Goal: Transaction & Acquisition: Download file/media

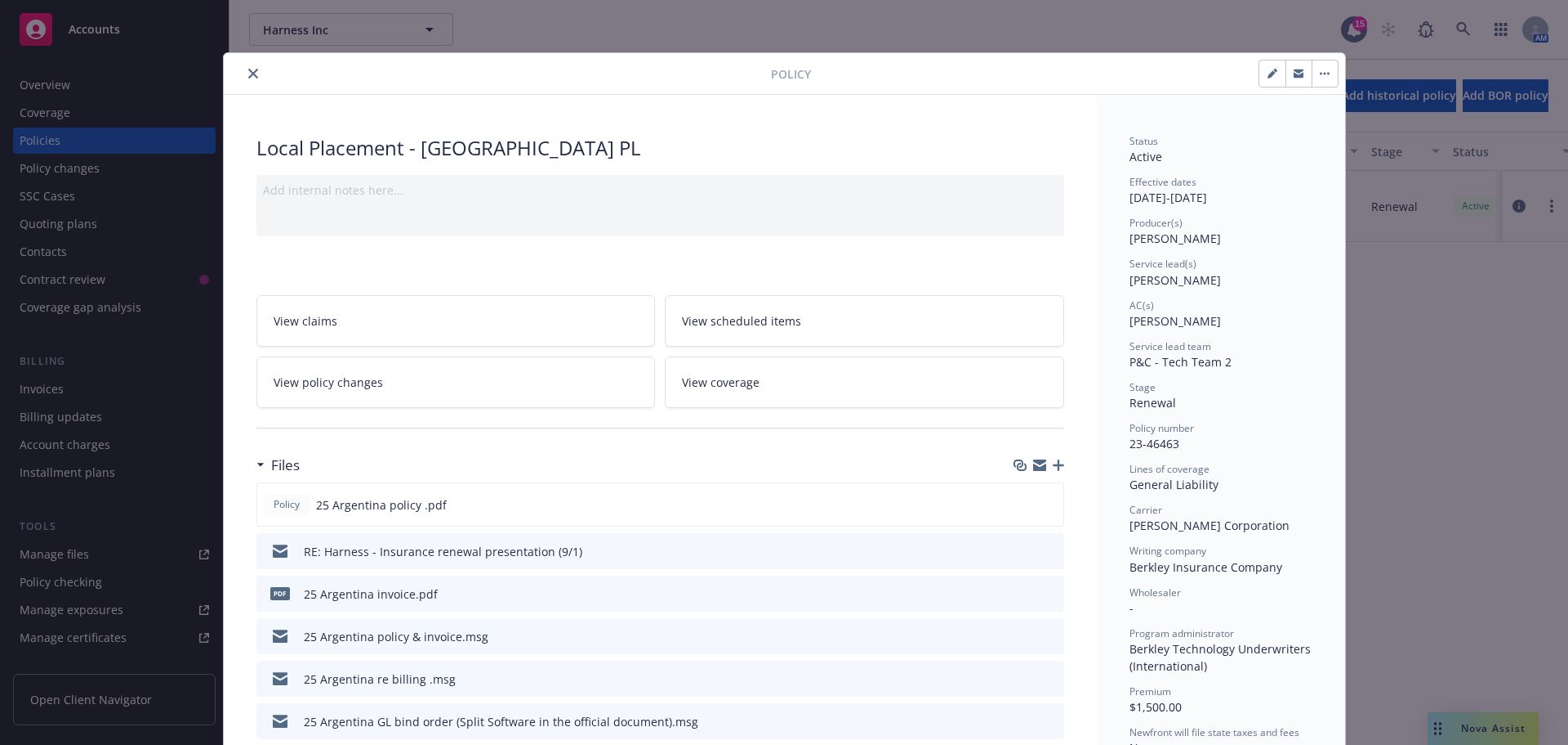
click at [248, 73] on icon "close" at bounding box center [253, 73] width 10 height 10
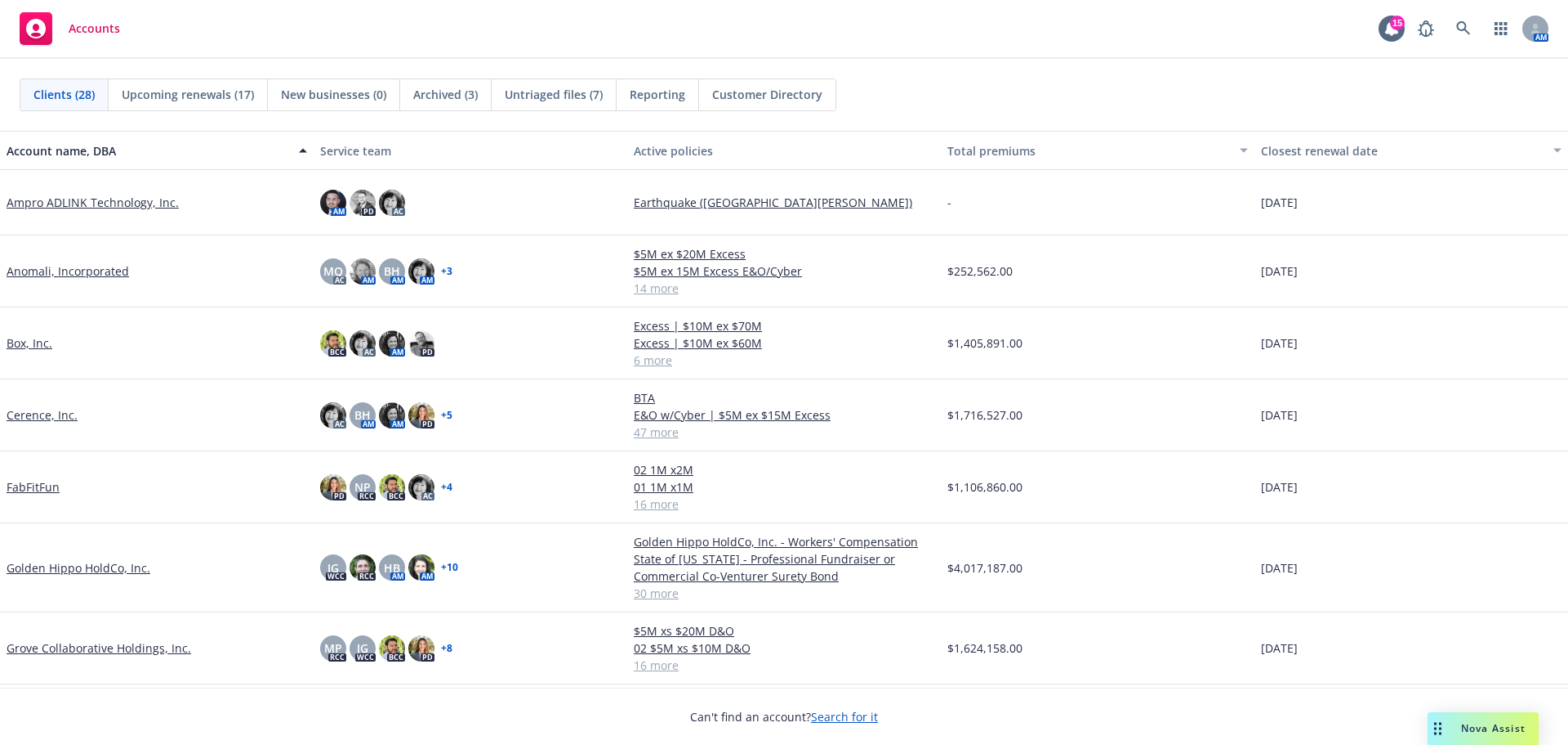
click at [94, 653] on link "Grove Collaborative Holdings, Inc." at bounding box center [98, 647] width 185 height 17
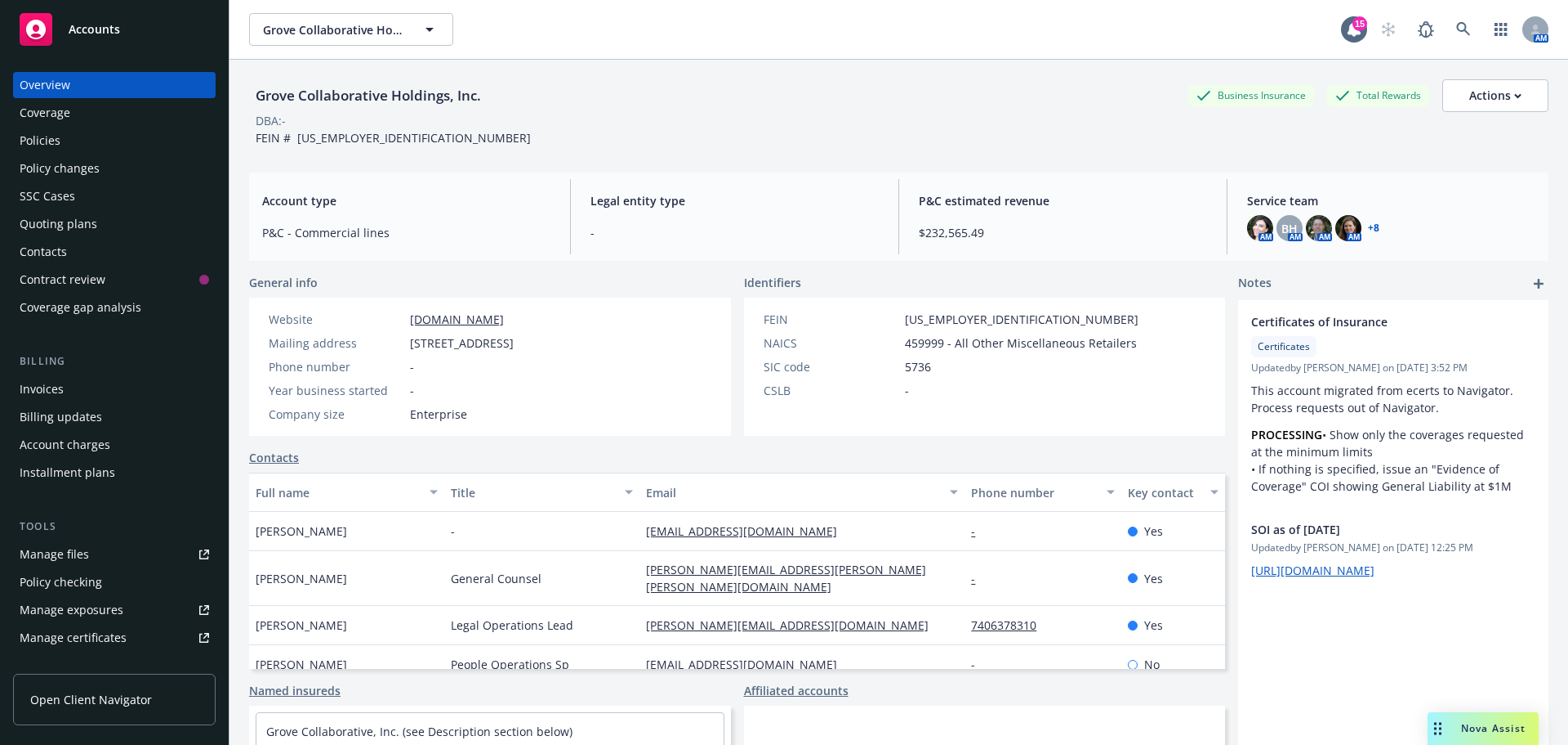
click at [68, 230] on div "Quoting plans" at bounding box center [58, 223] width 77 height 26
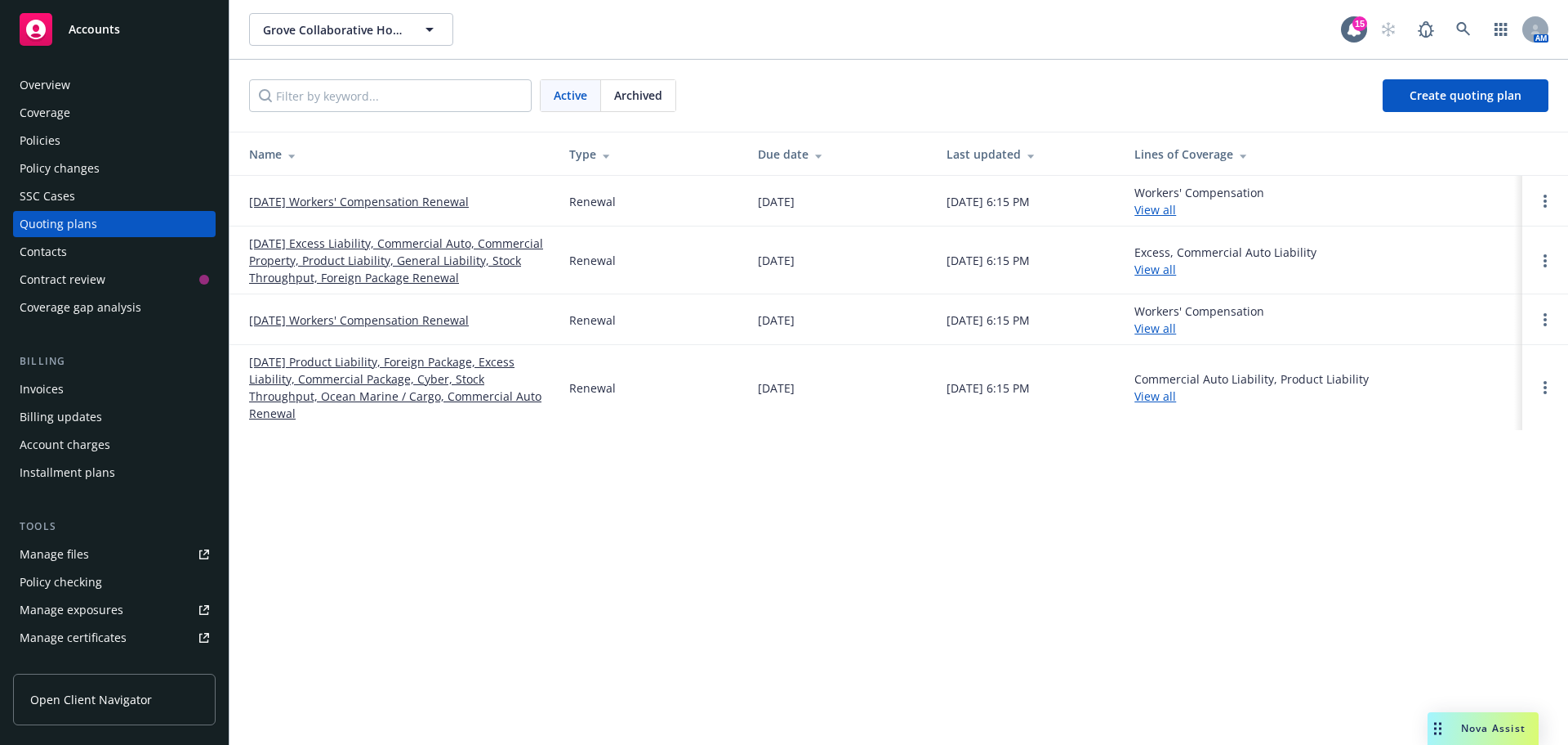
click at [437, 279] on link "12/17/25 Excess Liability, Commercial Auto, Commercial Property, Product Liabil…" at bounding box center [396, 260] width 294 height 52
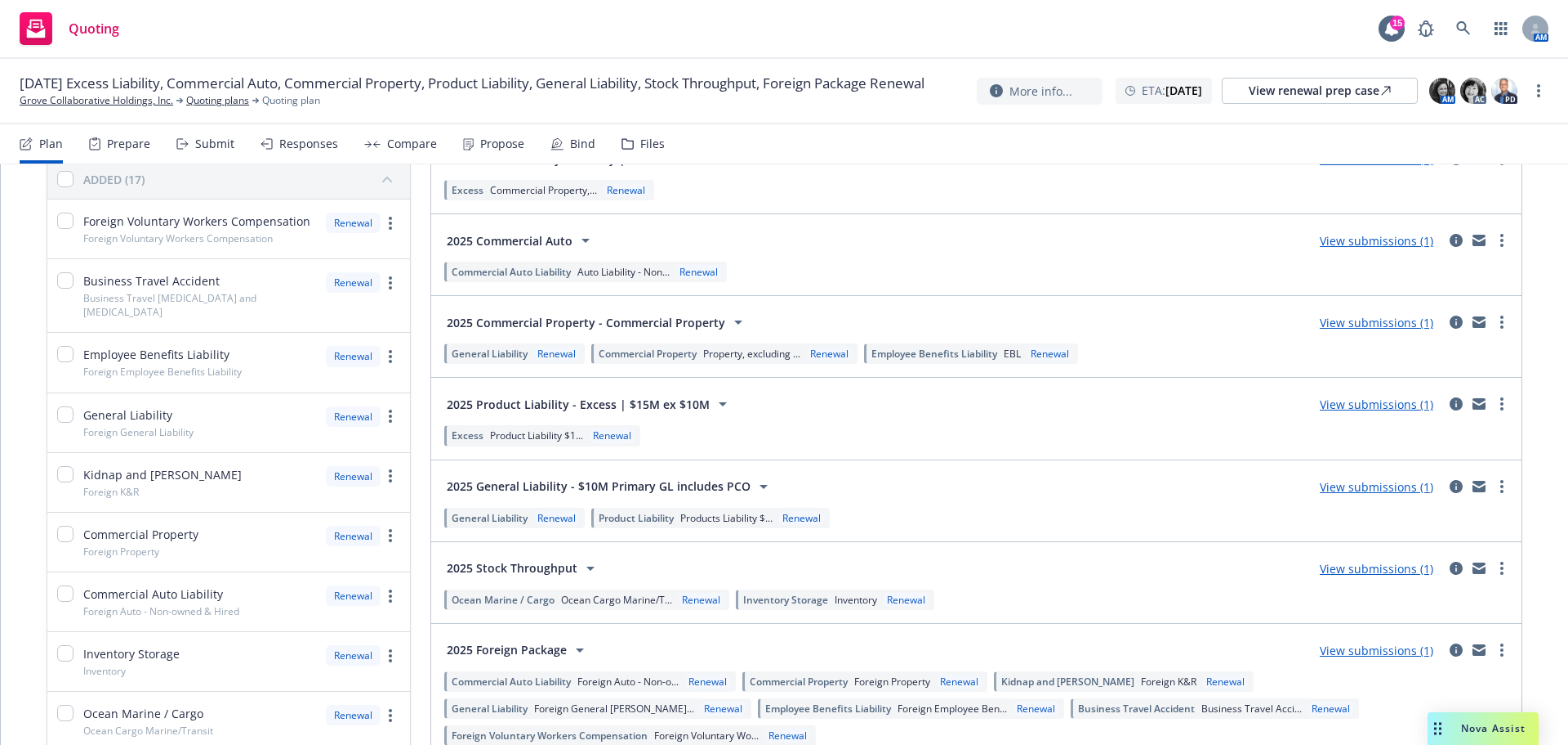
scroll to position [245, 0]
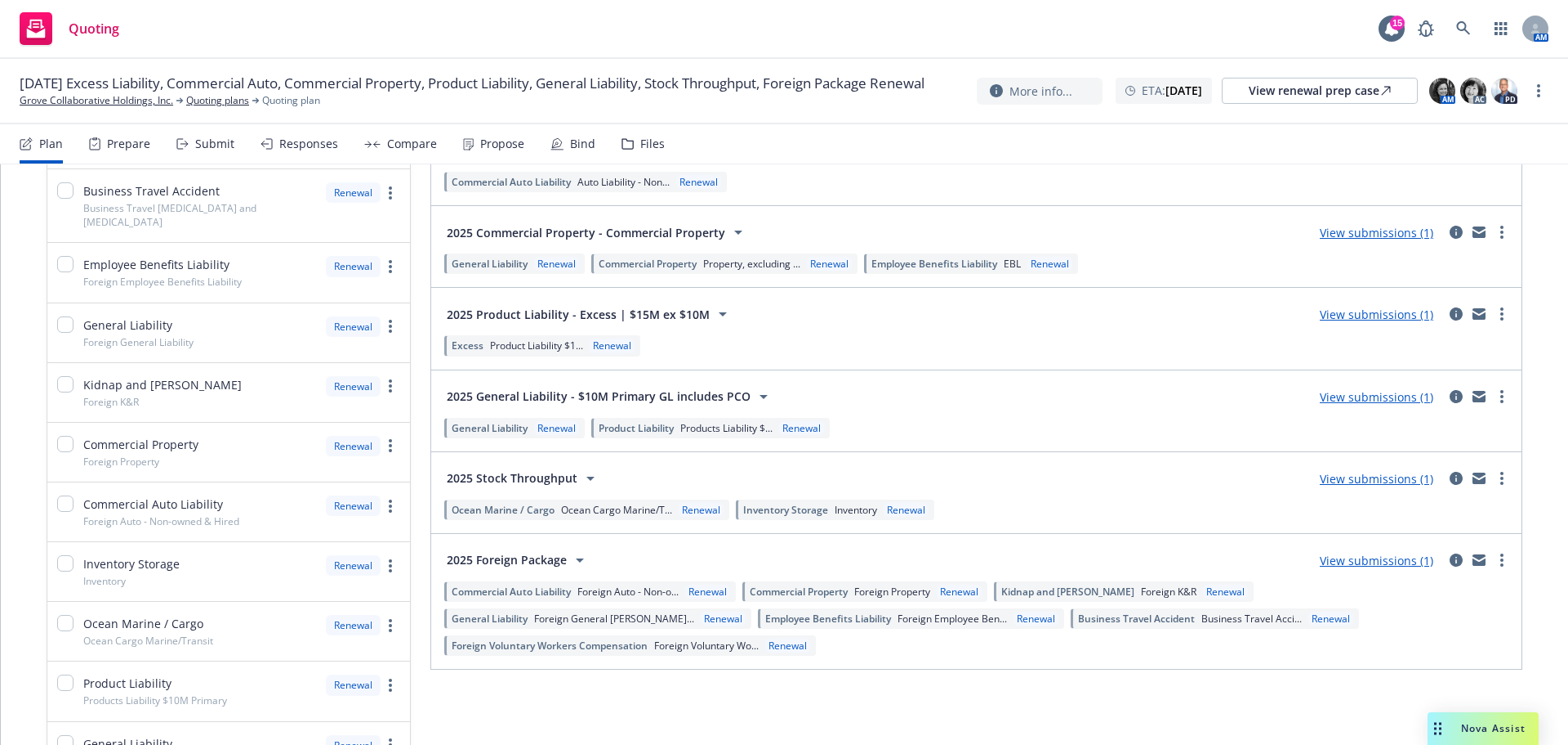
click at [1367, 558] on link "View submissions (1)" at bounding box center [1376, 559] width 114 height 15
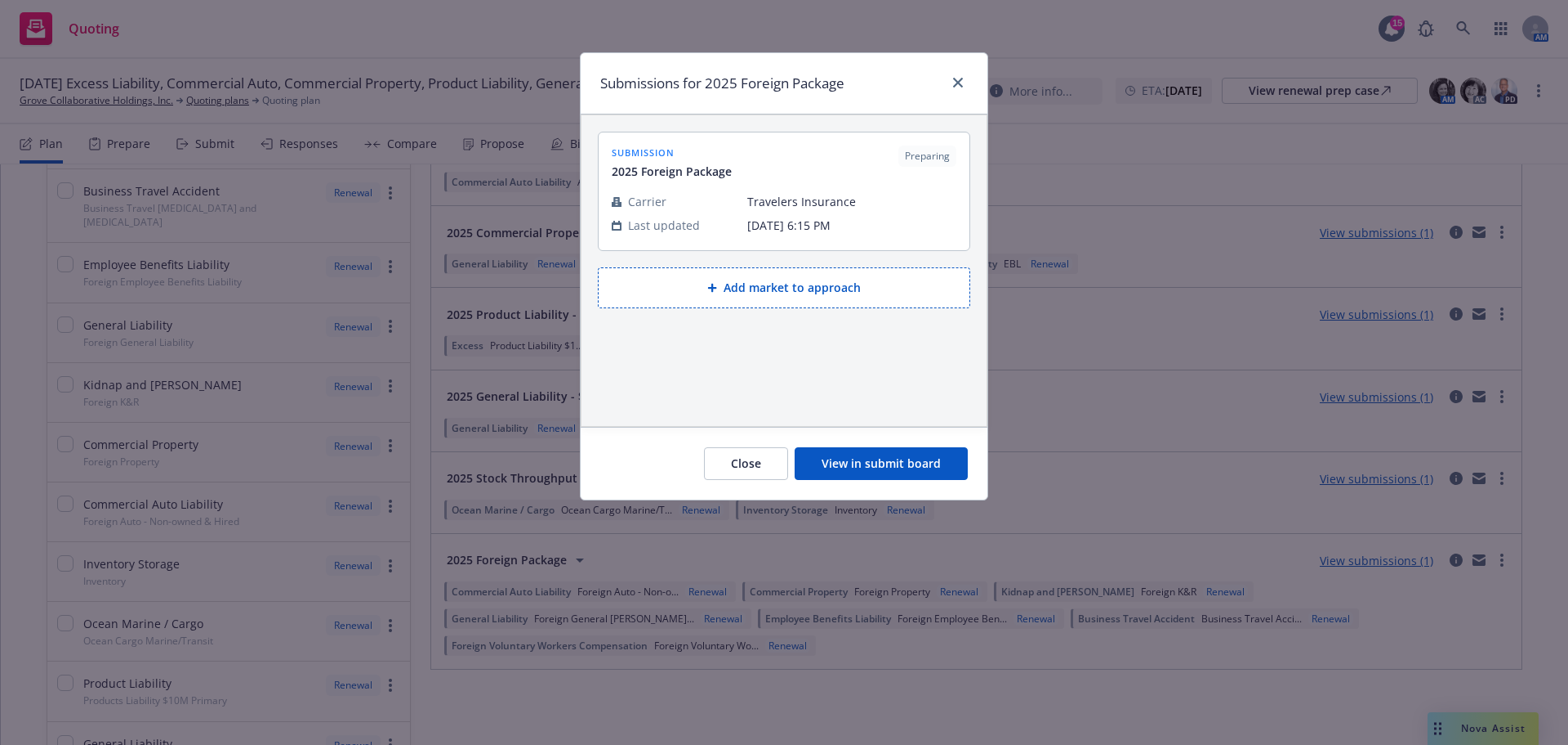
click at [894, 470] on button "View in submit board" at bounding box center [881, 463] width 173 height 33
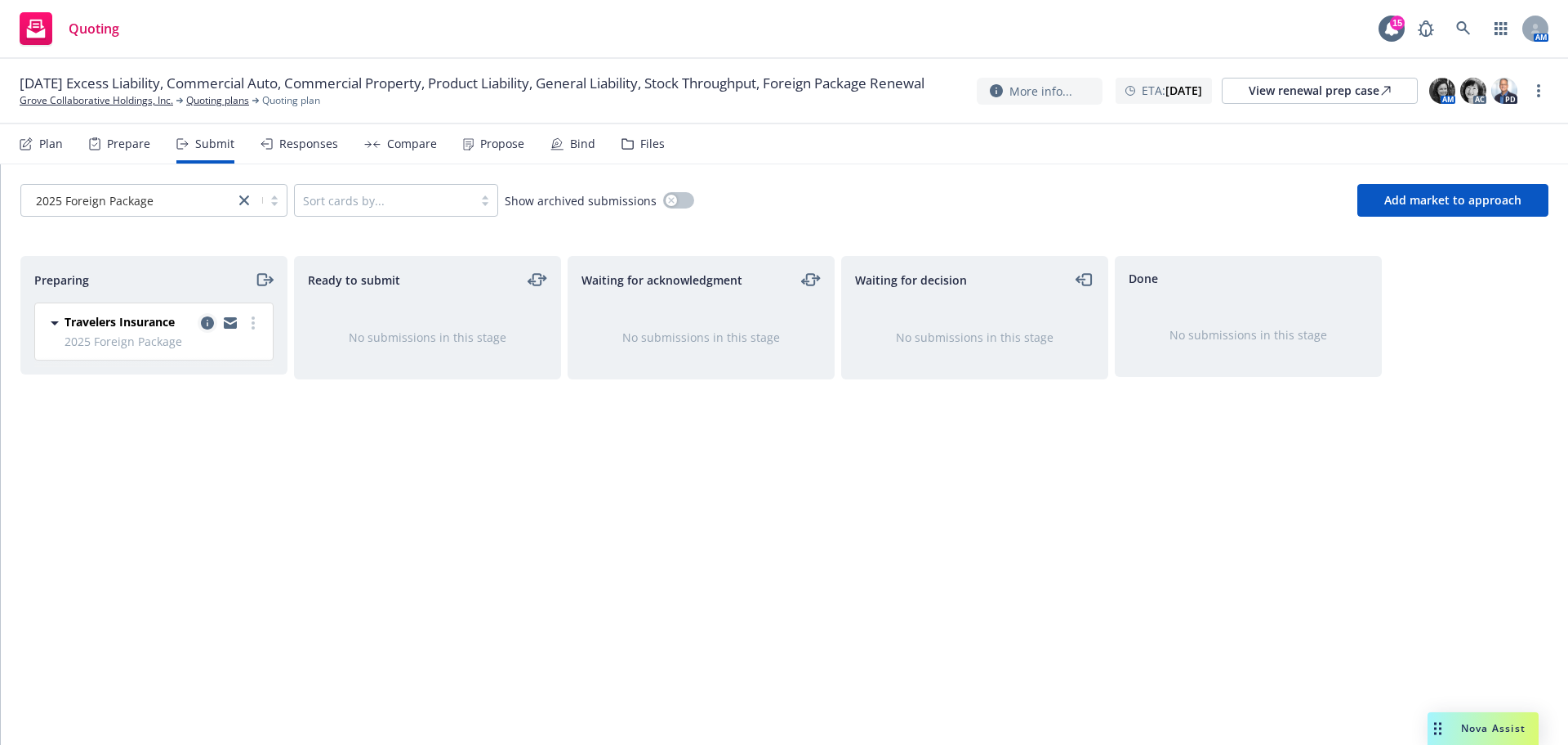
click at [203, 322] on icon "copy logging email" at bounding box center [207, 322] width 13 height 13
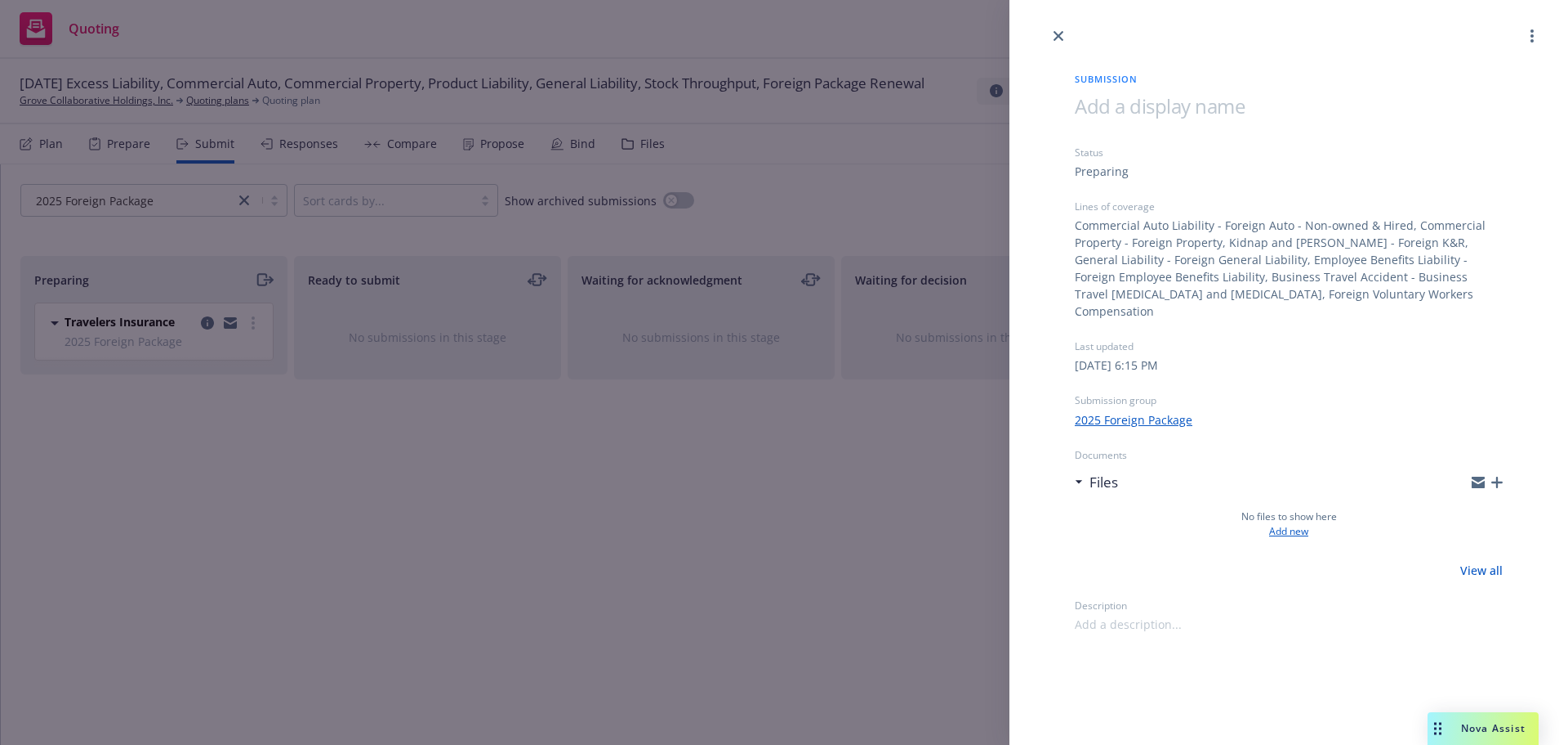
click at [1287, 524] on link "Add new" at bounding box center [1288, 531] width 39 height 15
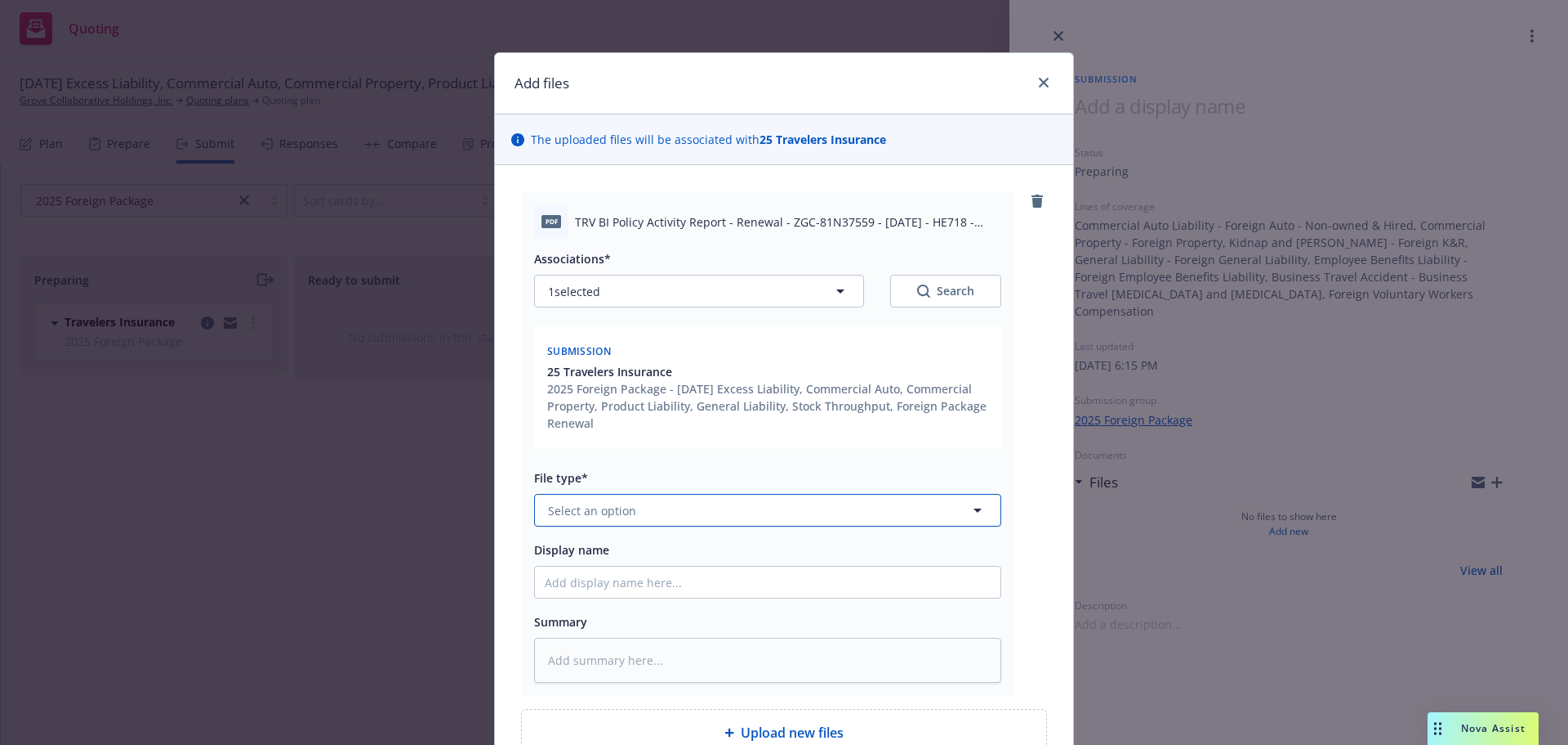
click at [654, 508] on button "Select an option" at bounding box center [768, 510] width 468 height 33
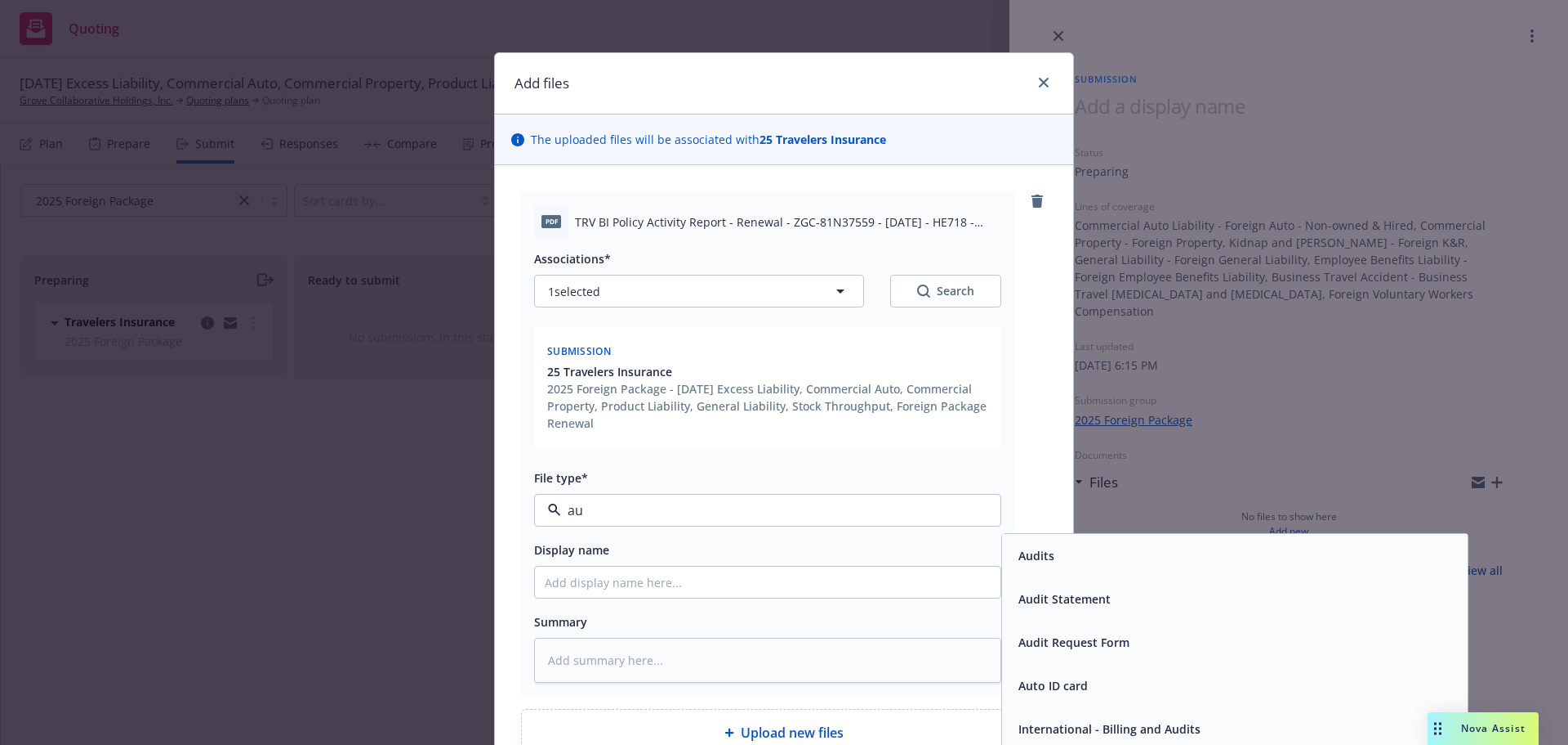
type input "a"
type input "r"
type input "pol"
click at [1070, 567] on div "Policy" at bounding box center [1234, 555] width 446 height 24
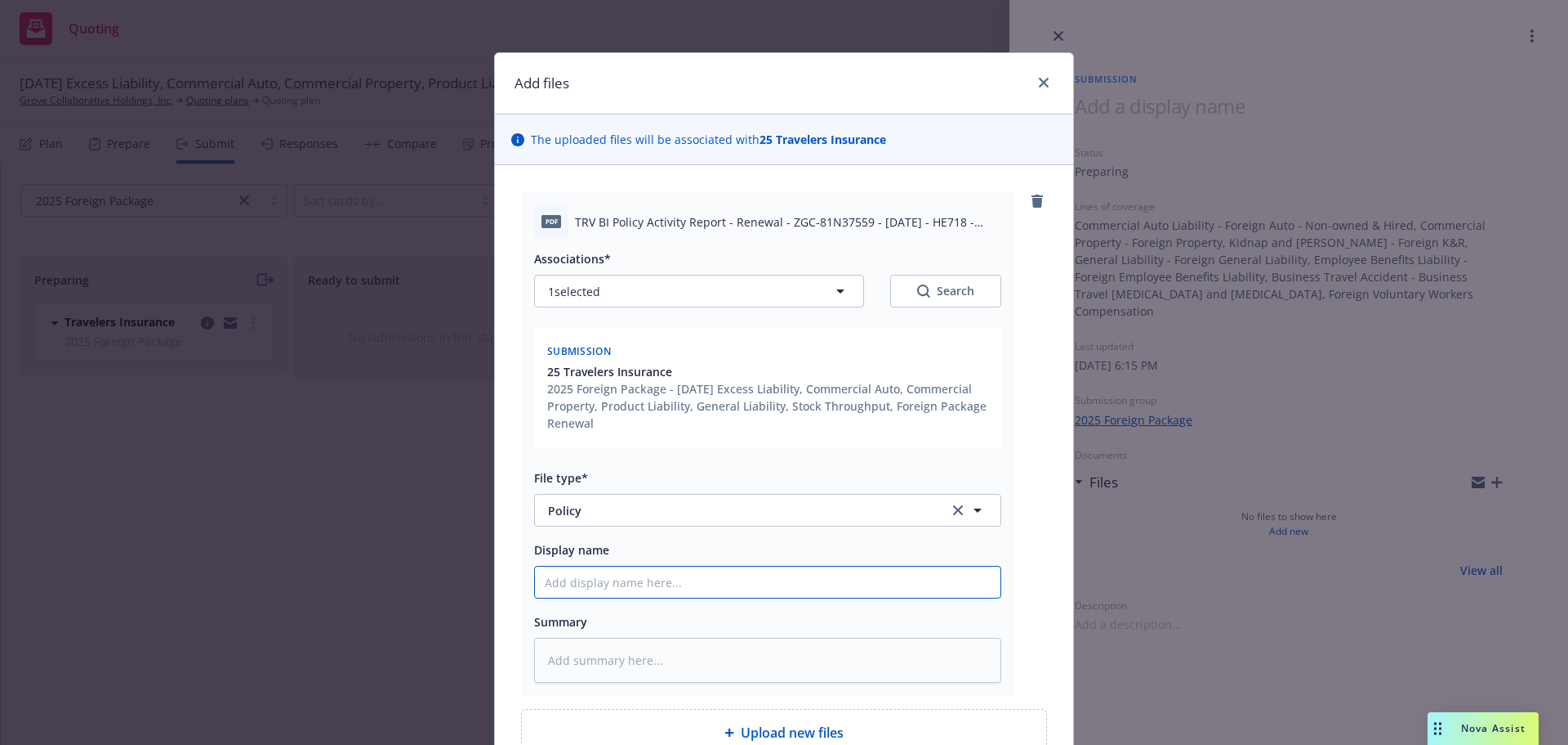
click at [600, 590] on input "Display name" at bounding box center [768, 582] width 466 height 31
type textarea "x"
type input "2"
type textarea "x"
type input "25"
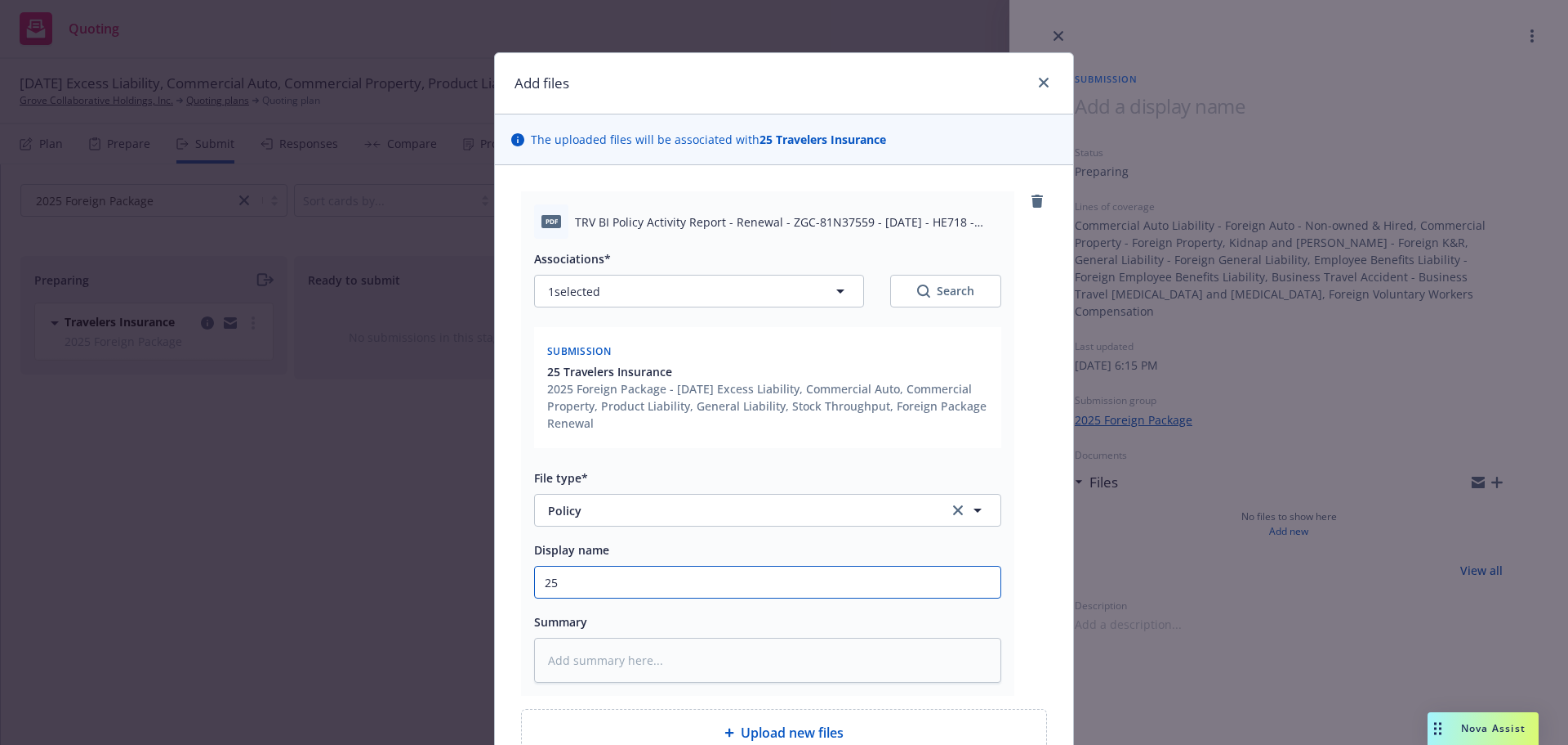
type textarea "x"
type input "25"
click at [576, 581] on input "25" at bounding box center [768, 582] width 466 height 31
type textarea "x"
type input "25 A"
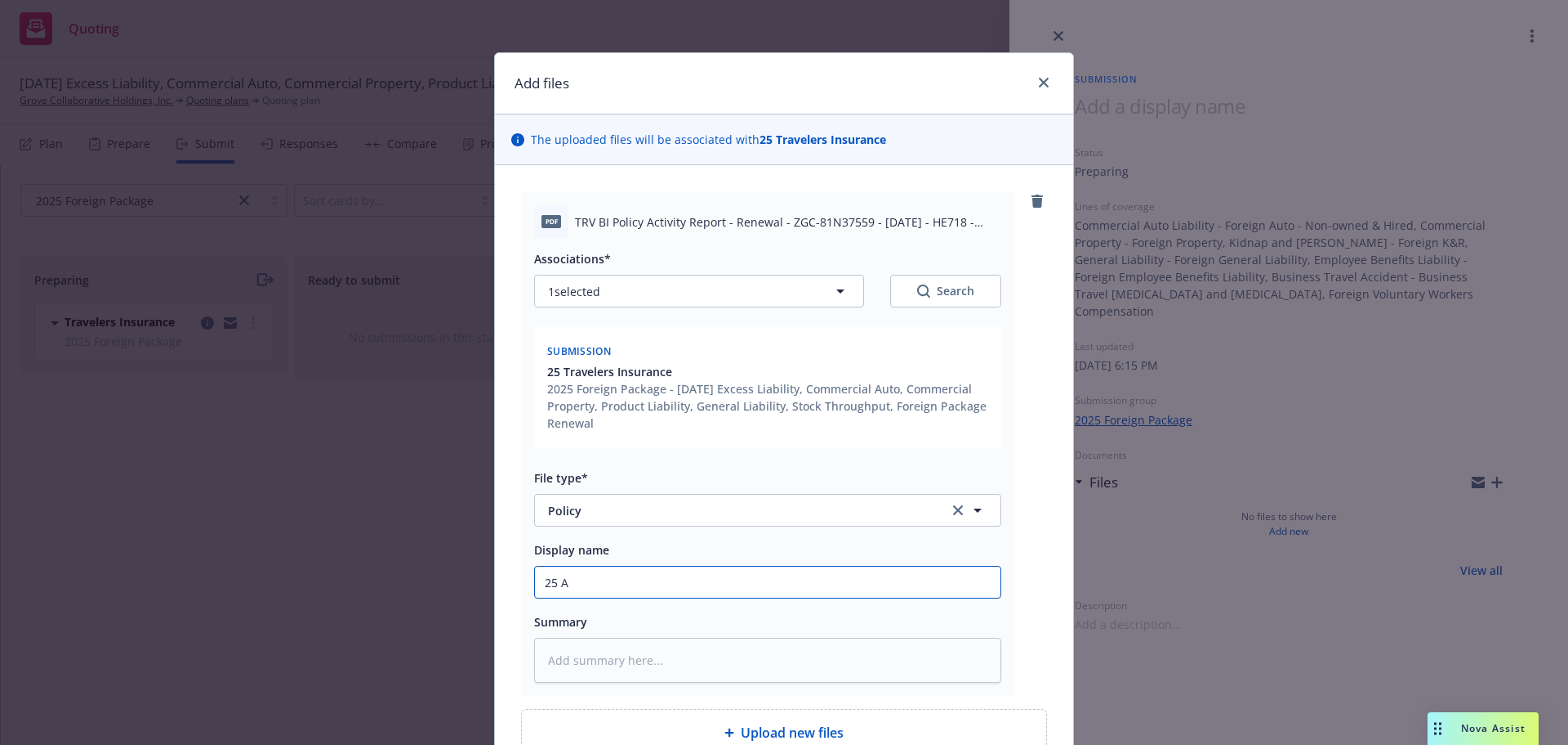
type textarea "x"
type input "25 Au"
type textarea "x"
type input "25 Aut"
type textarea "x"
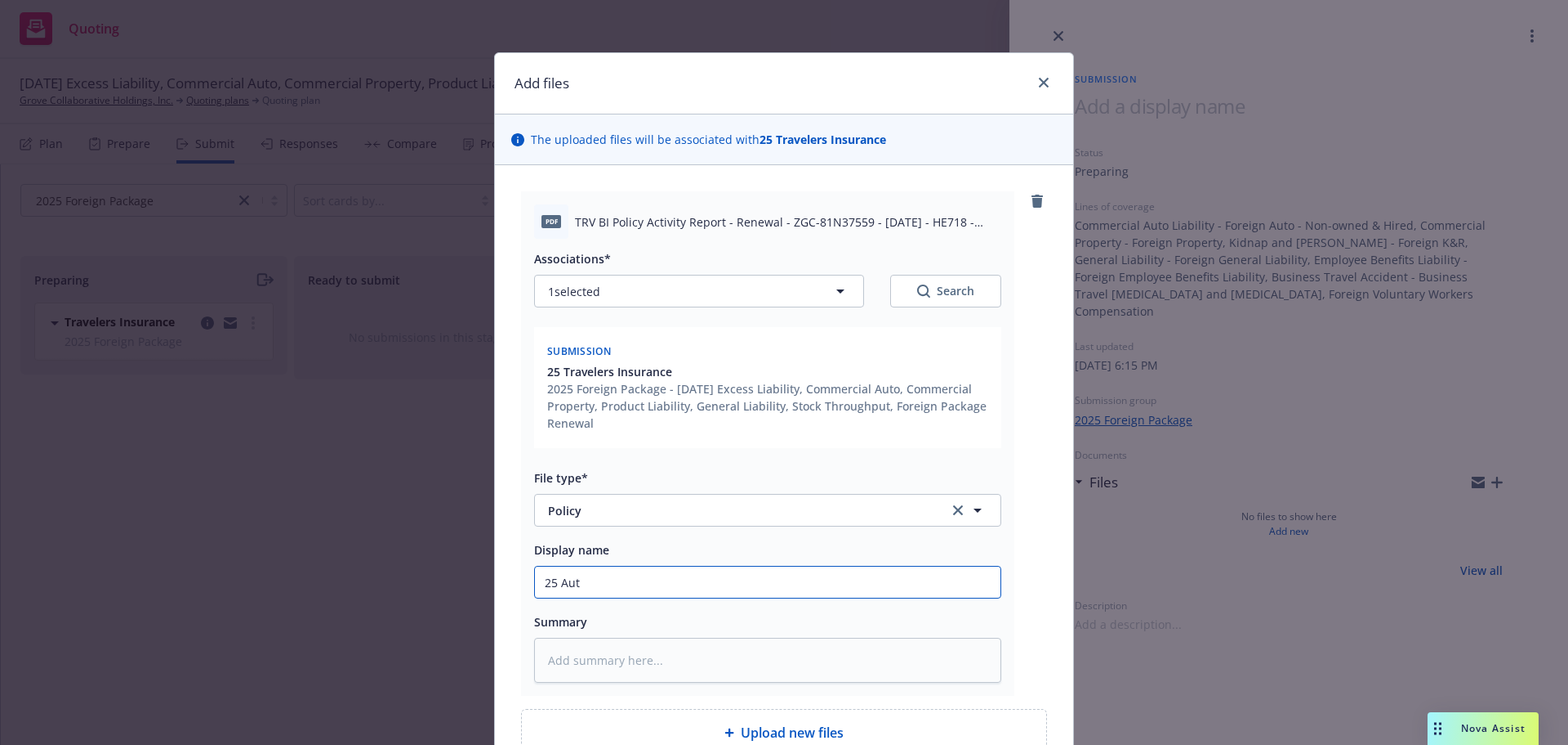
type input "25 Auto"
type textarea "x"
type input "25 Auto"
type textarea "x"
type input "25 Auto r"
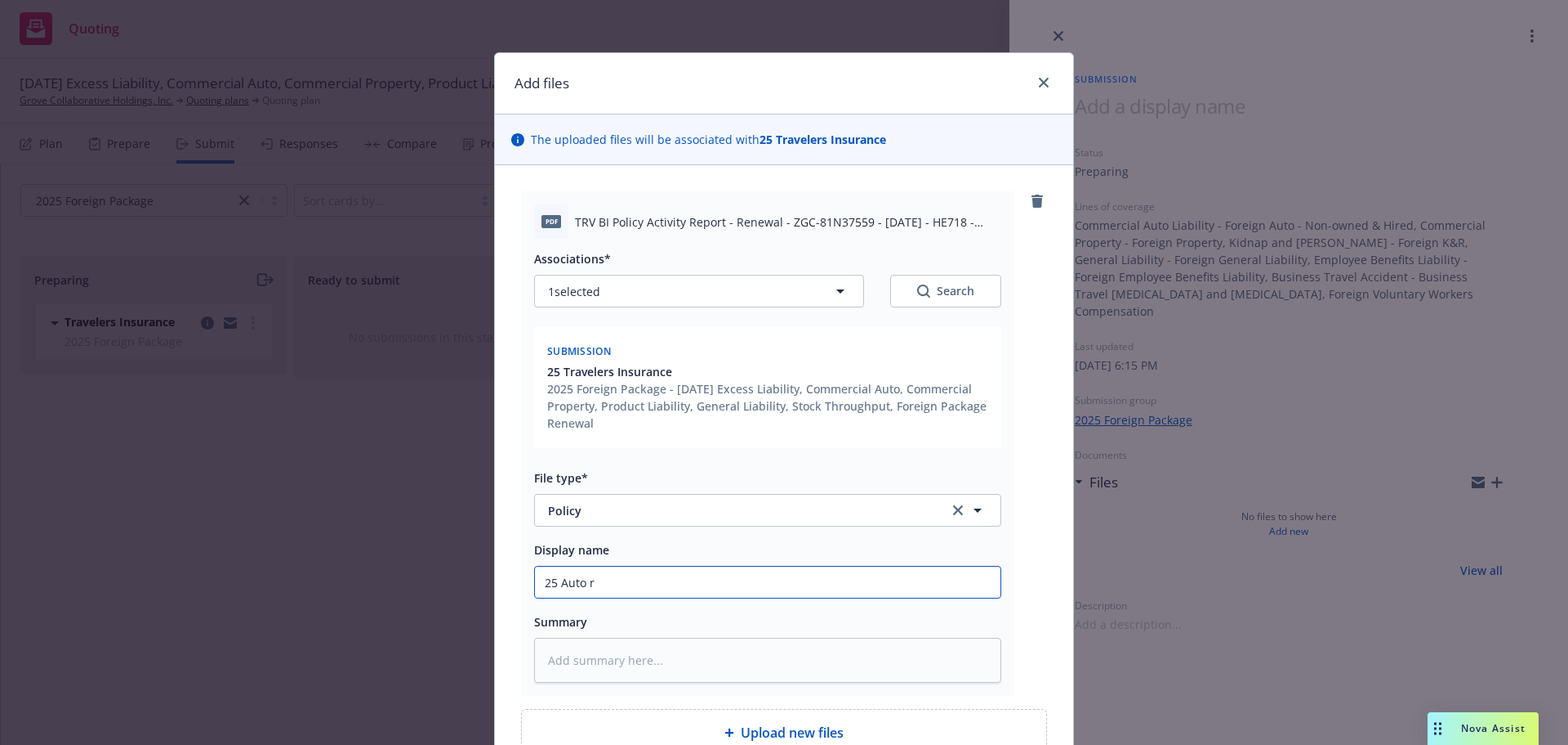
type textarea "x"
type input "25 Auto"
type textarea "x"
type input "25 Auto R"
type textarea "x"
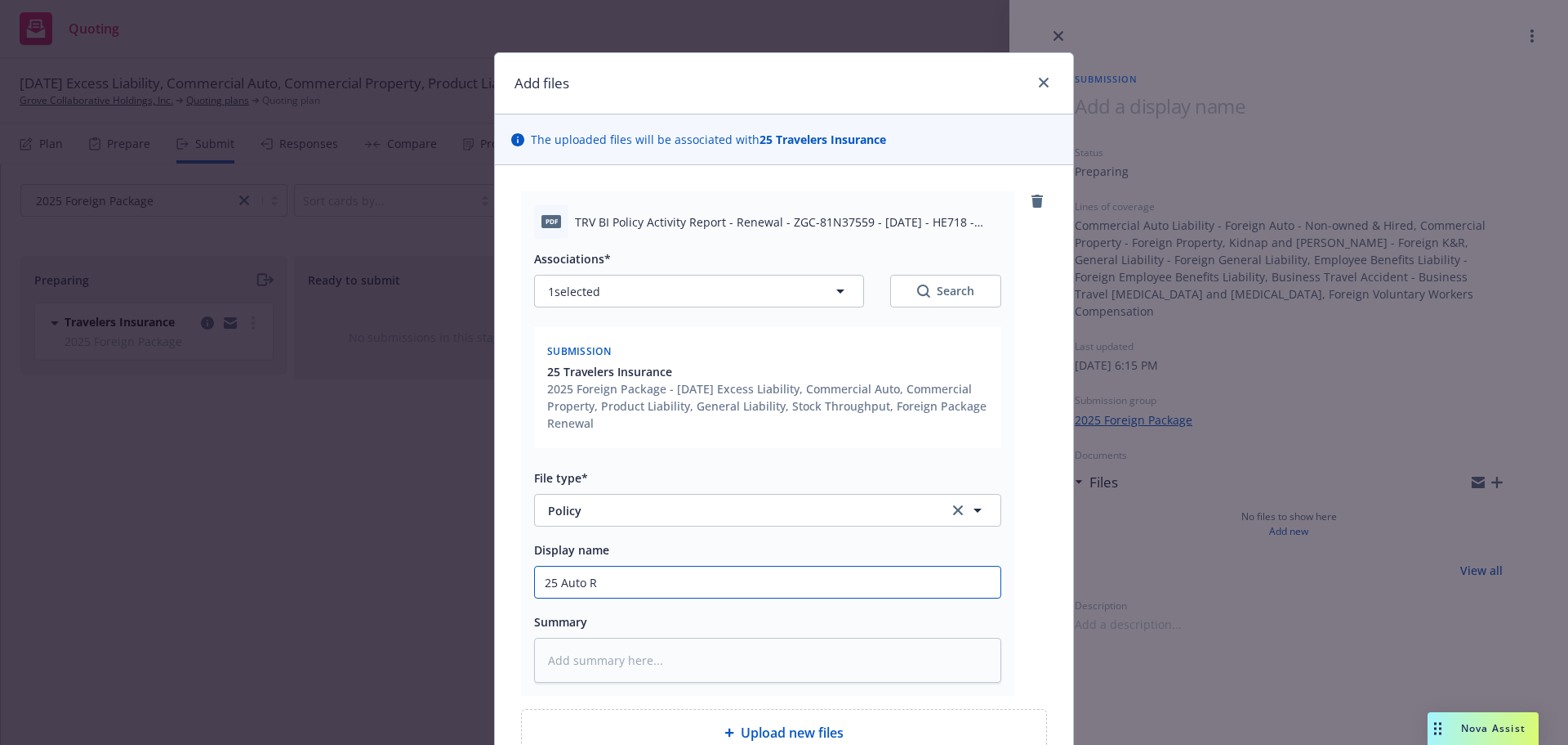
type input "25 Auto Re"
type textarea "x"
type input "25 Auto Ren"
type textarea "x"
type input "25 Auto Rene"
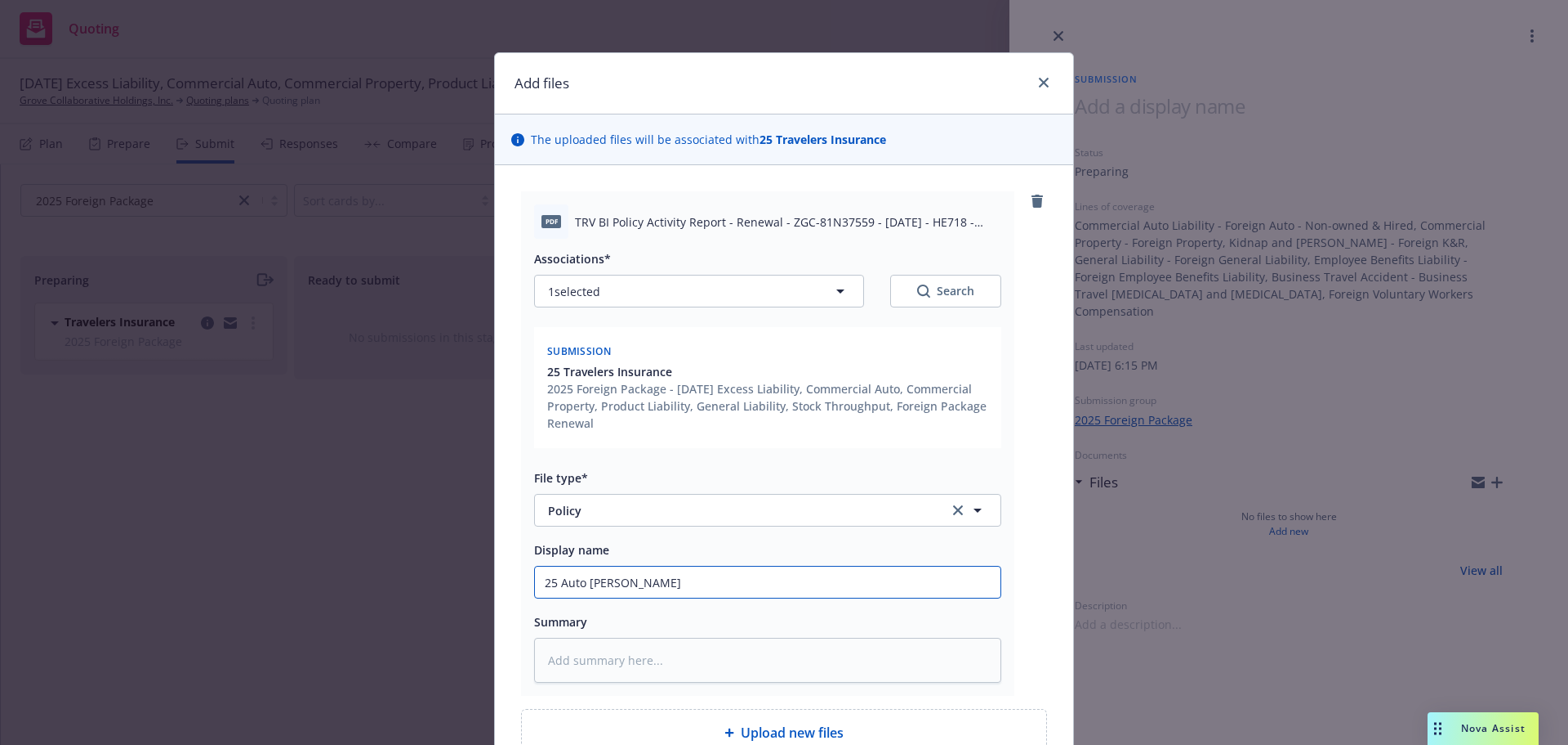
type textarea "x"
type input "25 Auto Renew"
type textarea "x"
type input "25 Auto Renewa"
type textarea "x"
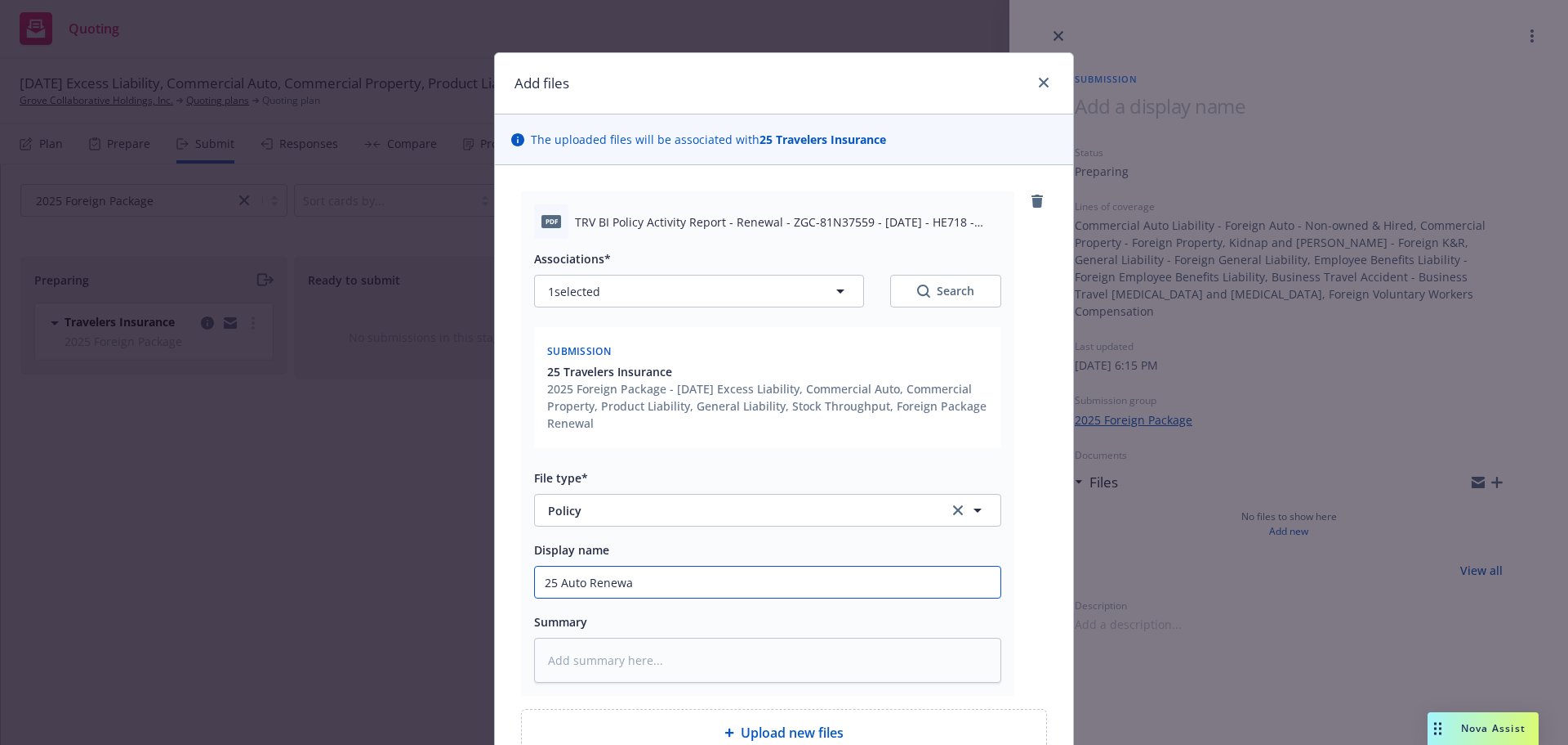
type input "25 Auto Renewal"
type textarea "x"
type input "25 Auto Renewal"
type textarea "x"
type input "25 Auto Renewal F"
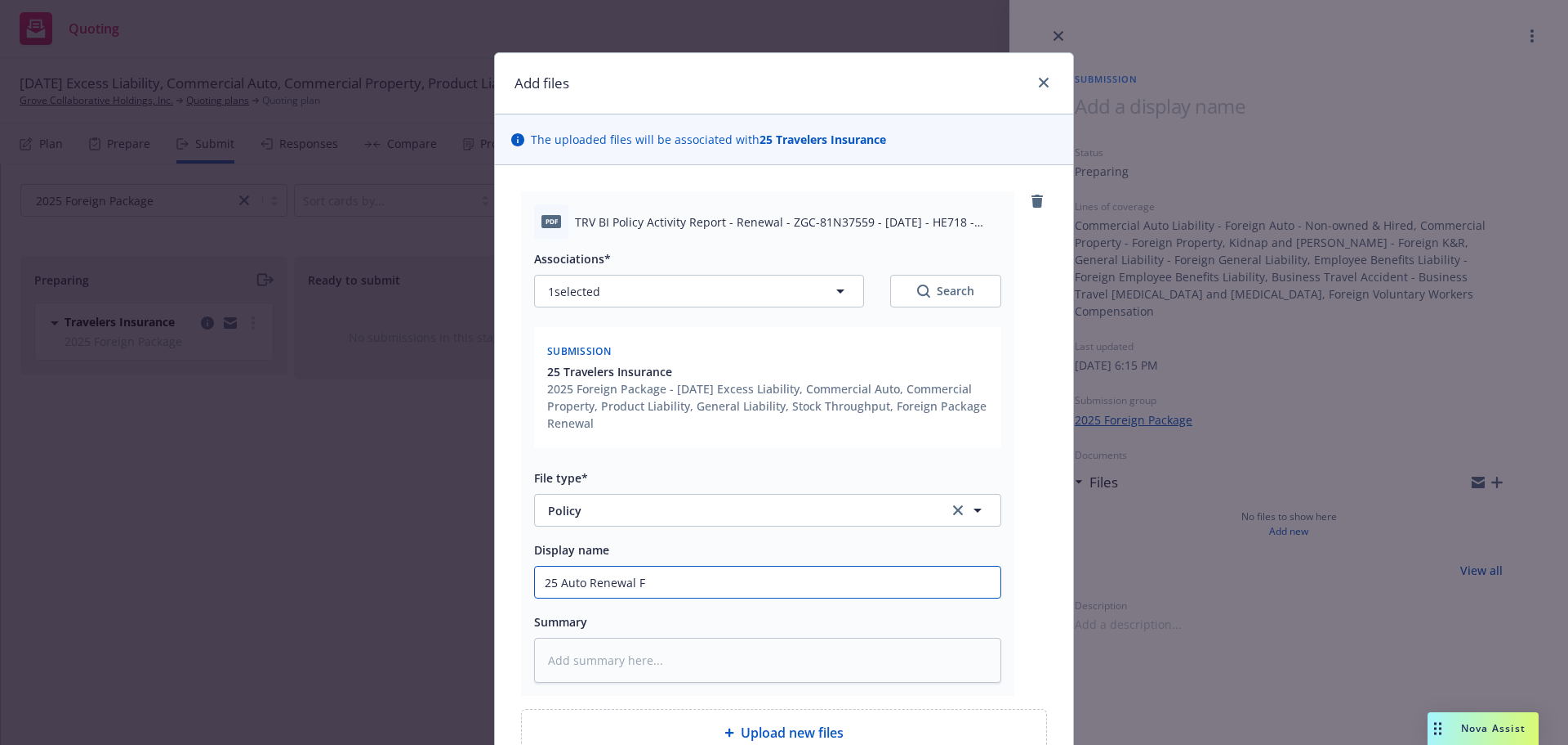
type textarea "x"
type input "25 Auto Renewal Fo"
type textarea "x"
type input "25 Auto Renewal For"
type textarea "x"
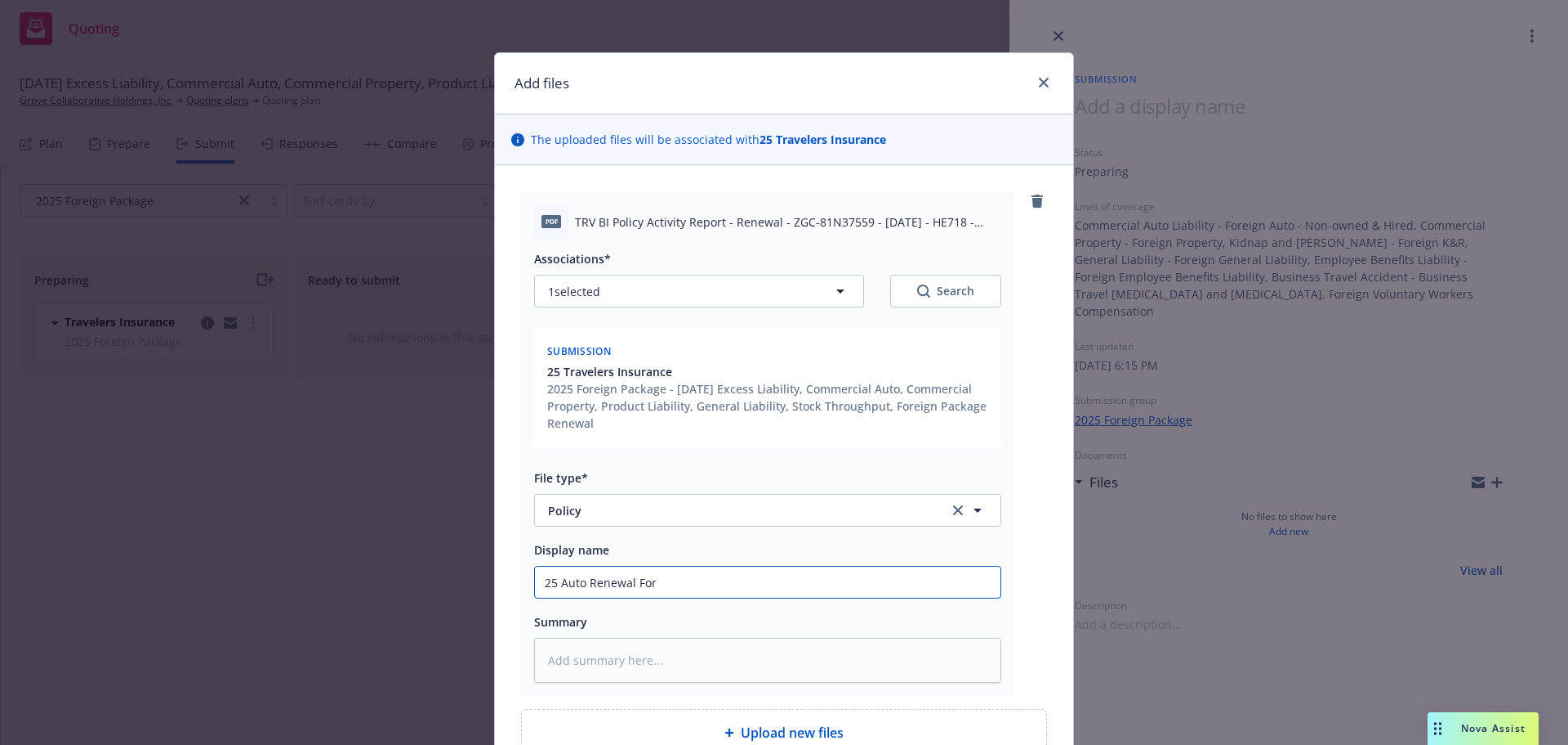
type input "25 Auto Renewal Fore"
type textarea "x"
type input "25 Auto Renewal Forei"
type textarea "x"
type input "25 Auto Renewal Foreig"
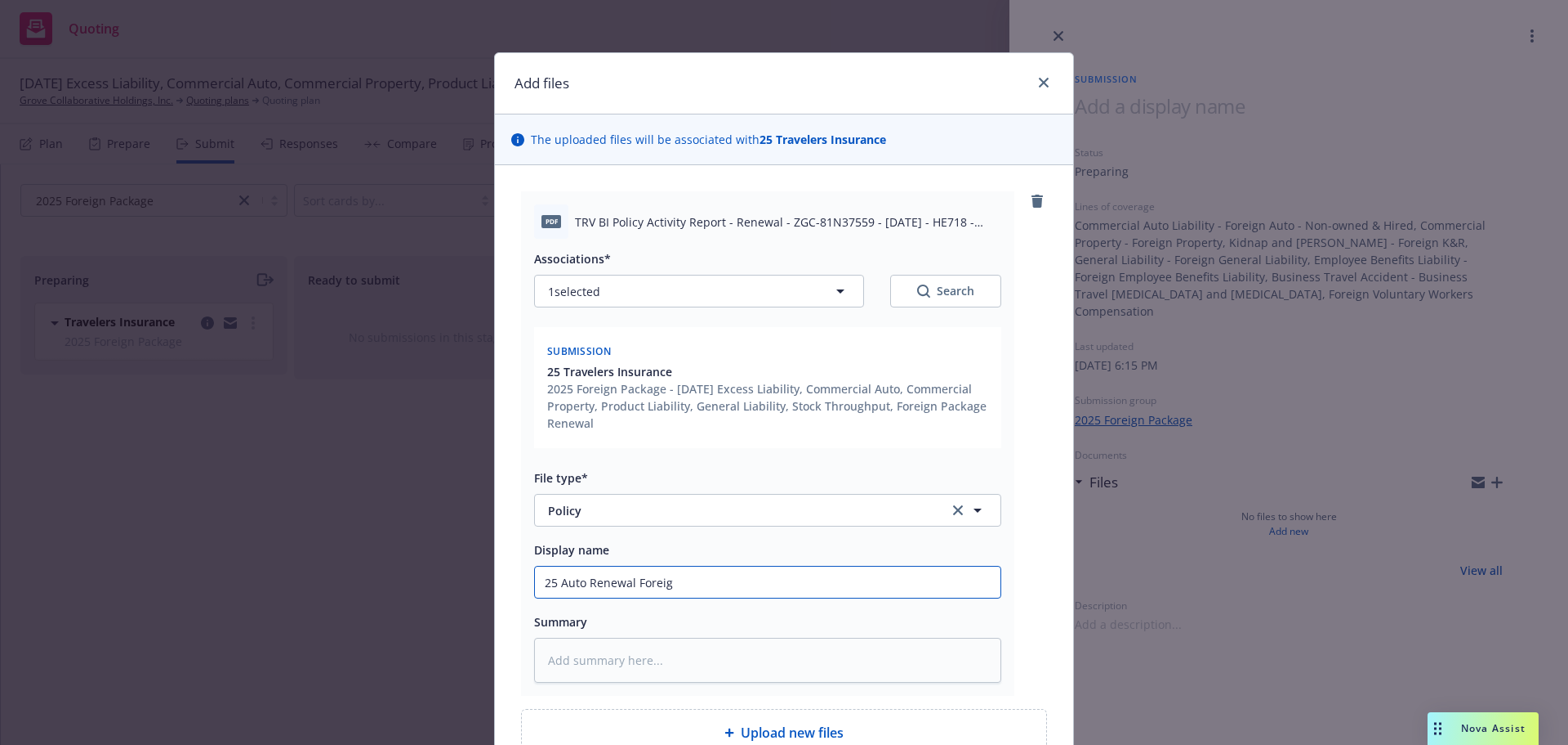
type textarea "x"
type input "25 Auto Renewal Foreign"
type textarea "x"
type input "25 Auto Renewal Foreign"
type textarea "x"
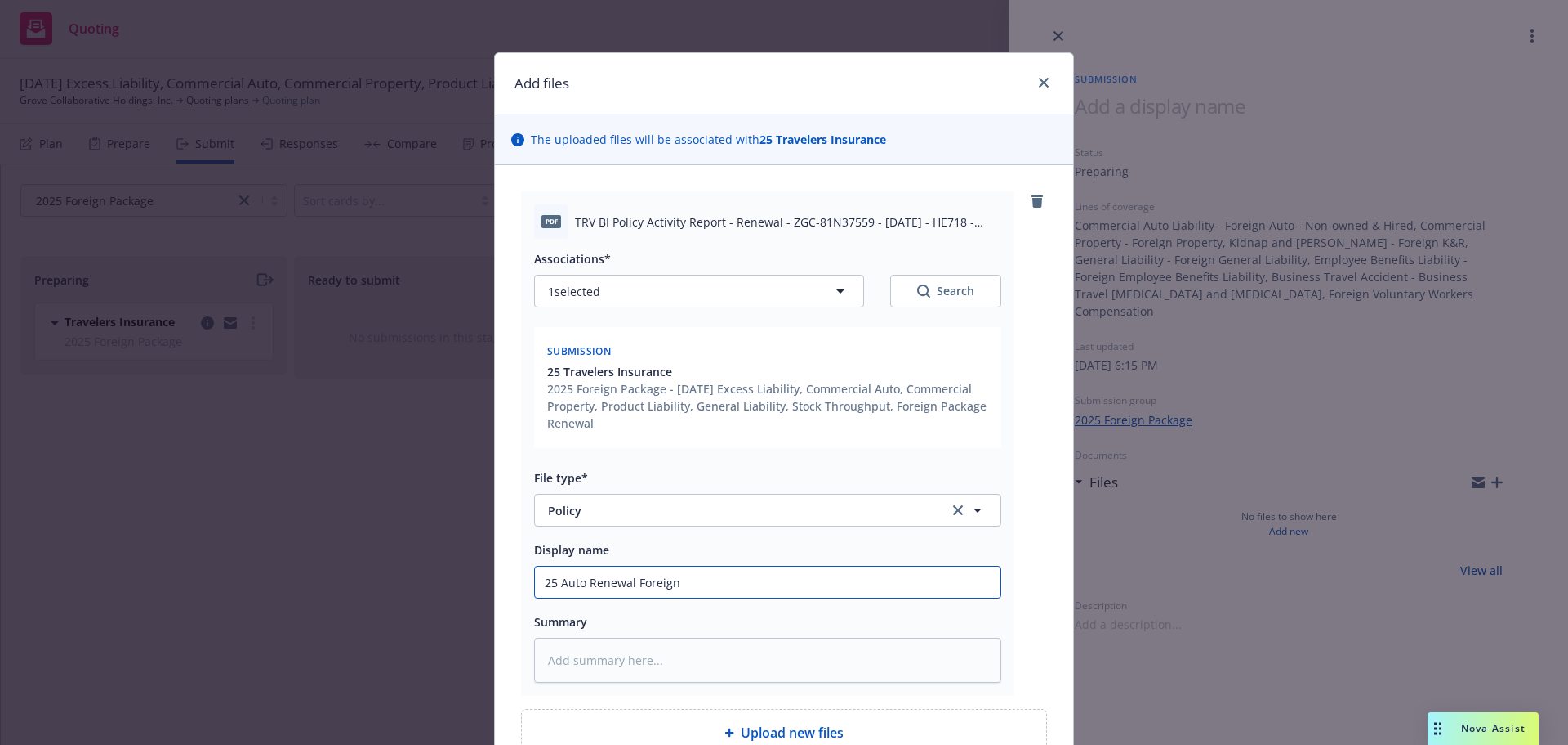
type input "25 Auto Renewal Foreign P"
type textarea "x"
type input "25 Auto Renewal Foreign Pa"
type textarea "x"
type input "25 Auto Renewal Foreign Pac"
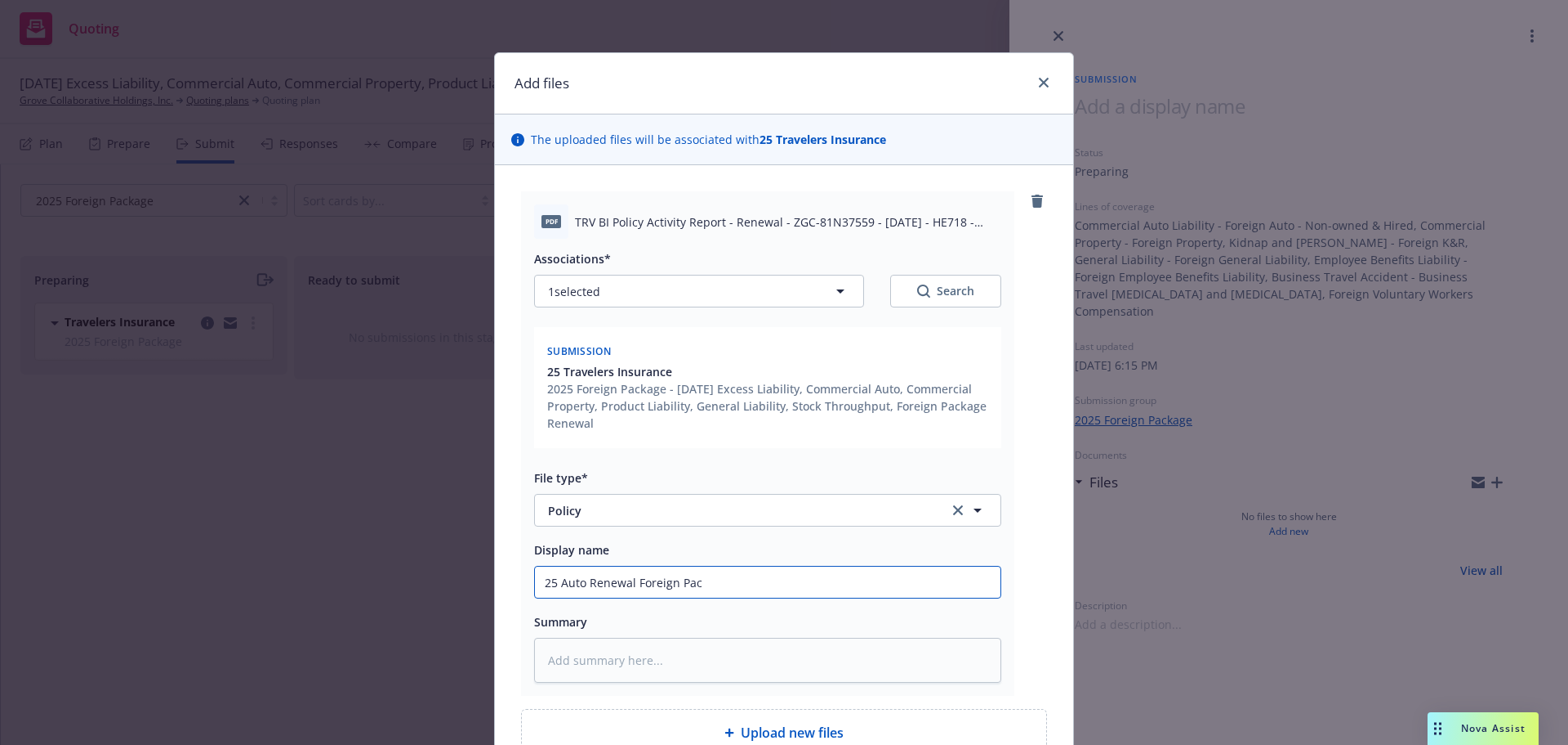
type textarea "x"
type input "25 Auto Renewal Foreign Pack"
type textarea "x"
type input "25 Auto Renewal Foreign Packa"
type textarea "x"
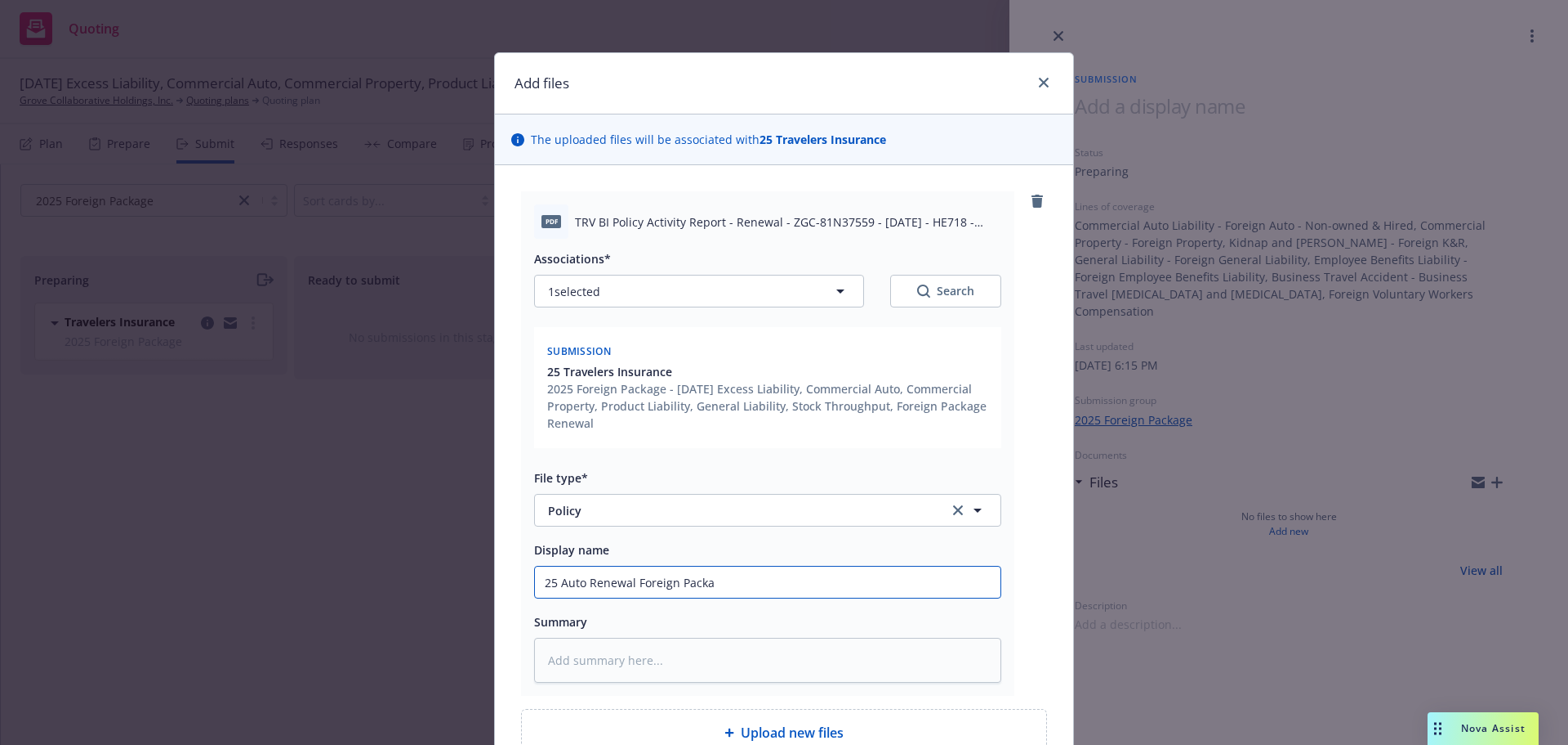
type input "25 Auto Renewal Foreign Packag"
type textarea "x"
type input "25 Auto Renewal Foreign Package"
type textarea "x"
type input "25 Auto Renewal Foreign Package"
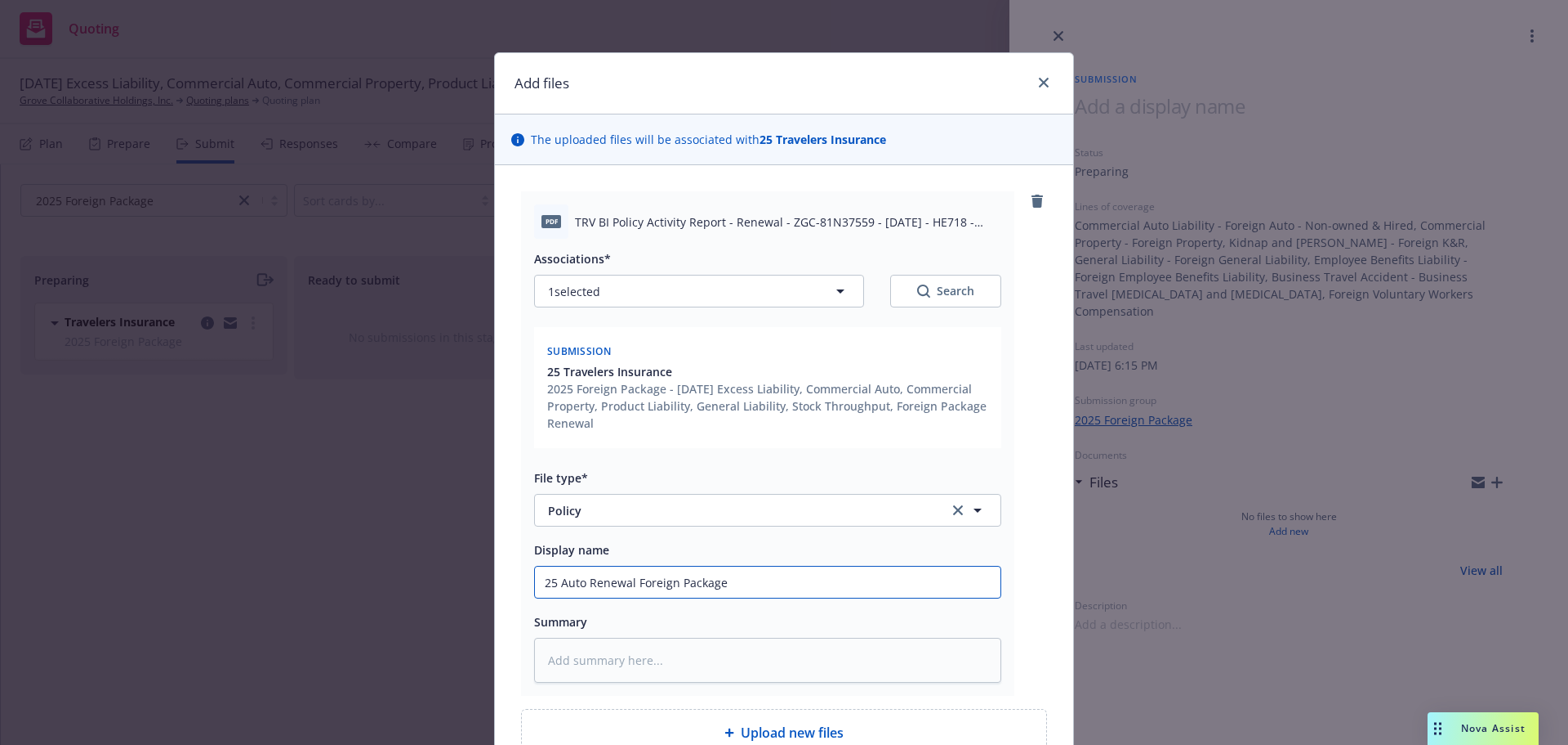
type textarea "x"
type input "25 Auto Renewal Foreign Package $"
type textarea "x"
type input "25 Auto Renewal Foreign Package $2"
type textarea "x"
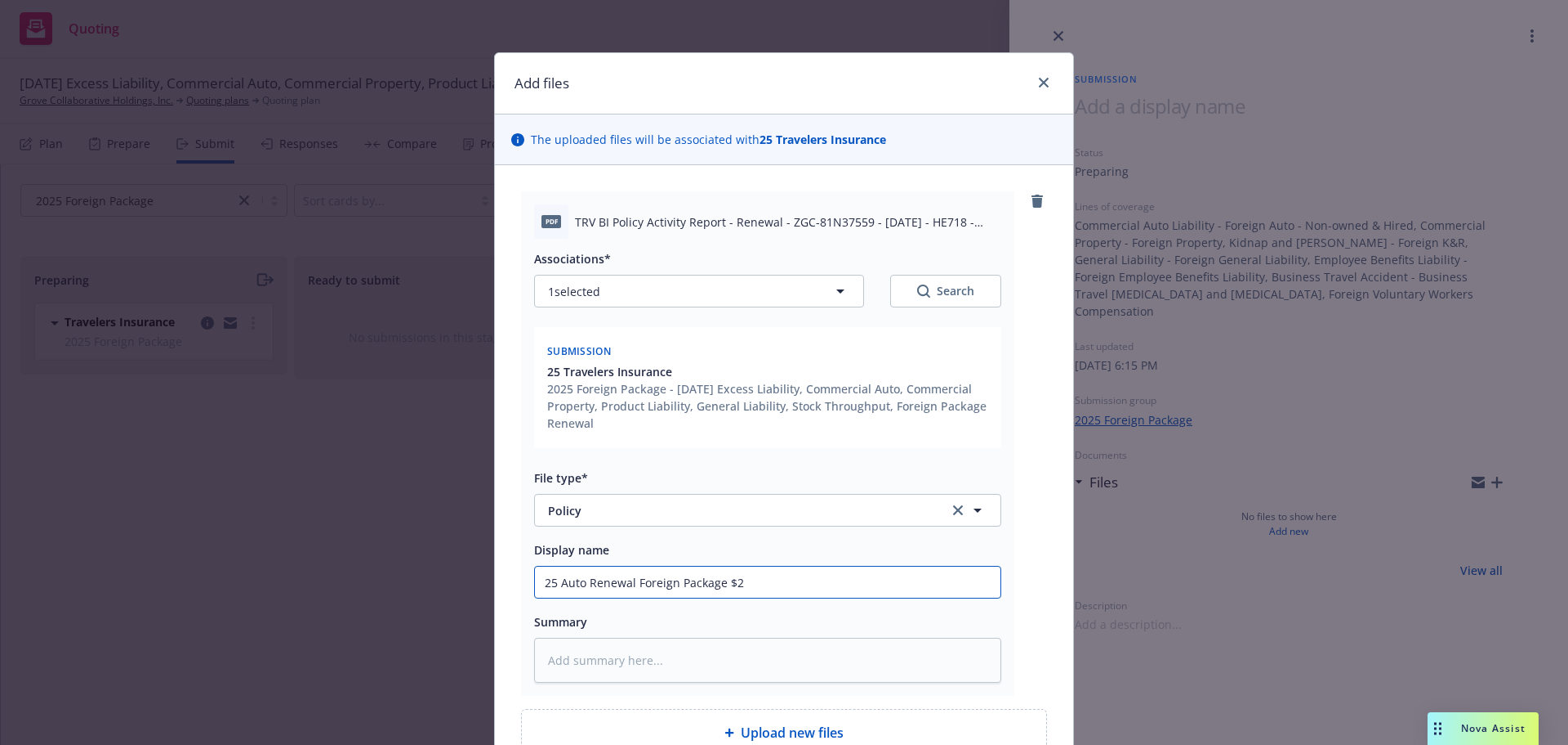
type input "25 Auto Renewal Foreign Package $2,"
type textarea "x"
type input "25 Auto Renewal Foreign Package $2,6"
type textarea "x"
type input "25 Auto Renewal Foreign Package $2,"
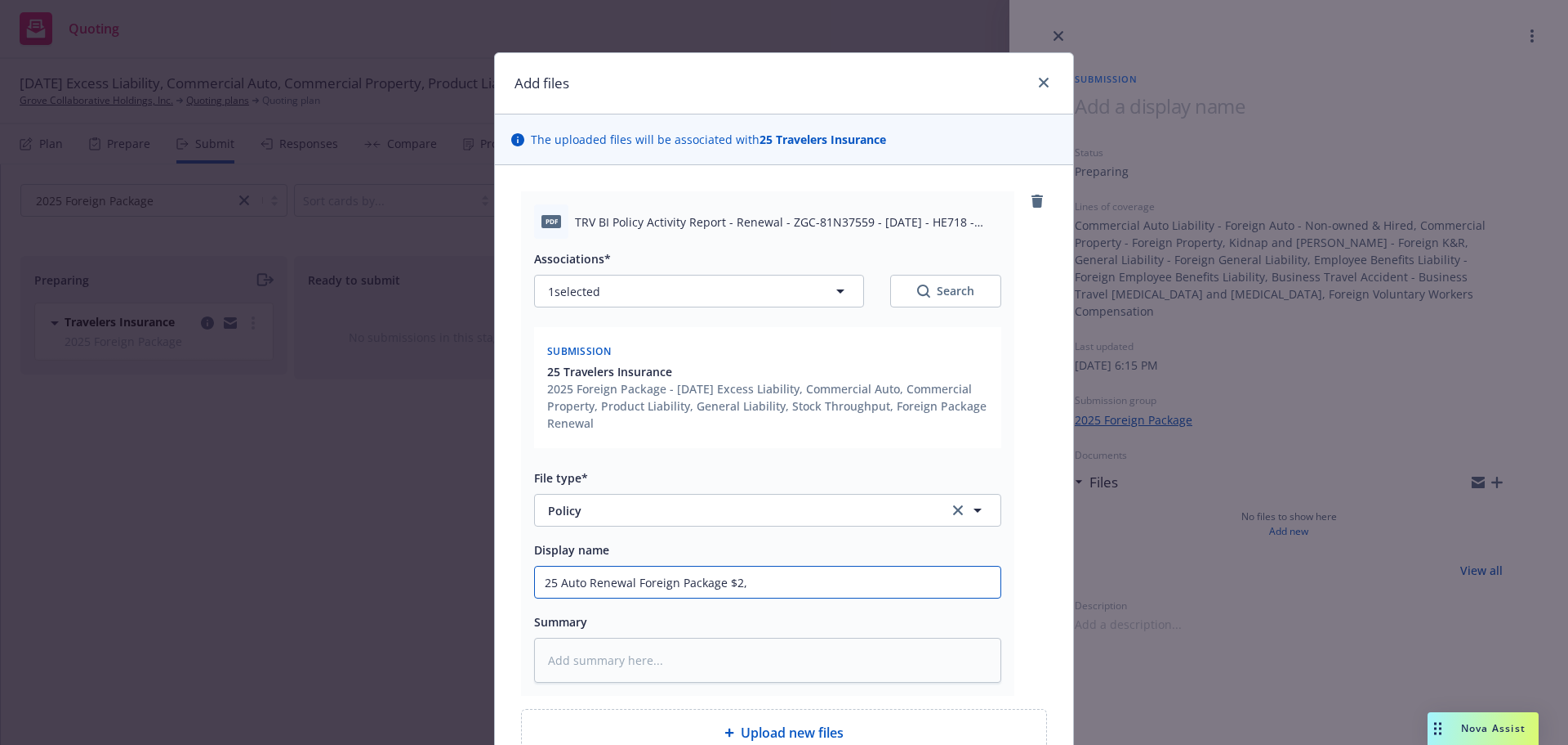
type textarea "x"
type input "25 Auto Renewal Foreign Package $2,5"
type textarea "x"
type input "25 Auto Renewal Foreign Package $2,50"
type textarea "x"
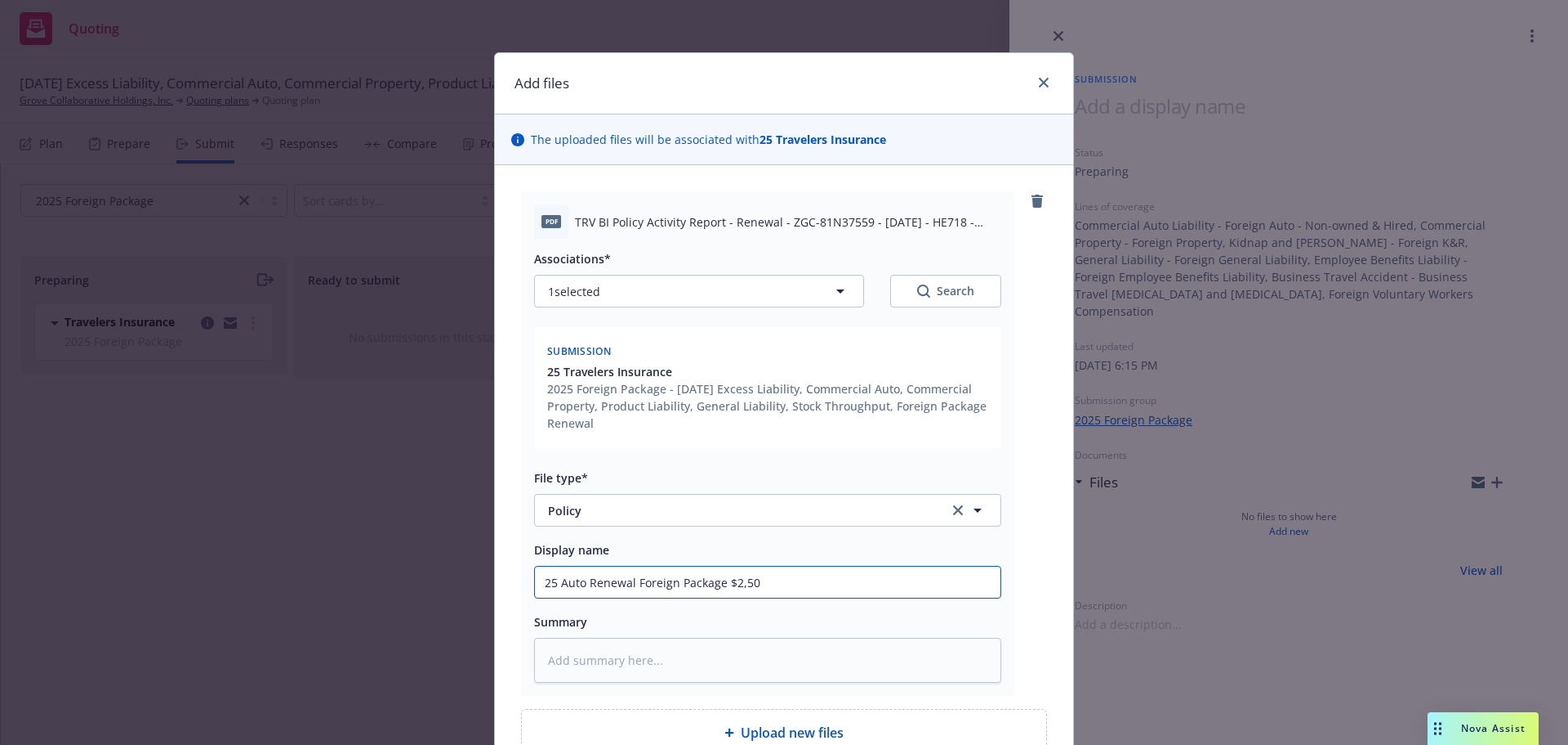
type input "25 Auto Renewal Foreign Package $2,500"
click at [721, 584] on input "25 Auto Renewal Foreign Package $2,500" at bounding box center [768, 582] width 466 height 31
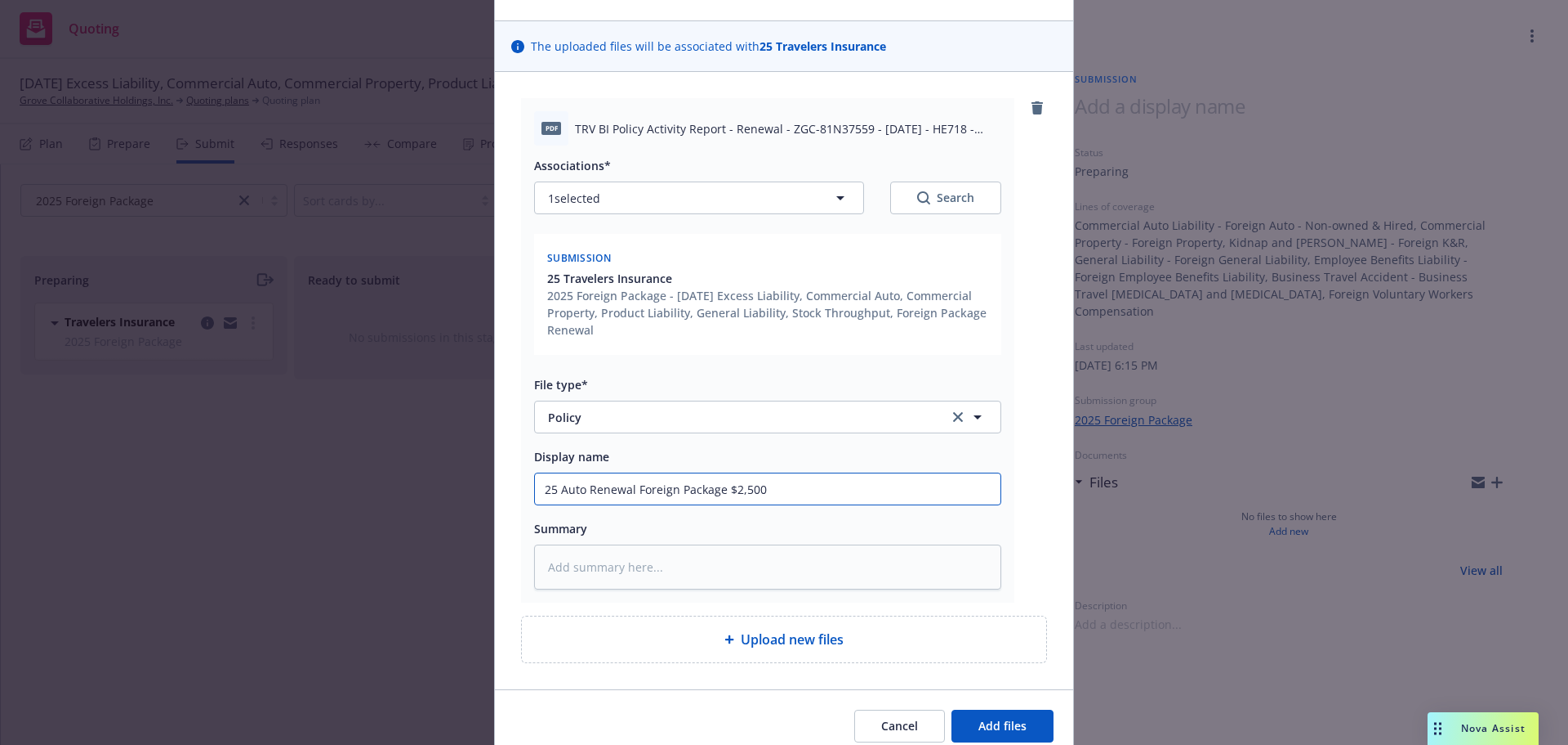
scroll to position [163, 0]
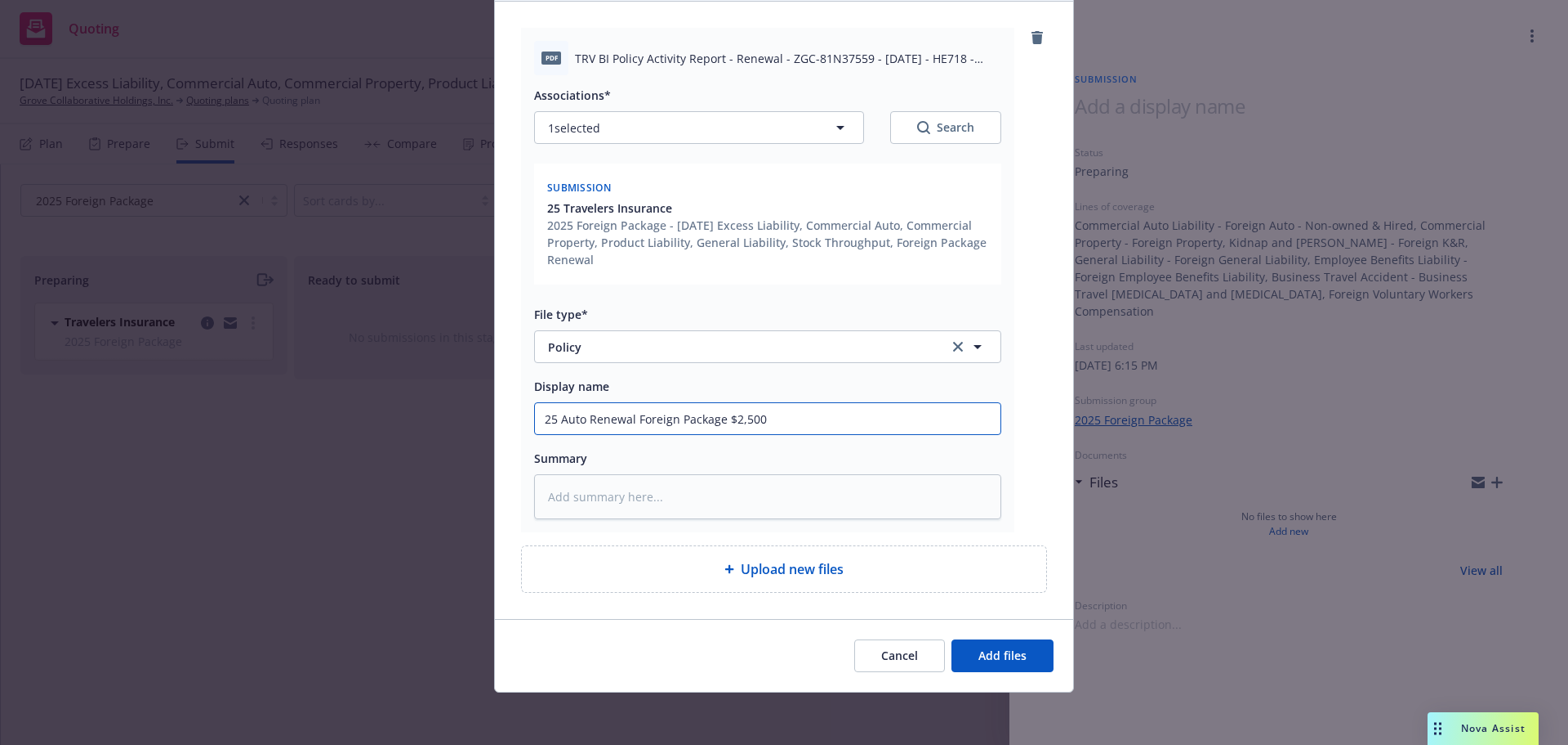
type textarea "x"
type input "25 Auto Renewal Foreign Package a$2,500"
type textarea "x"
type input "25 Auto Renewal Foreign Package at$2,500"
type textarea "x"
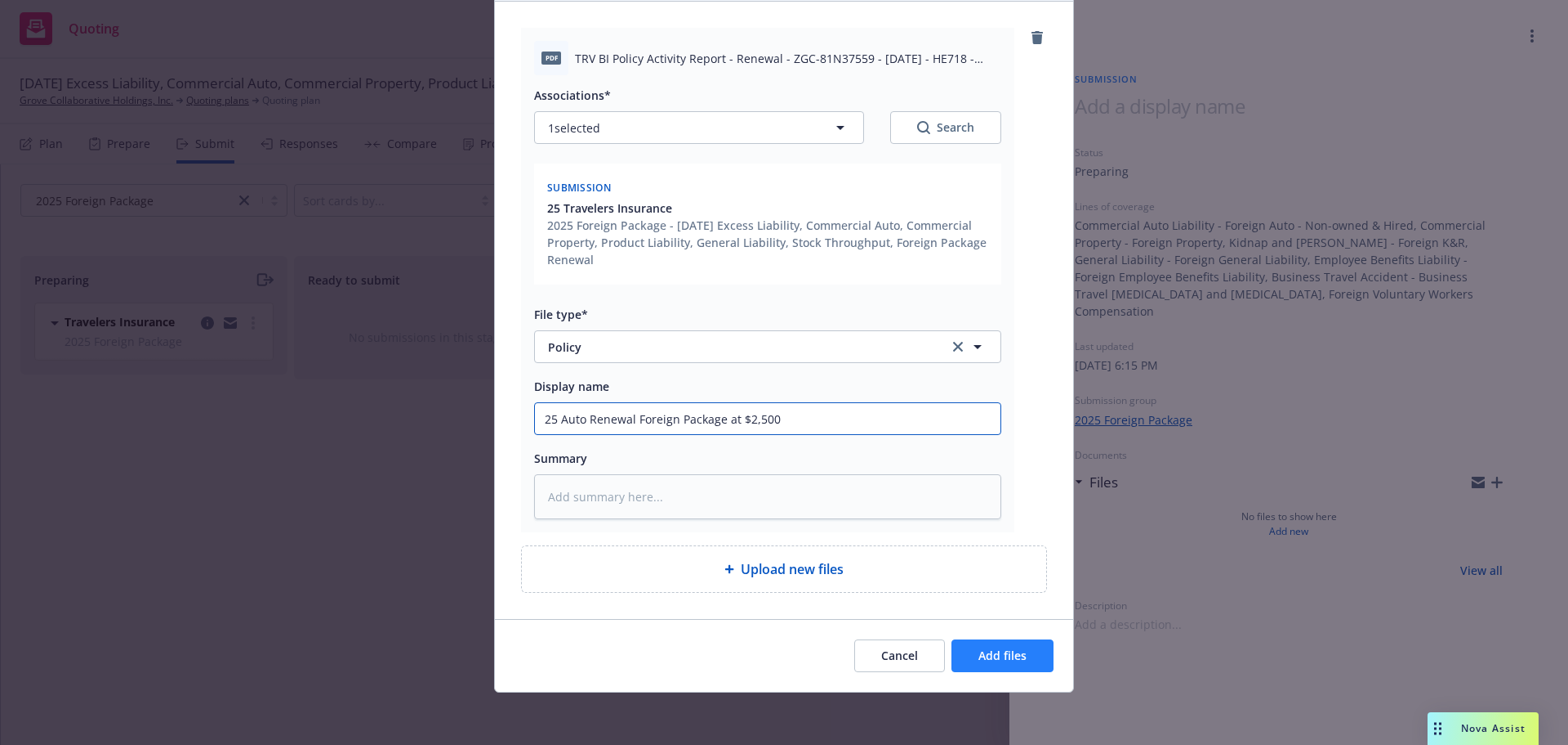
type input "25 Auto Renewal Foreign Package at $2,500"
click at [1016, 659] on span "Add files" at bounding box center [1003, 654] width 48 height 15
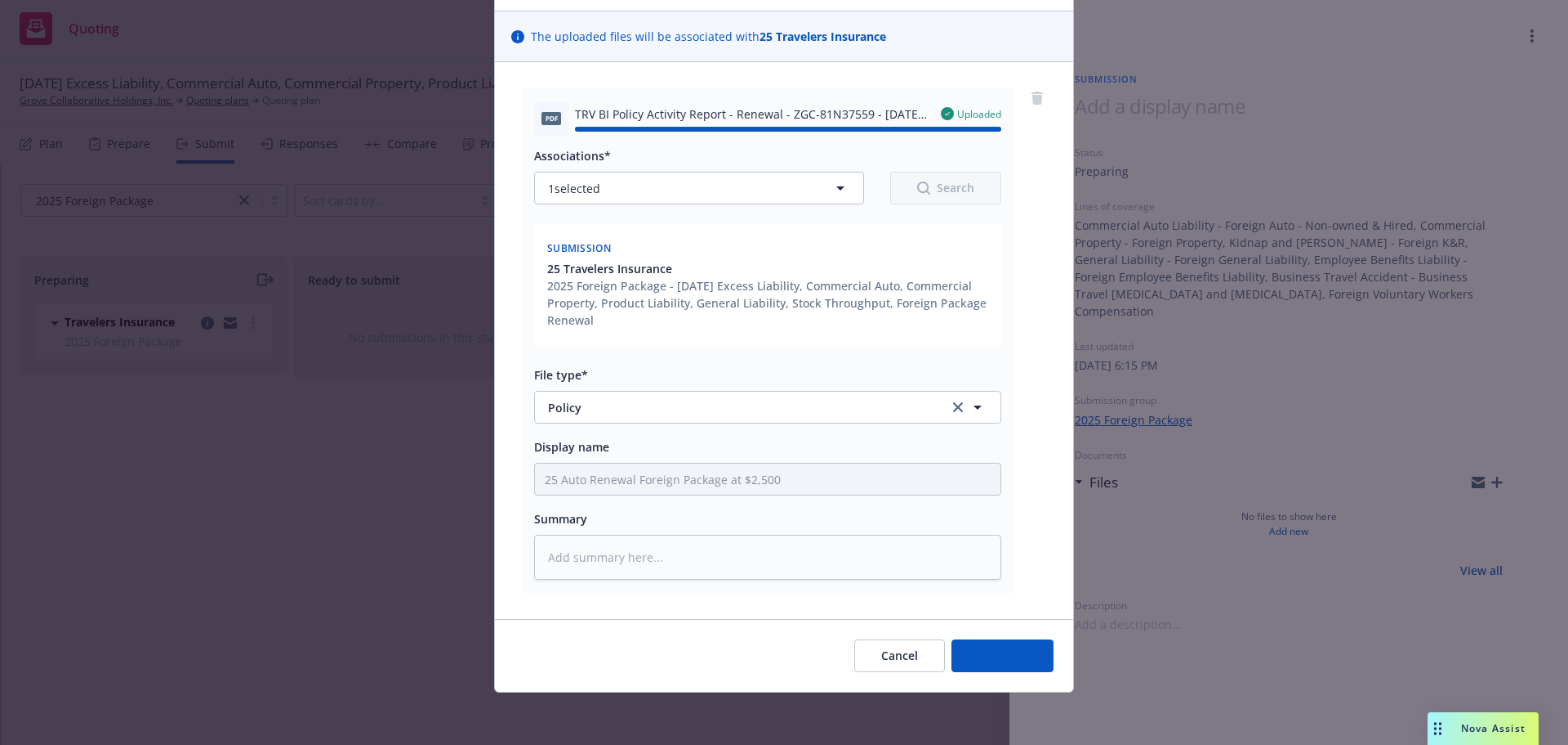
type textarea "x"
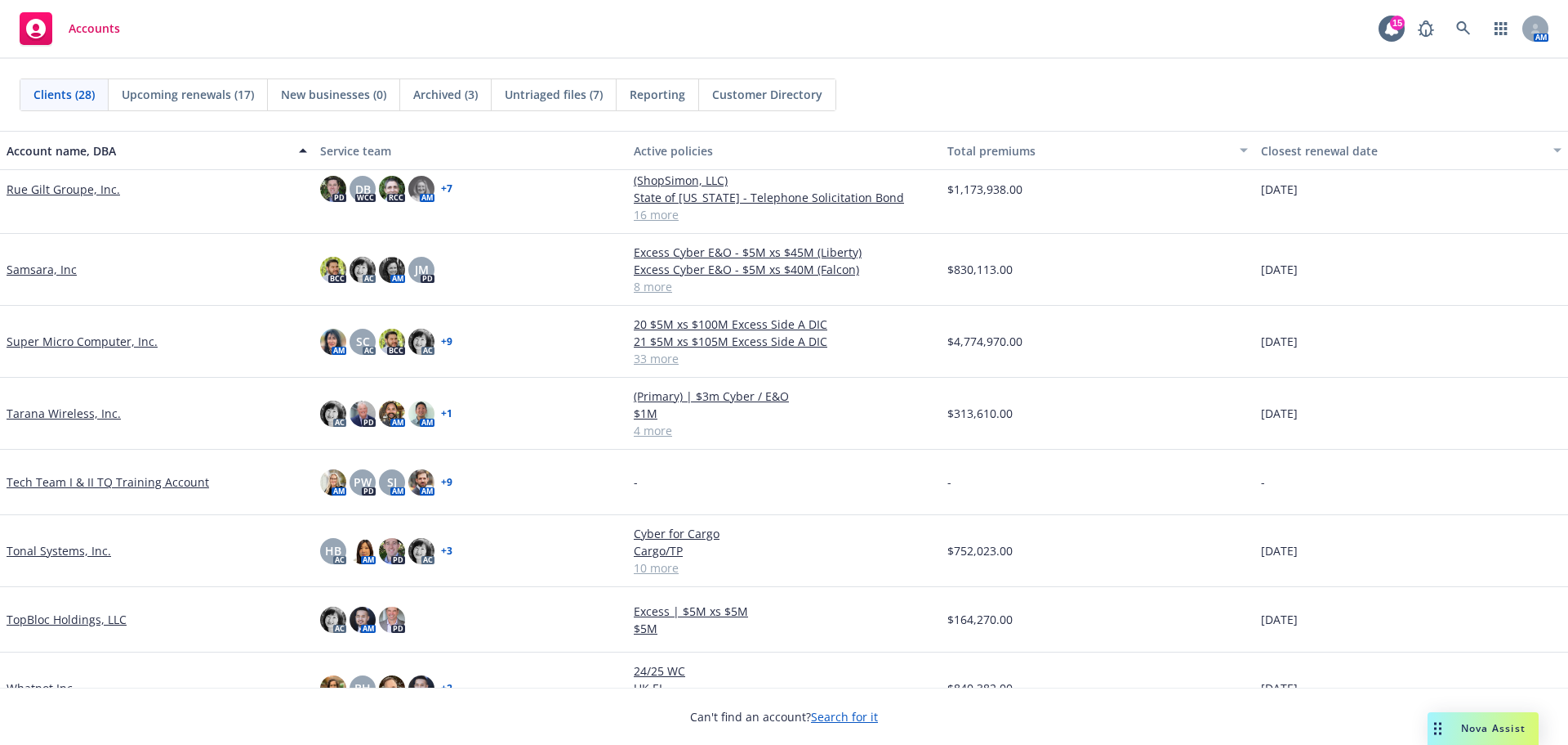
scroll to position [1359, 0]
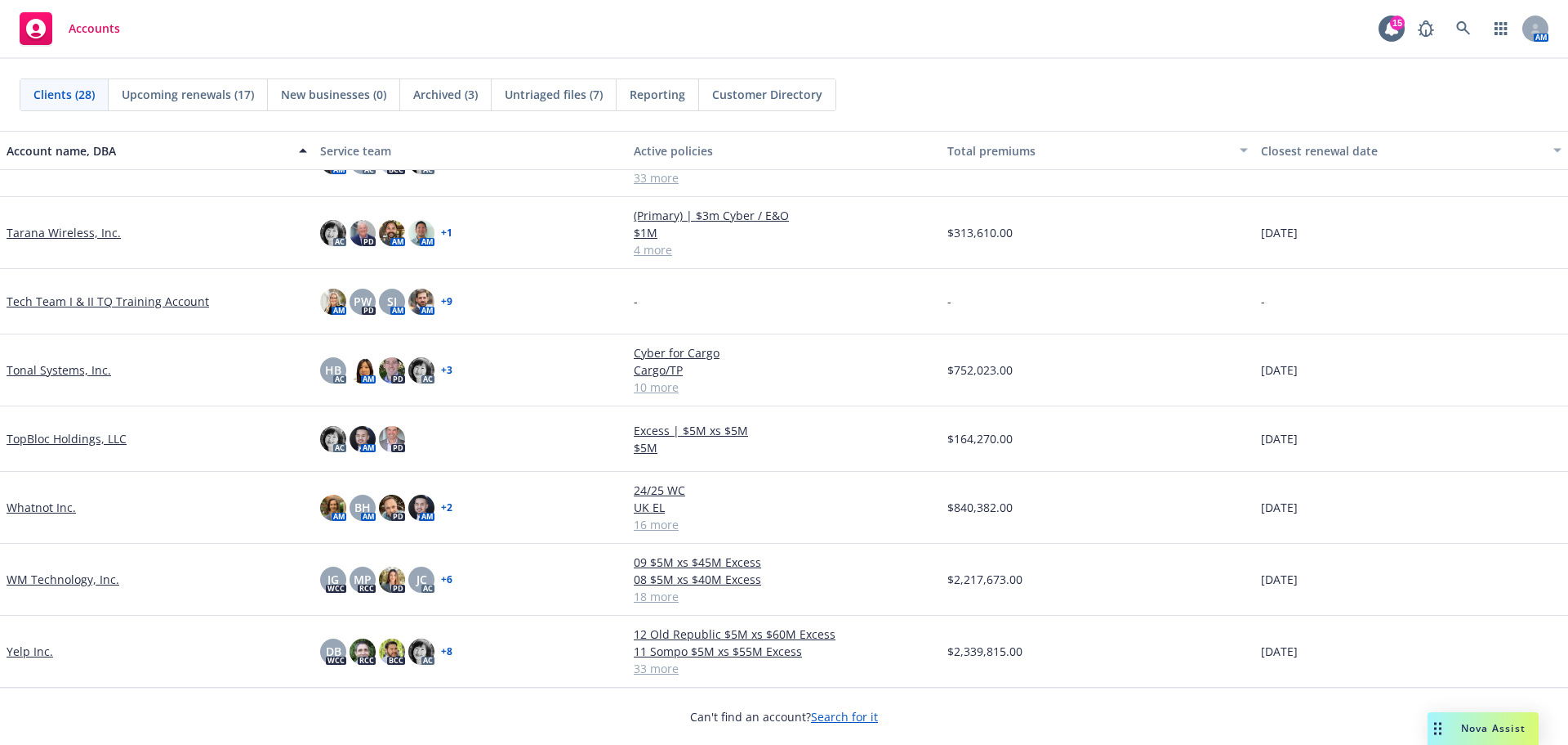
click at [74, 373] on link "Tonal Systems, Inc." at bounding box center [59, 369] width 105 height 17
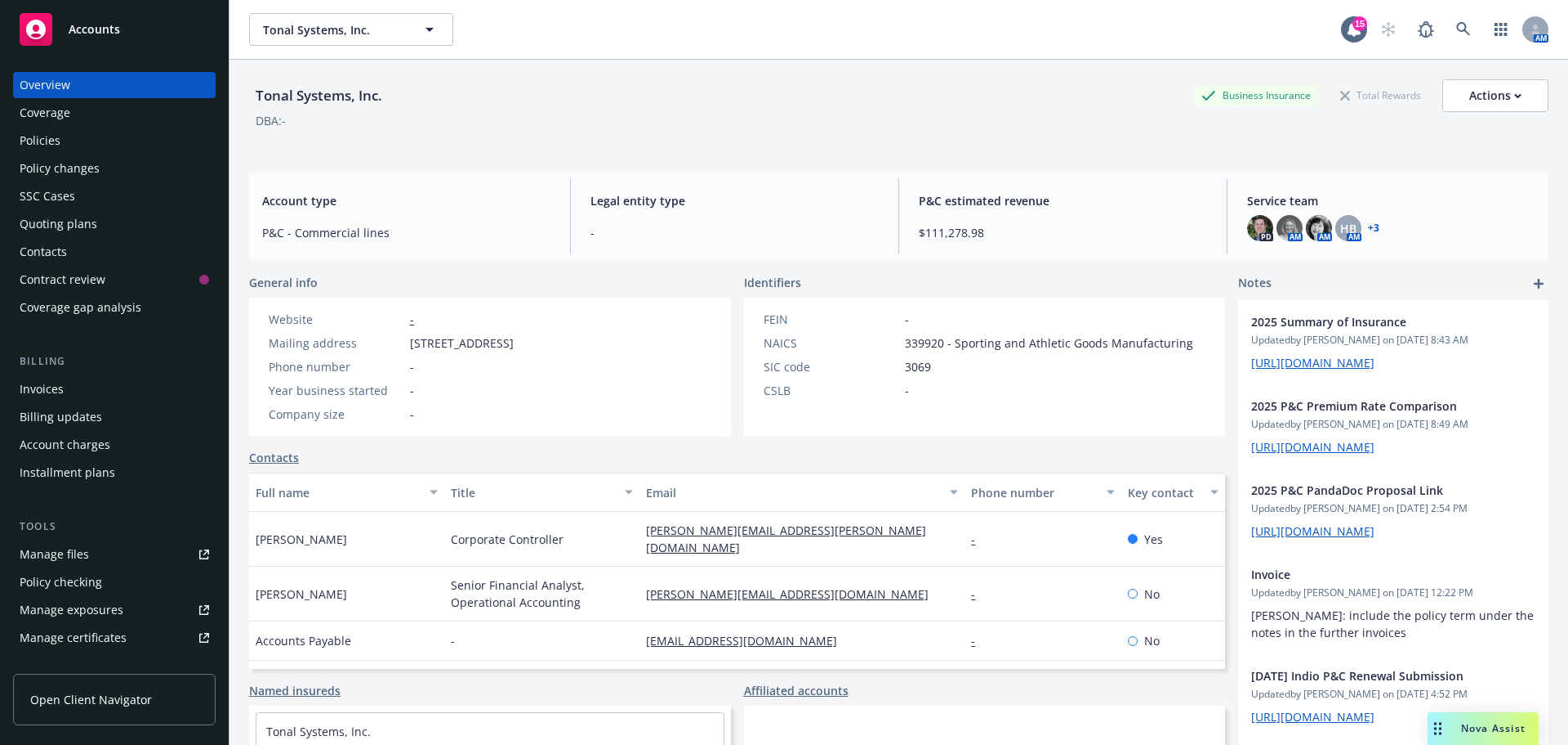
click at [55, 144] on div "Policies" at bounding box center [40, 140] width 41 height 26
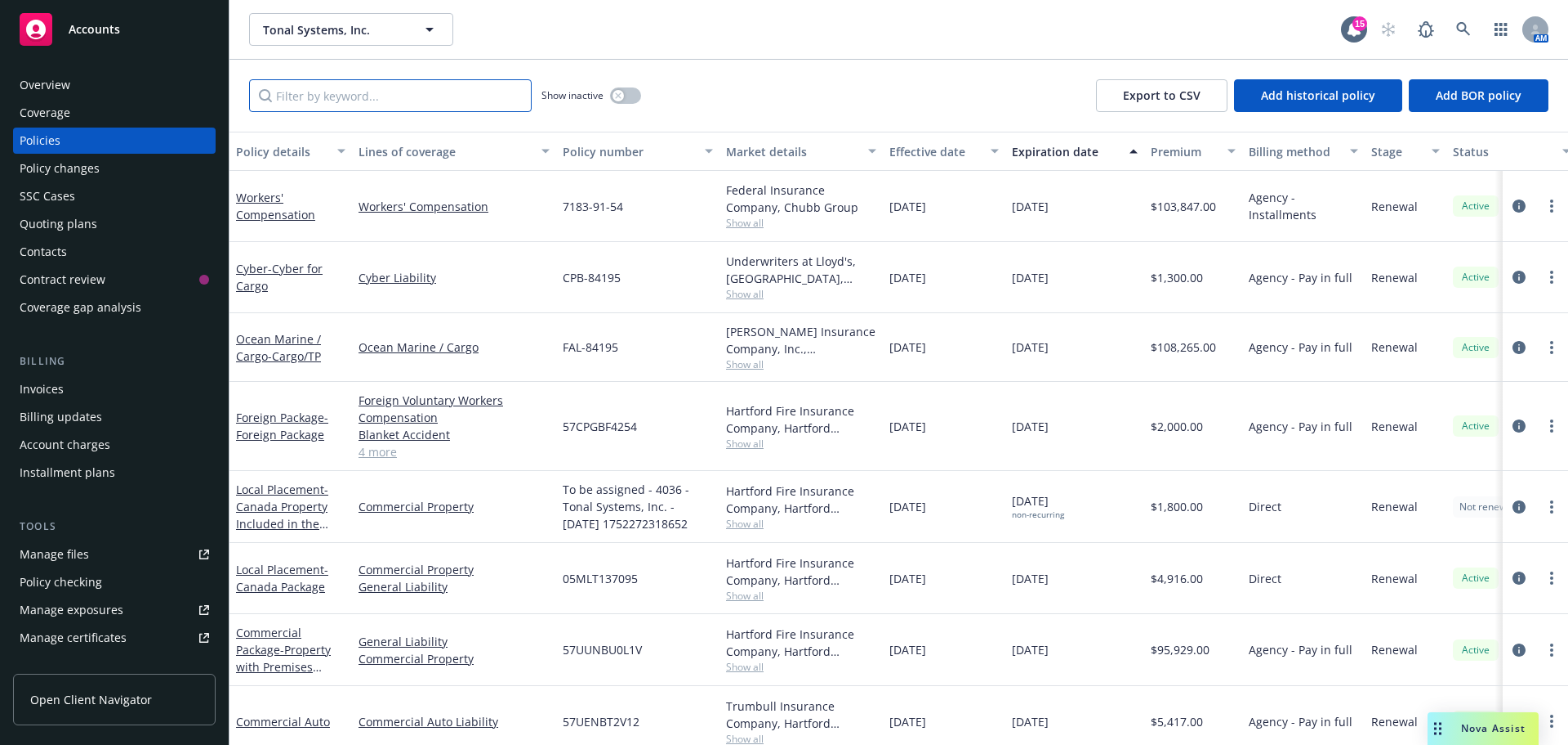
click at [338, 98] on input "Filter by keyword..." at bounding box center [390, 95] width 282 height 33
paste input "57UUNBU0L1V"
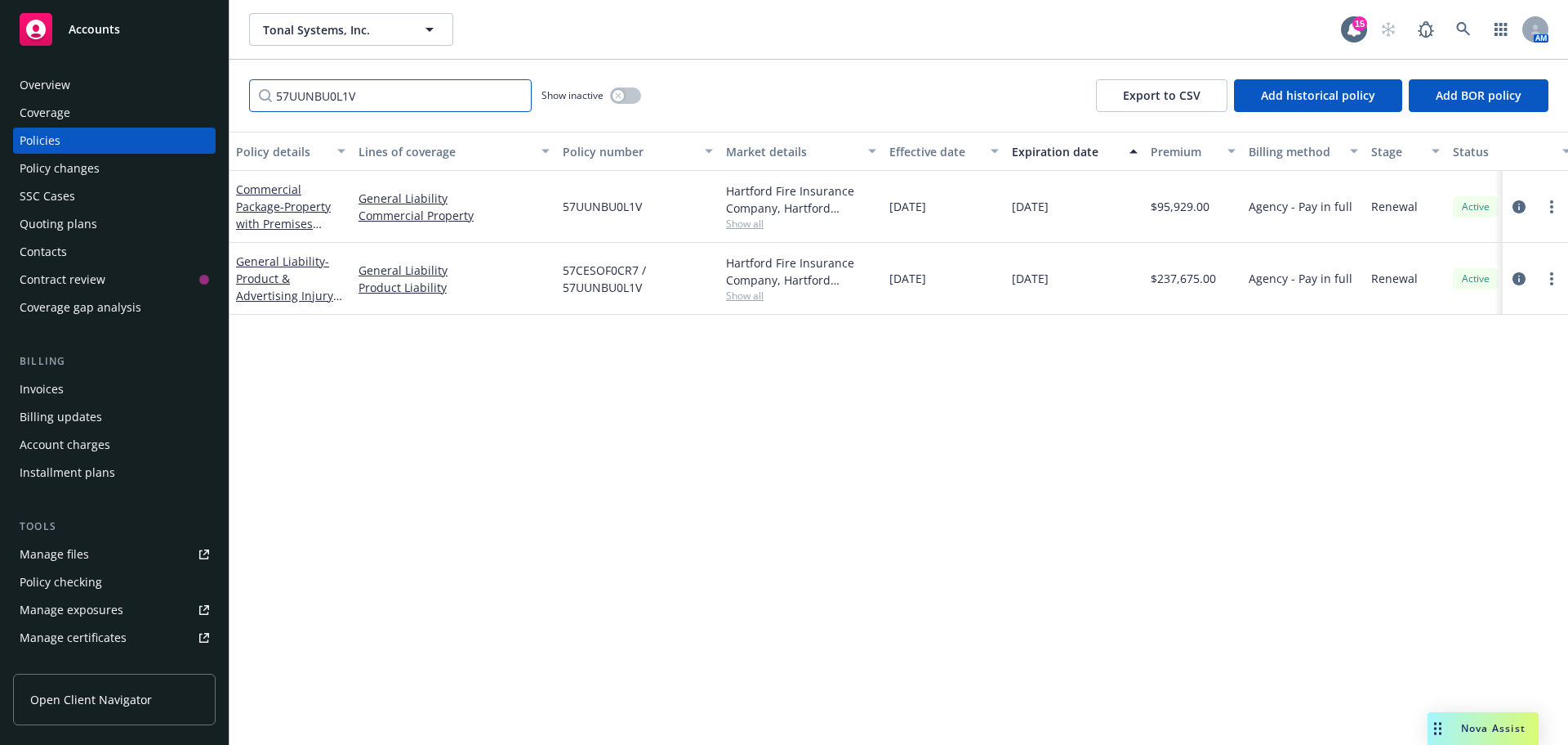
type input "57UUNBU0L1V"
click at [291, 214] on div "Commercial Package - Property with Premises Liability" at bounding box center [290, 206] width 109 height 52
click at [272, 203] on link "Commercial Package - Property with Premises Liability" at bounding box center [283, 214] width 95 height 67
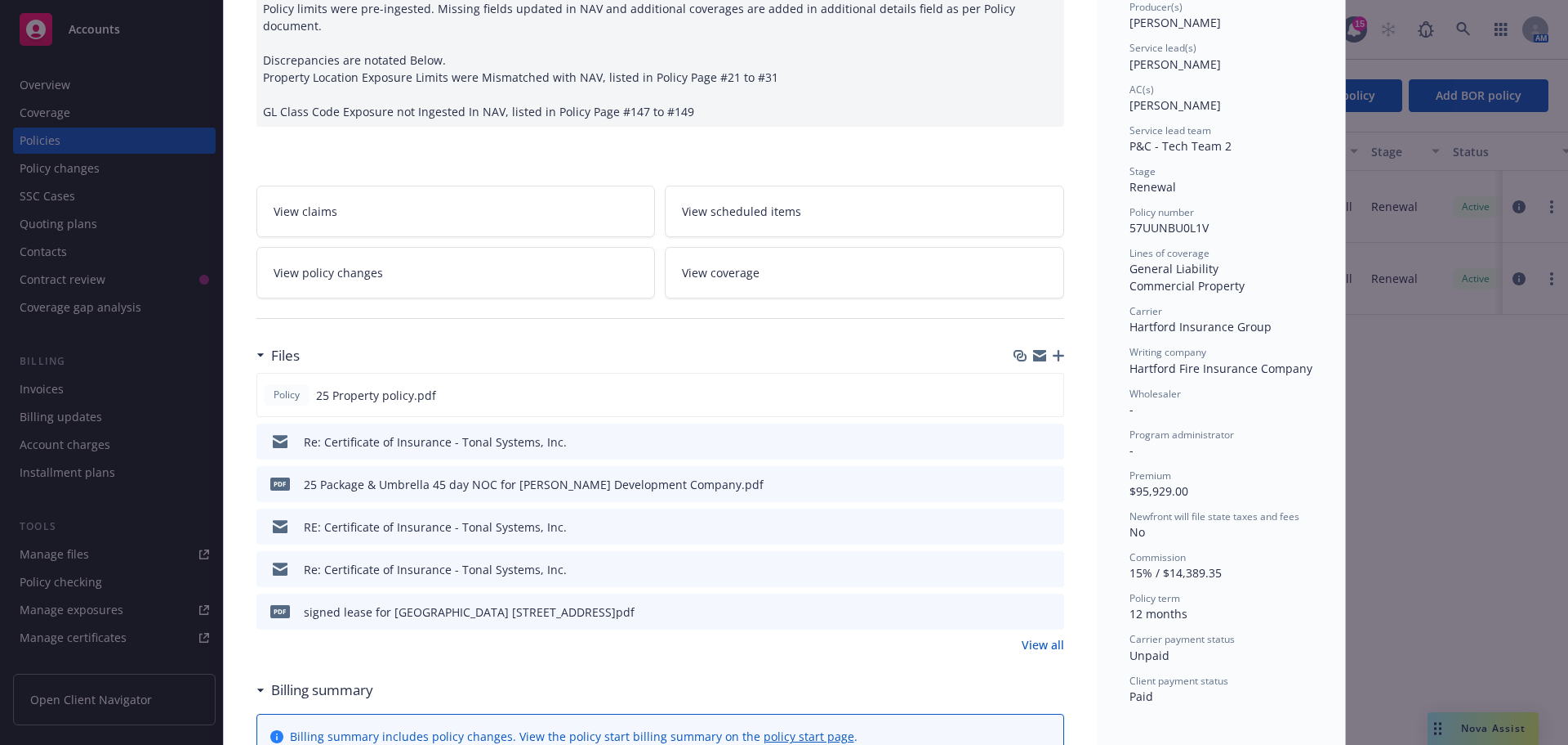
scroll to position [245, 0]
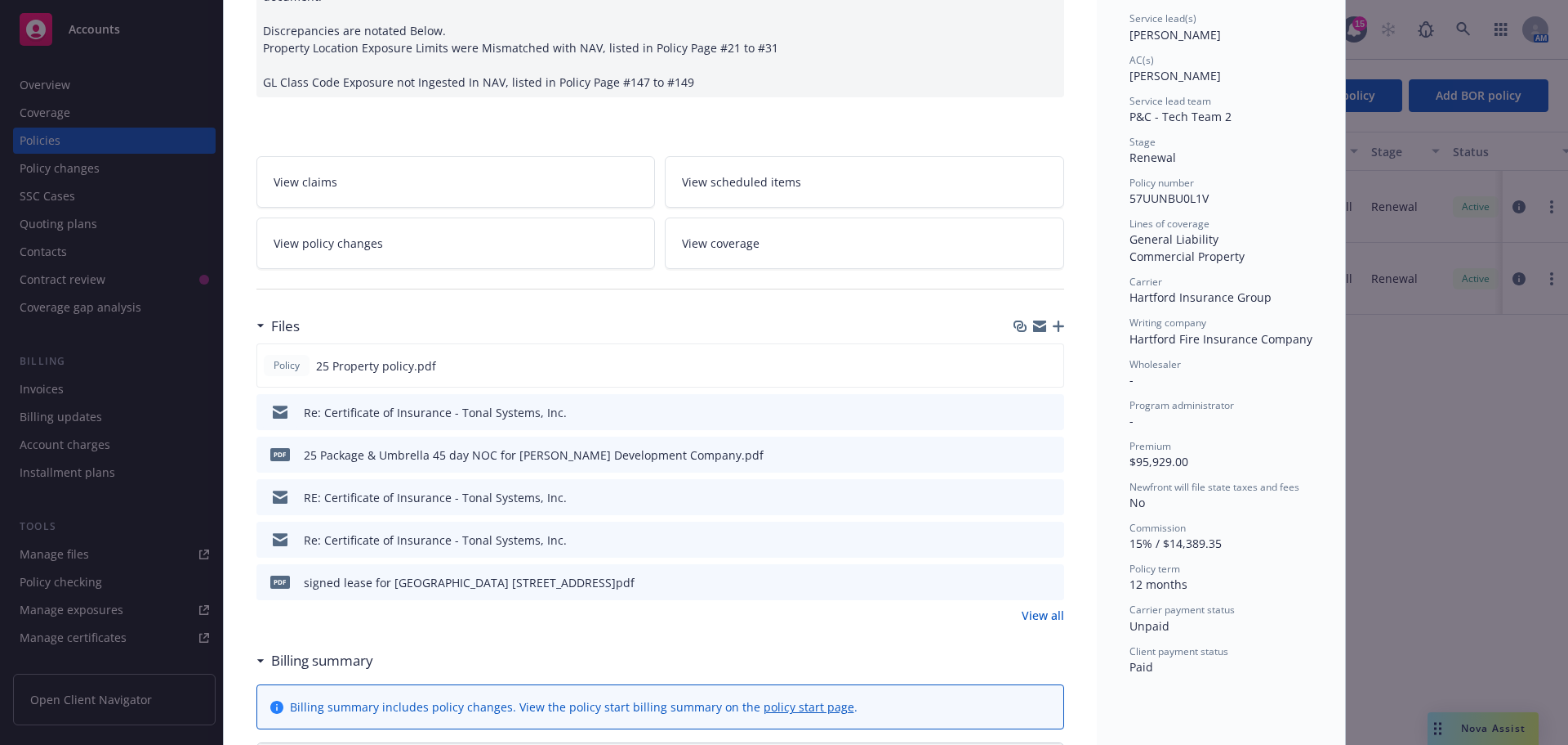
click at [1015, 447] on icon "download file" at bounding box center [1021, 453] width 13 height 13
click at [1052, 321] on icon "button" at bounding box center [1058, 326] width 12 height 12
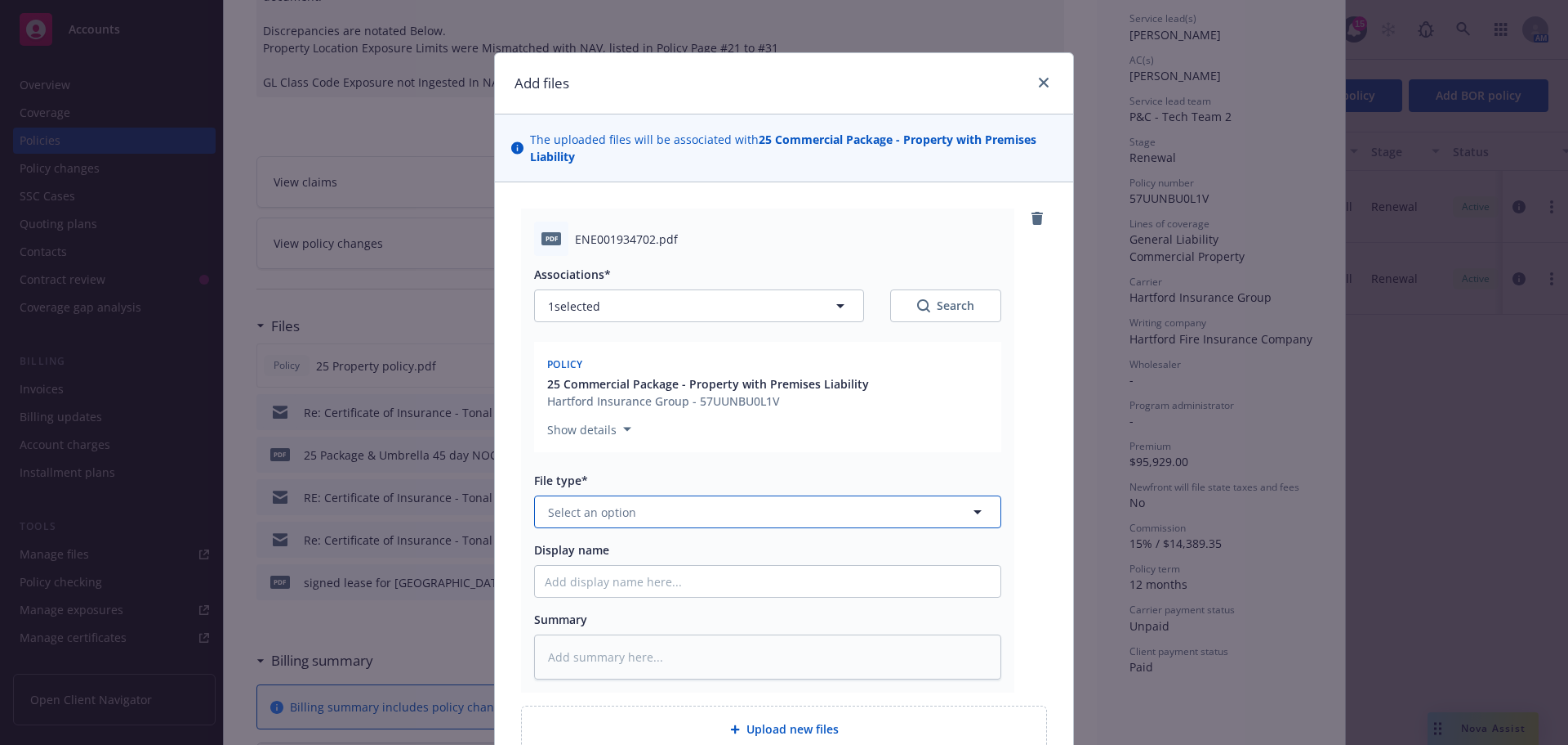
click at [564, 515] on span "Select an option" at bounding box center [592, 511] width 88 height 17
type input "cha"
click at [621, 566] on span "Change request" at bounding box center [595, 557] width 88 height 17
click at [616, 575] on input "Display name" at bounding box center [768, 581] width 466 height 31
type textarea "x"
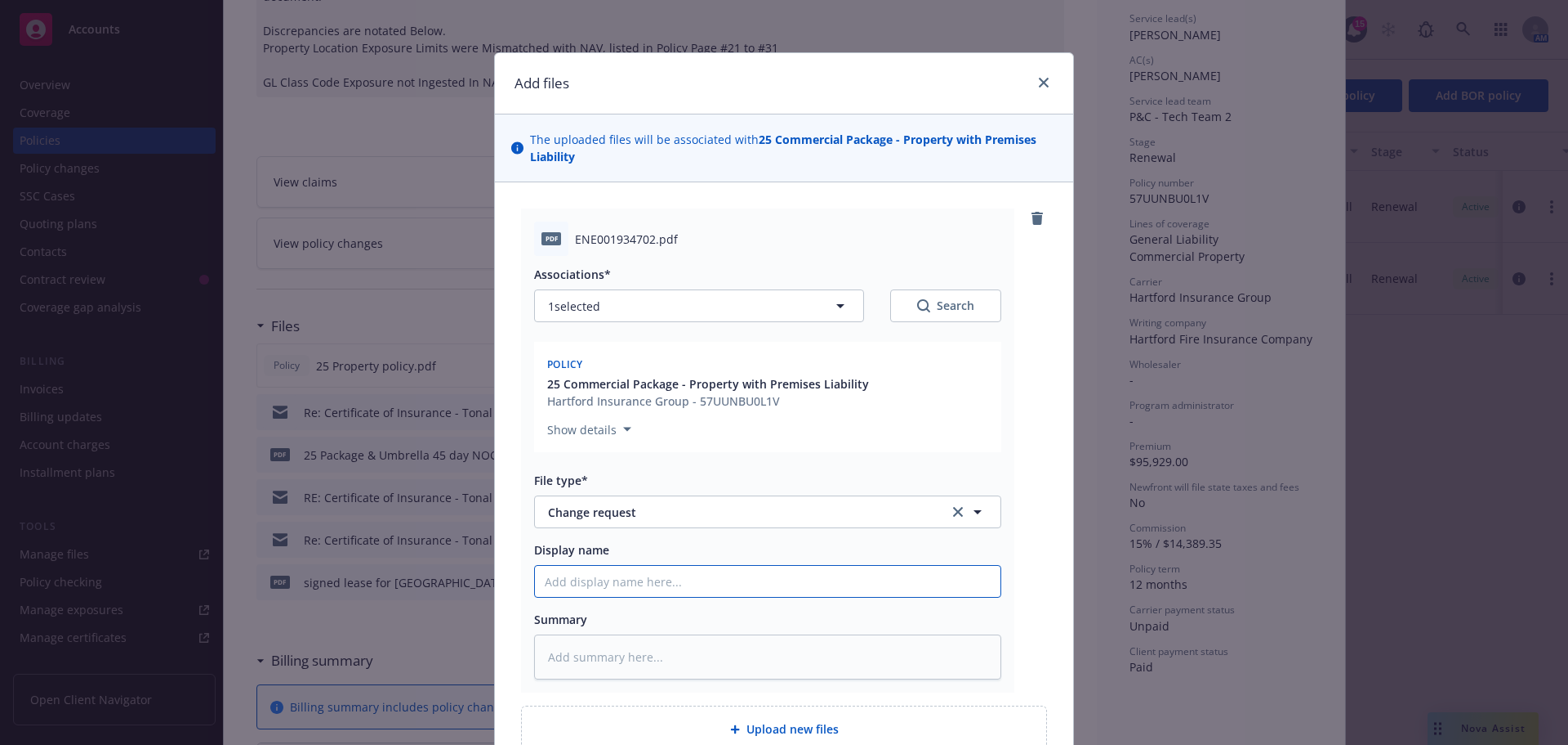
type input "2"
type textarea "x"
type input "25"
type textarea "x"
type input "25"
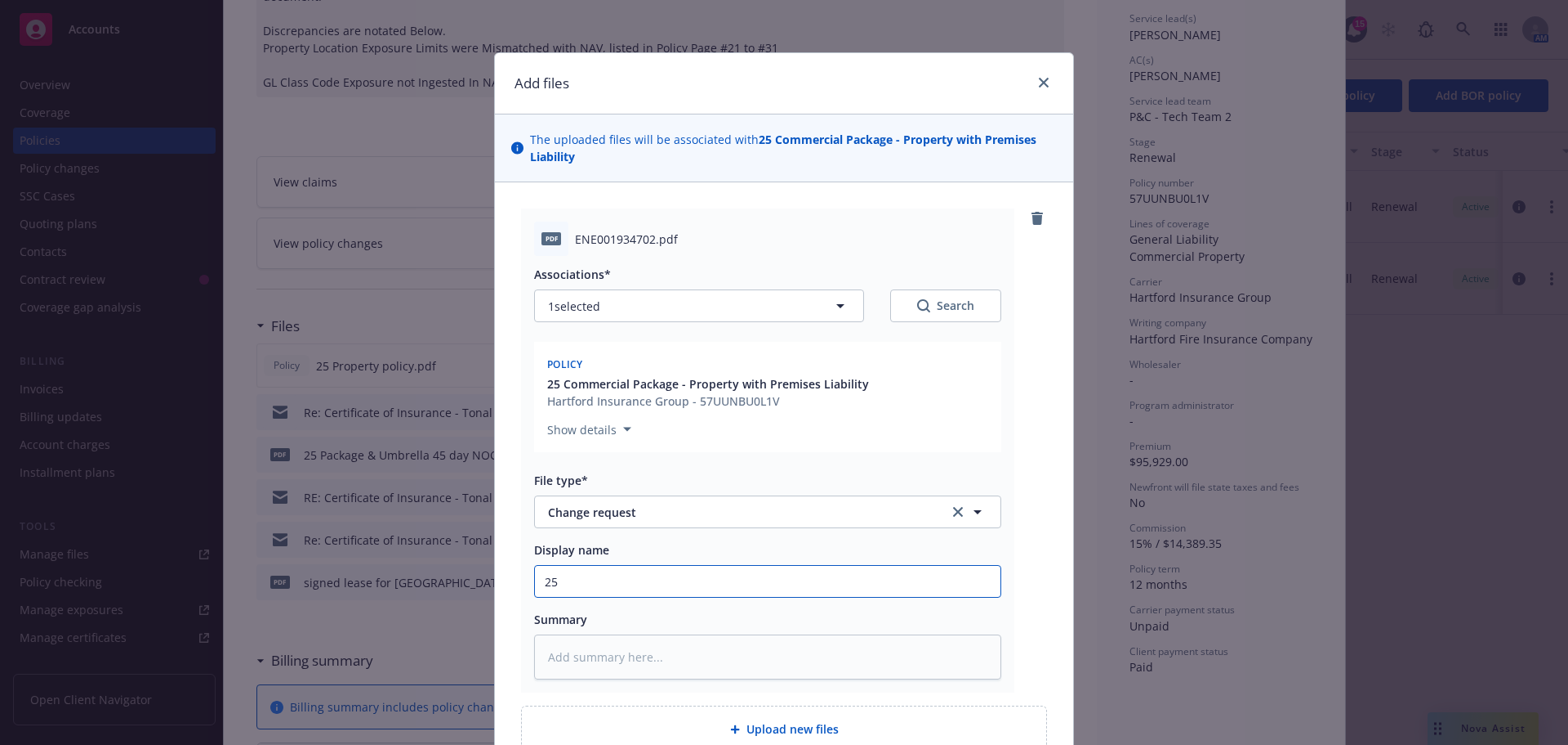
type textarea "x"
type input "25 G"
type textarea "x"
type input "25 GL"
type textarea "x"
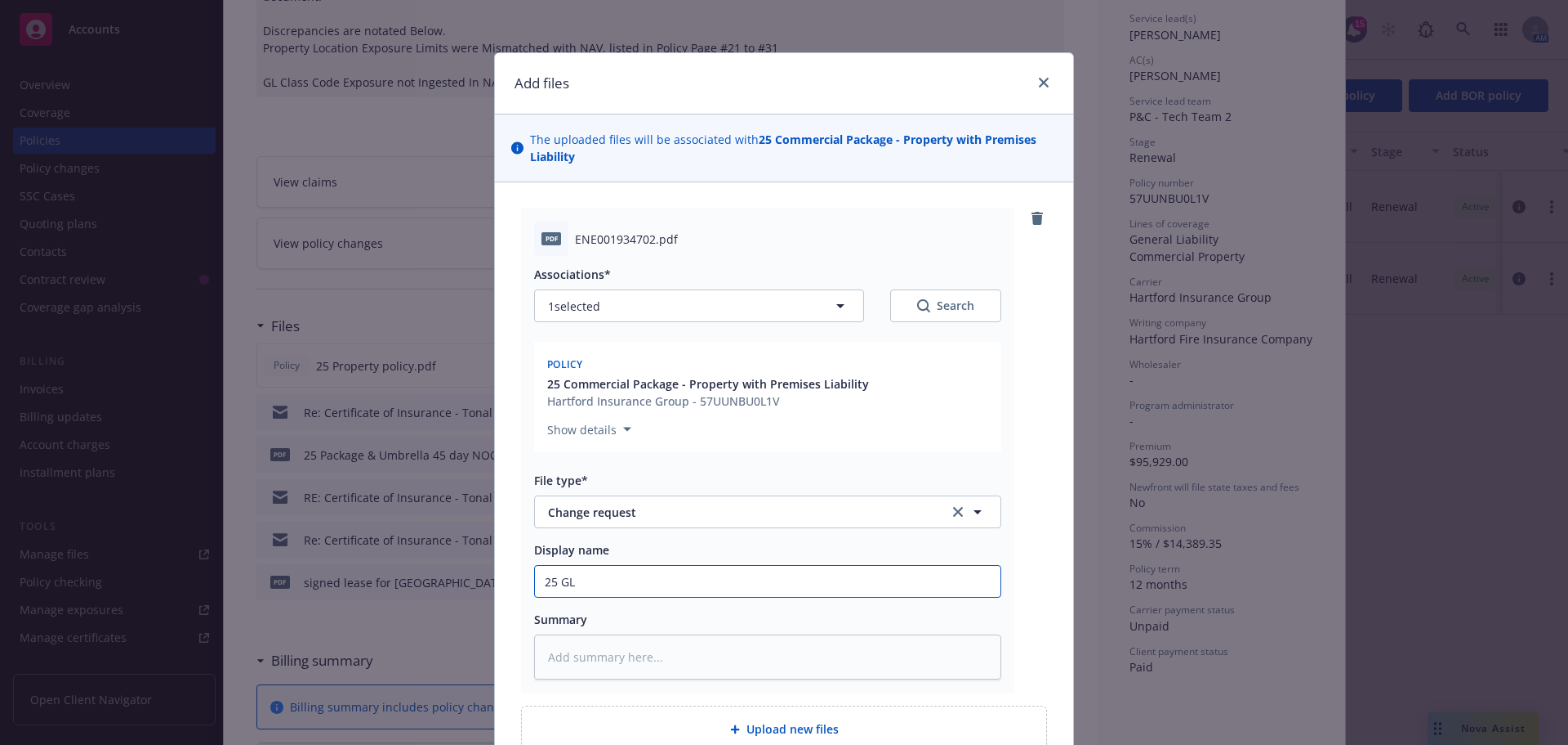
type input "25 GL"
type textarea "x"
type input "25 GL ch"
type textarea "x"
type input "25 GL cha"
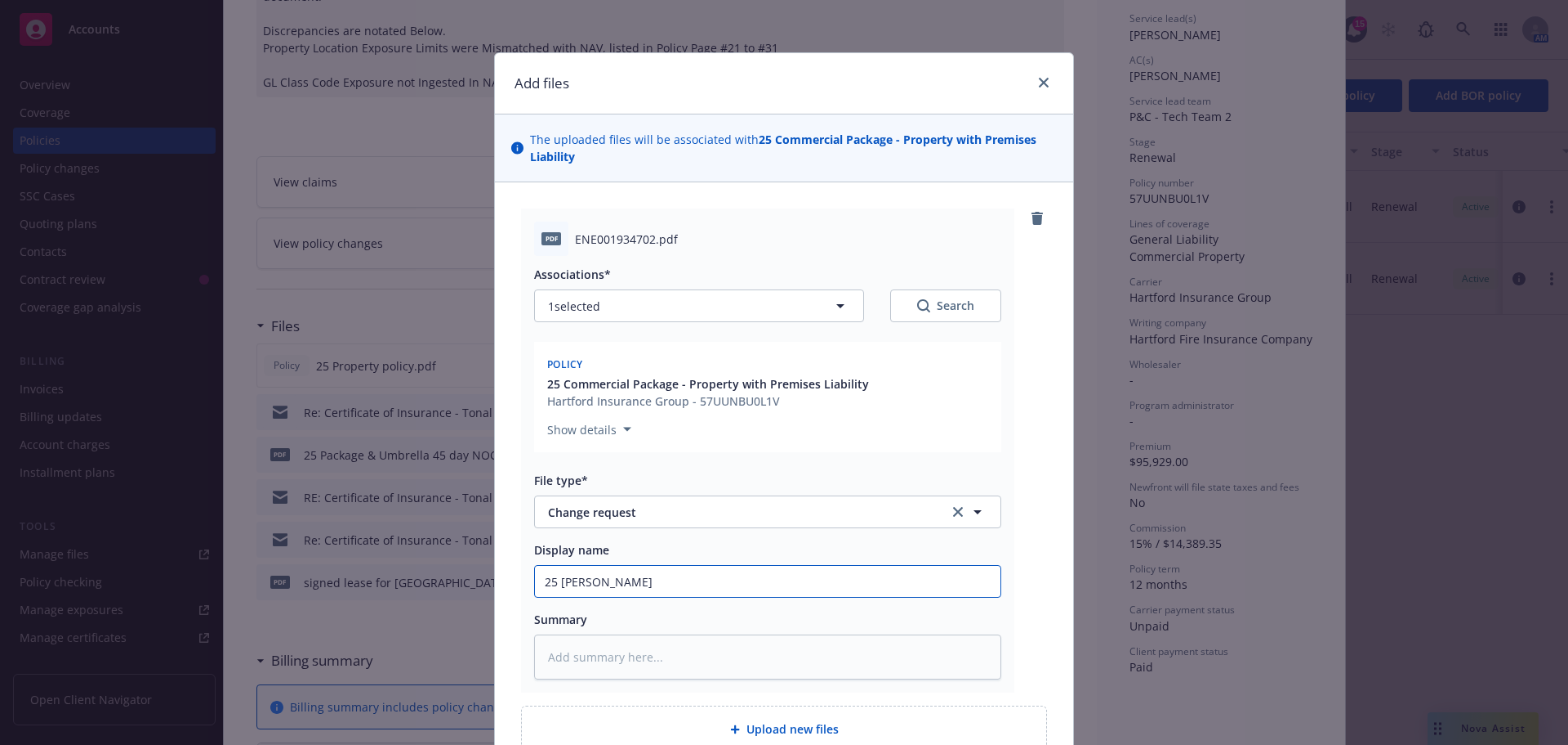
type textarea "x"
type input "25 GL chan"
type textarea "x"
type input "25 GL chang"
type textarea "x"
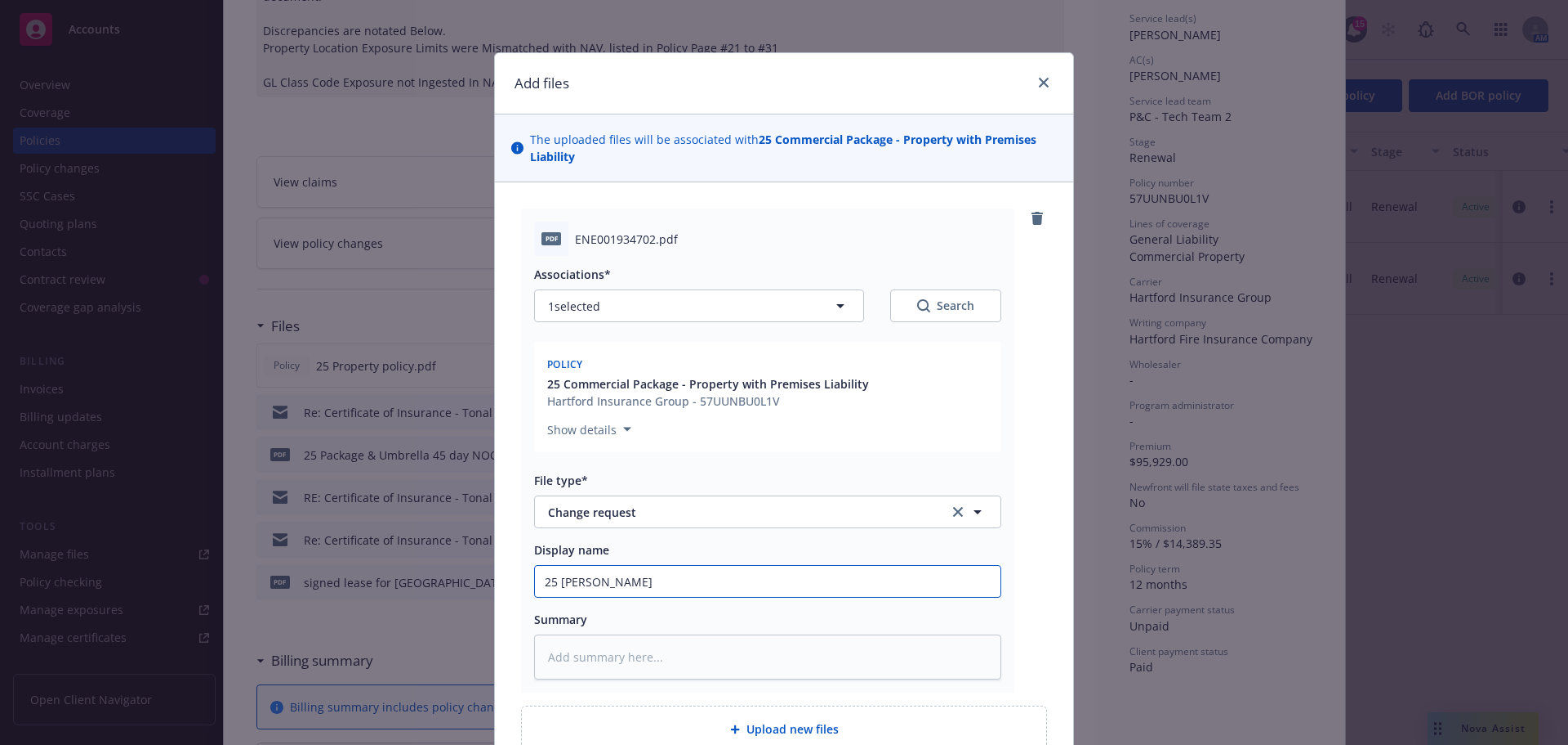
type input "25 GL change"
type textarea "x"
type input "25 GL change"
type textarea "x"
type input "25 GL change r"
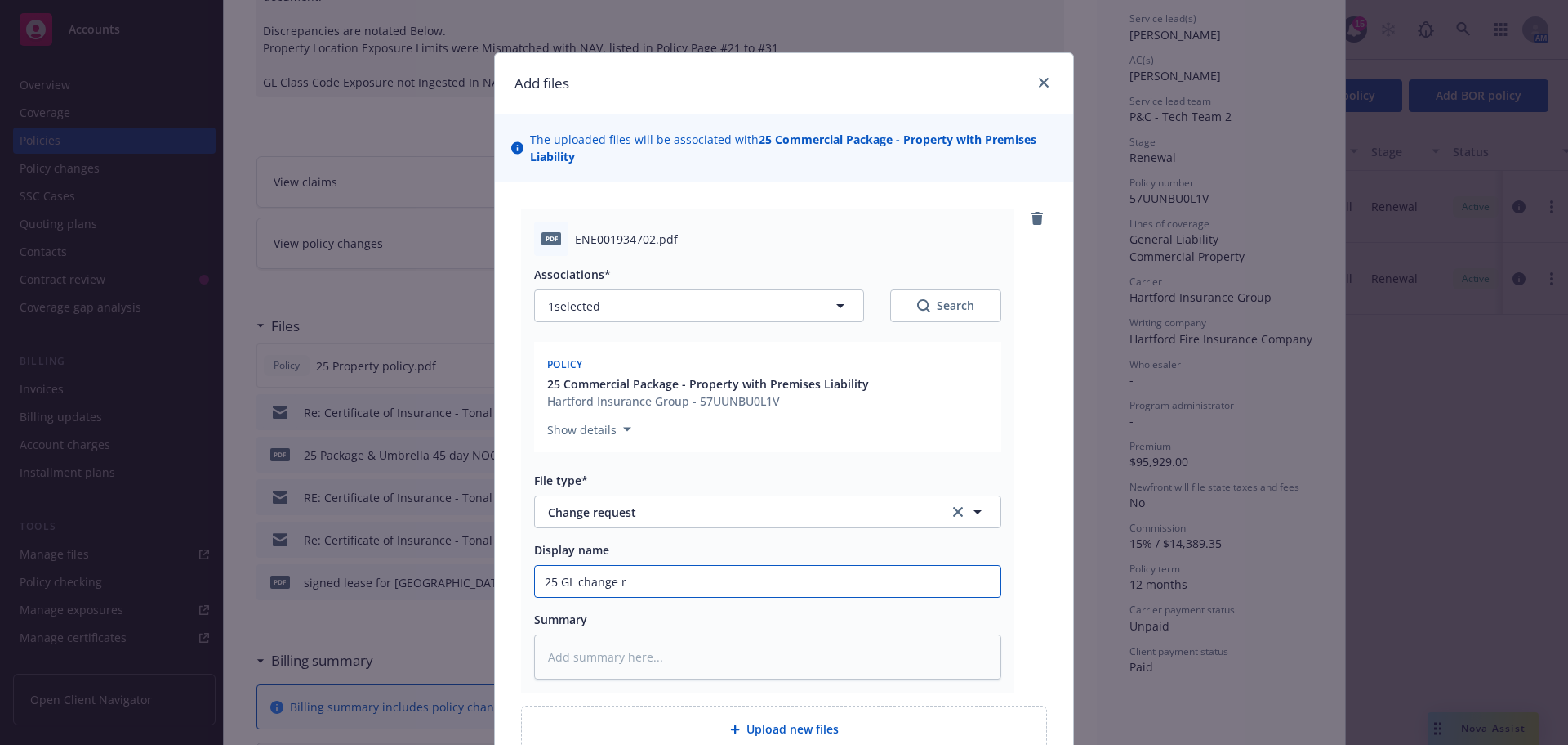
type textarea "x"
type input "25 GL change re"
type textarea "x"
type input "25 GL change req"
type textarea "x"
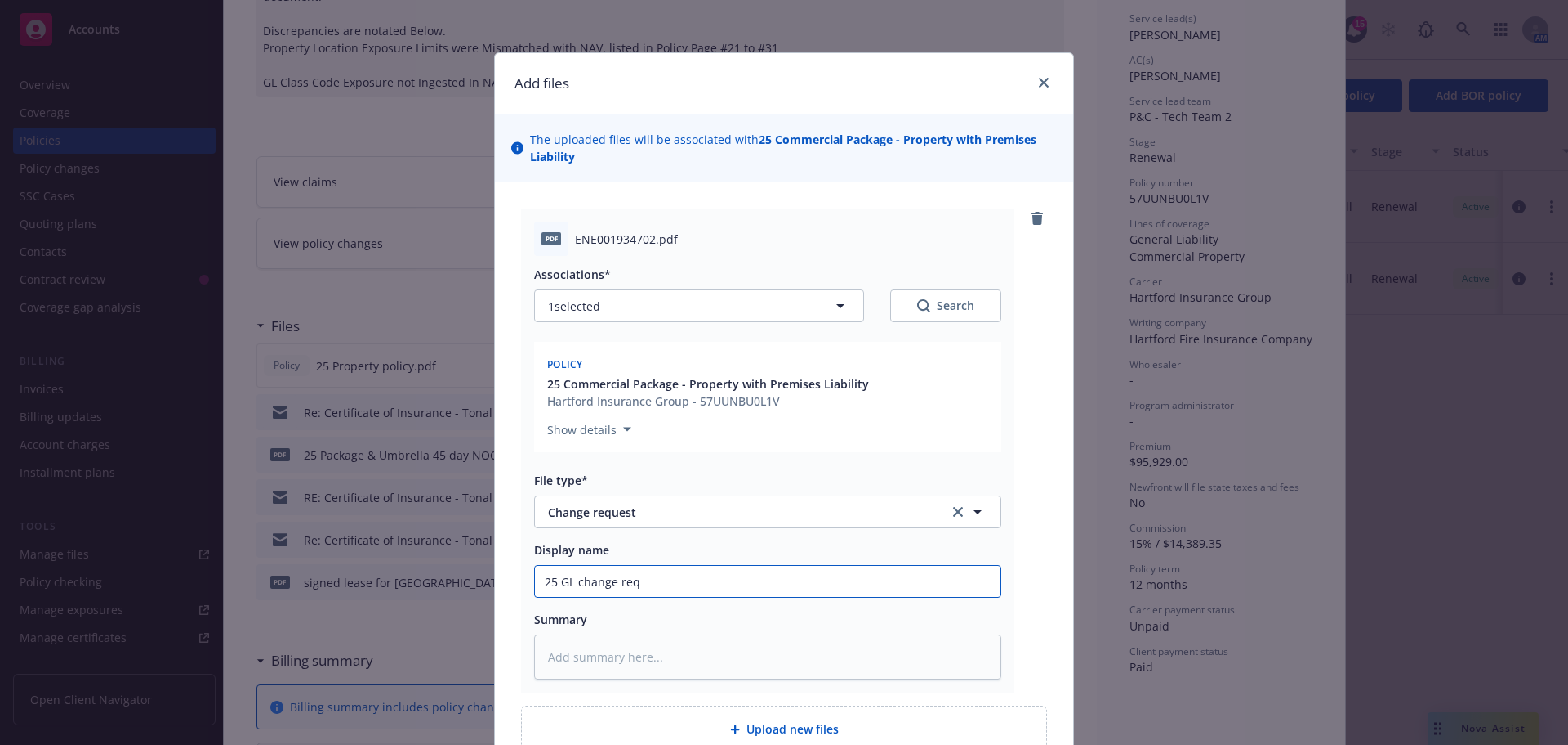
type input "25 GL change requ"
type textarea "x"
type input "25 GL change requex"
type textarea "x"
type input "25 GL change requexst"
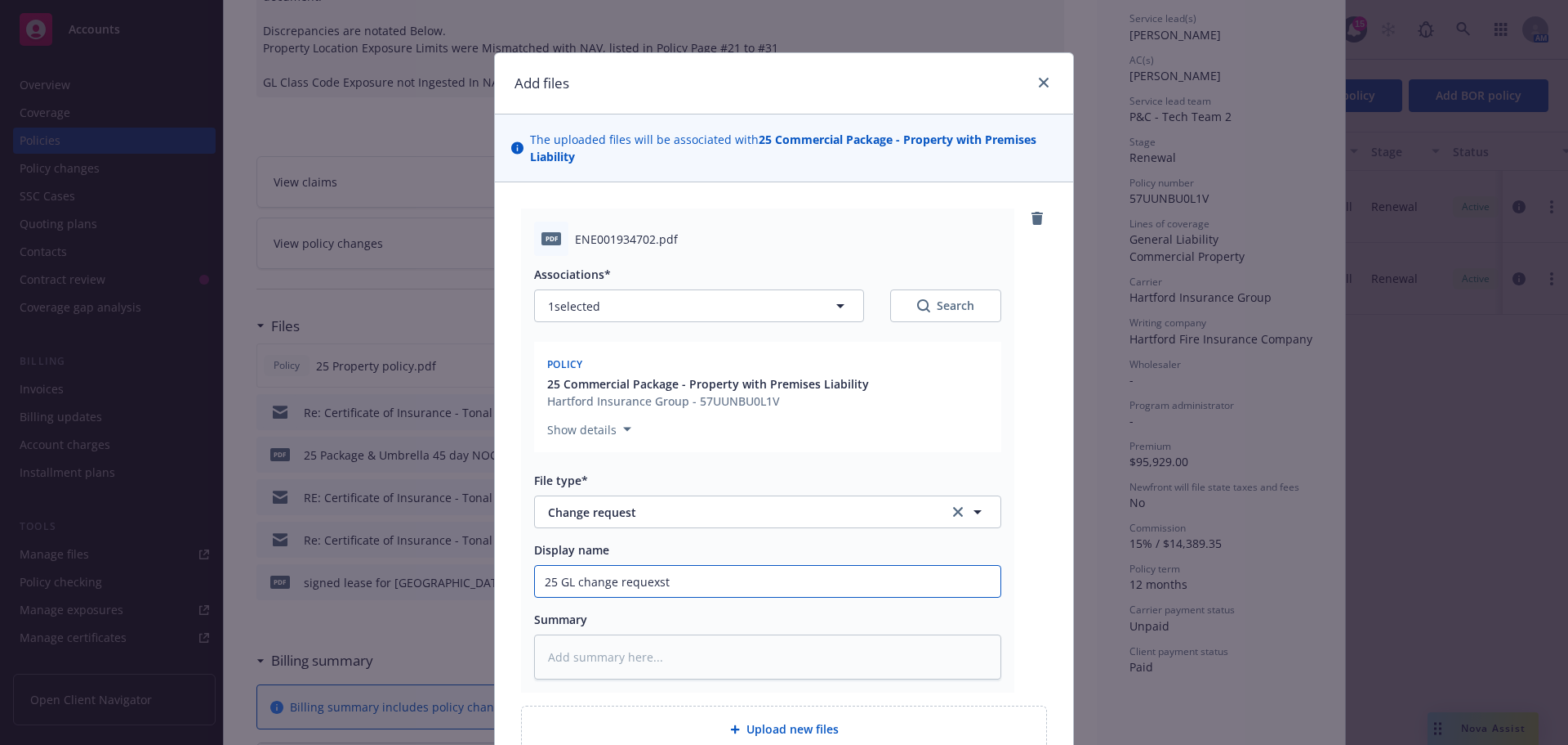
type textarea "x"
type input "25 GL change requexs"
type textarea "x"
type input "25 GL change requex"
type textarea "x"
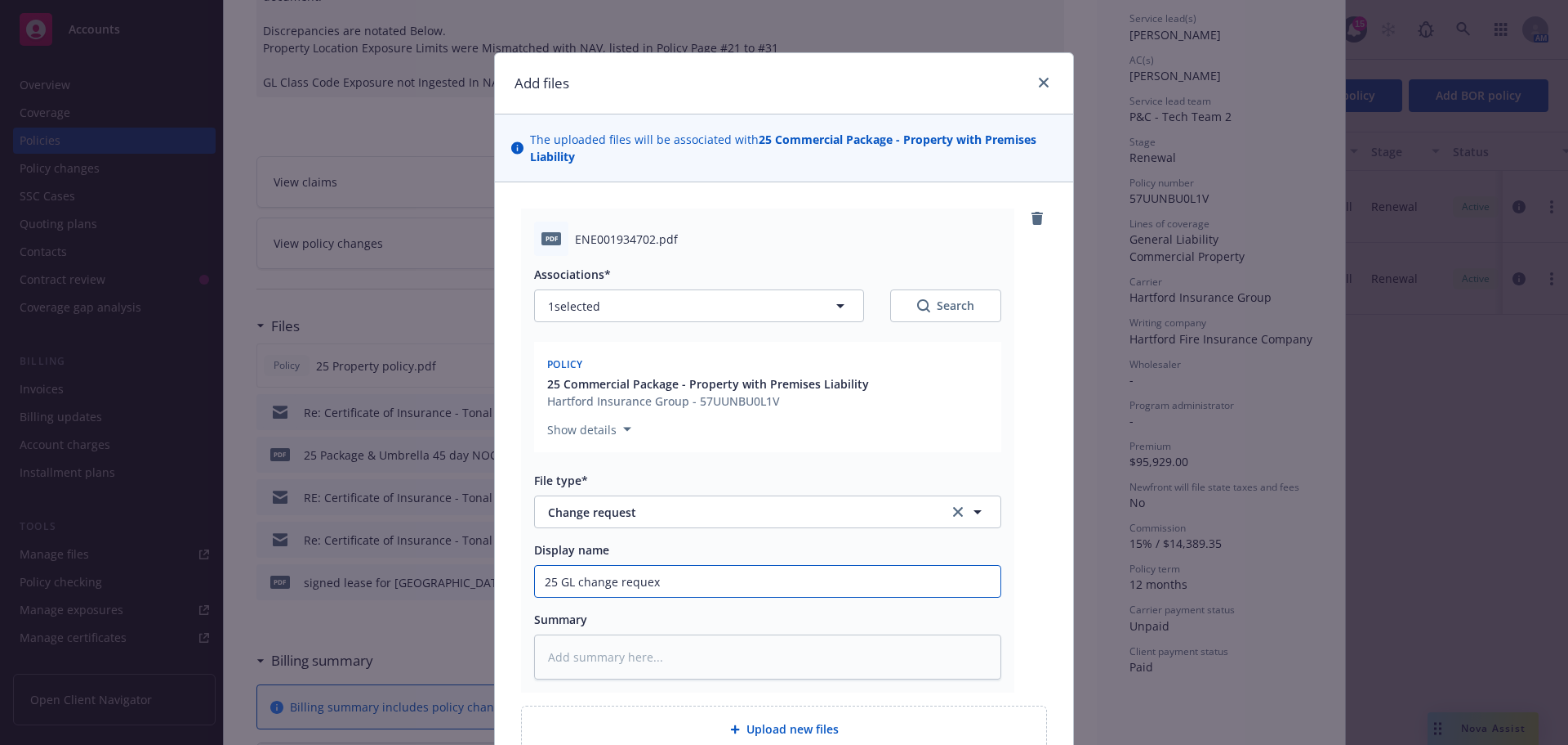
type input "25 GL change reque"
type textarea "x"
type input "25 GL change reques"
type textarea "x"
type input "25 GL change request"
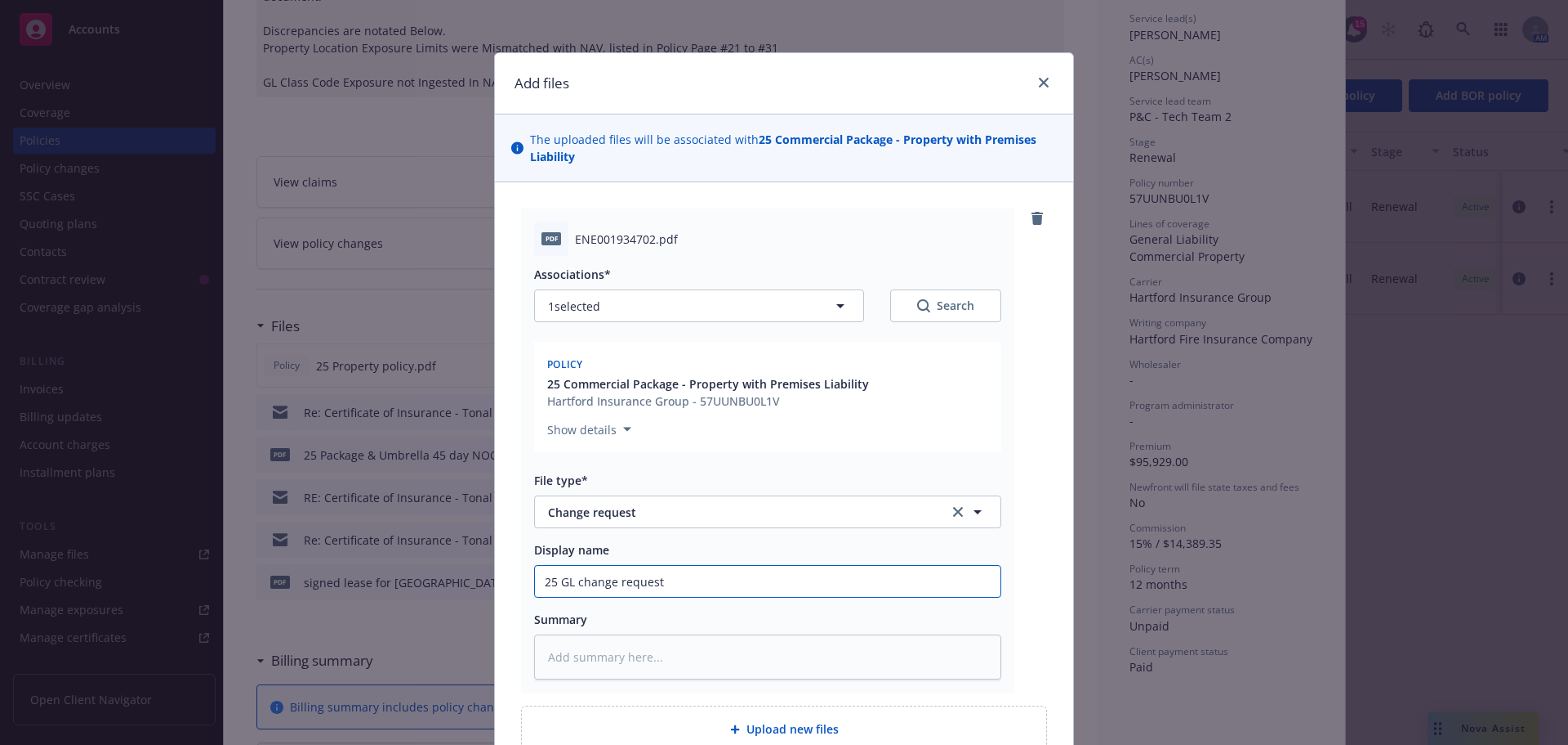
type textarea "x"
type input "25 GL change request"
type textarea "x"
type input "25 GL change request N"
type textarea "x"
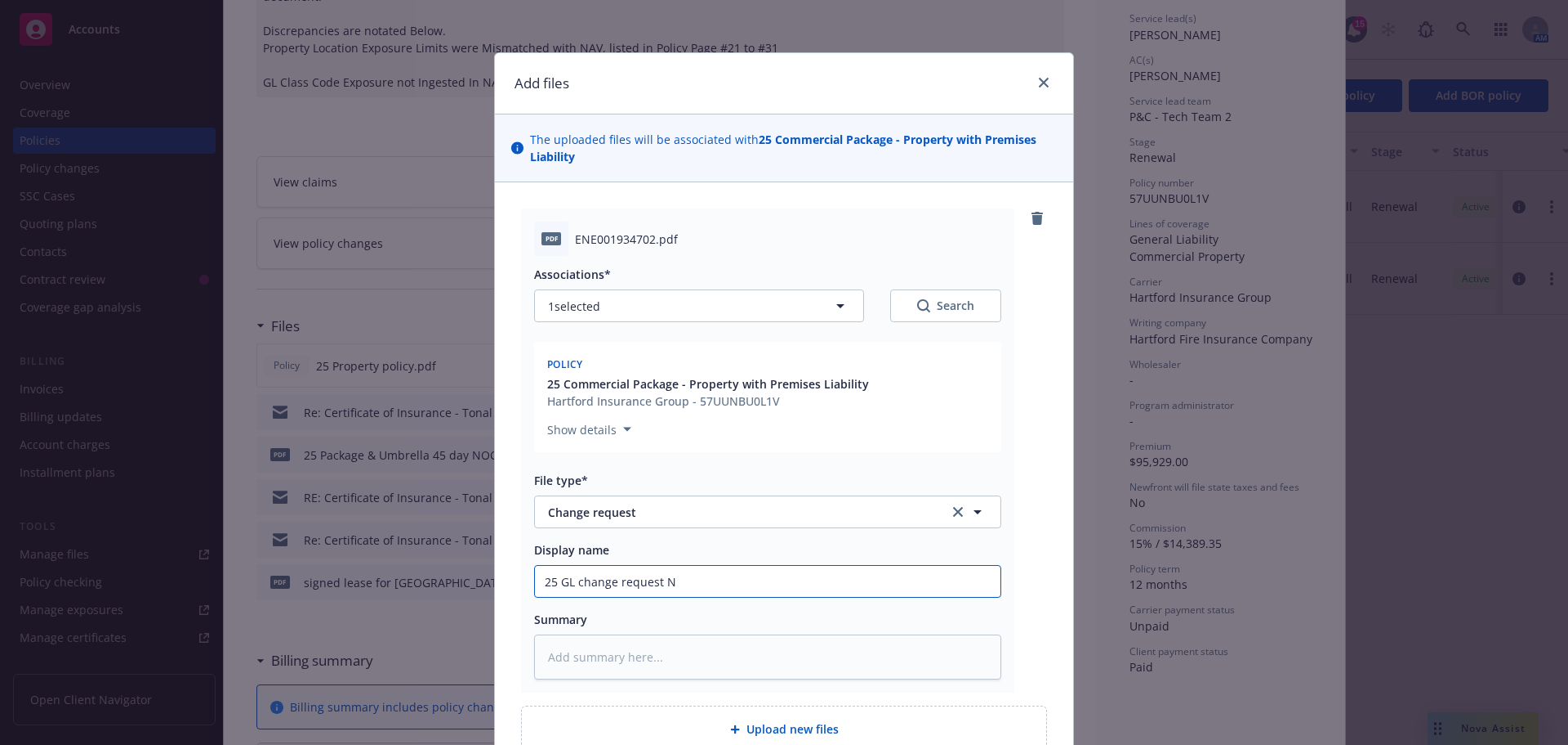
type input "25 GL change request NO"
type textarea "x"
type input "25 GL change request NOC"
type textarea "x"
type input "25 GL change request NOC"
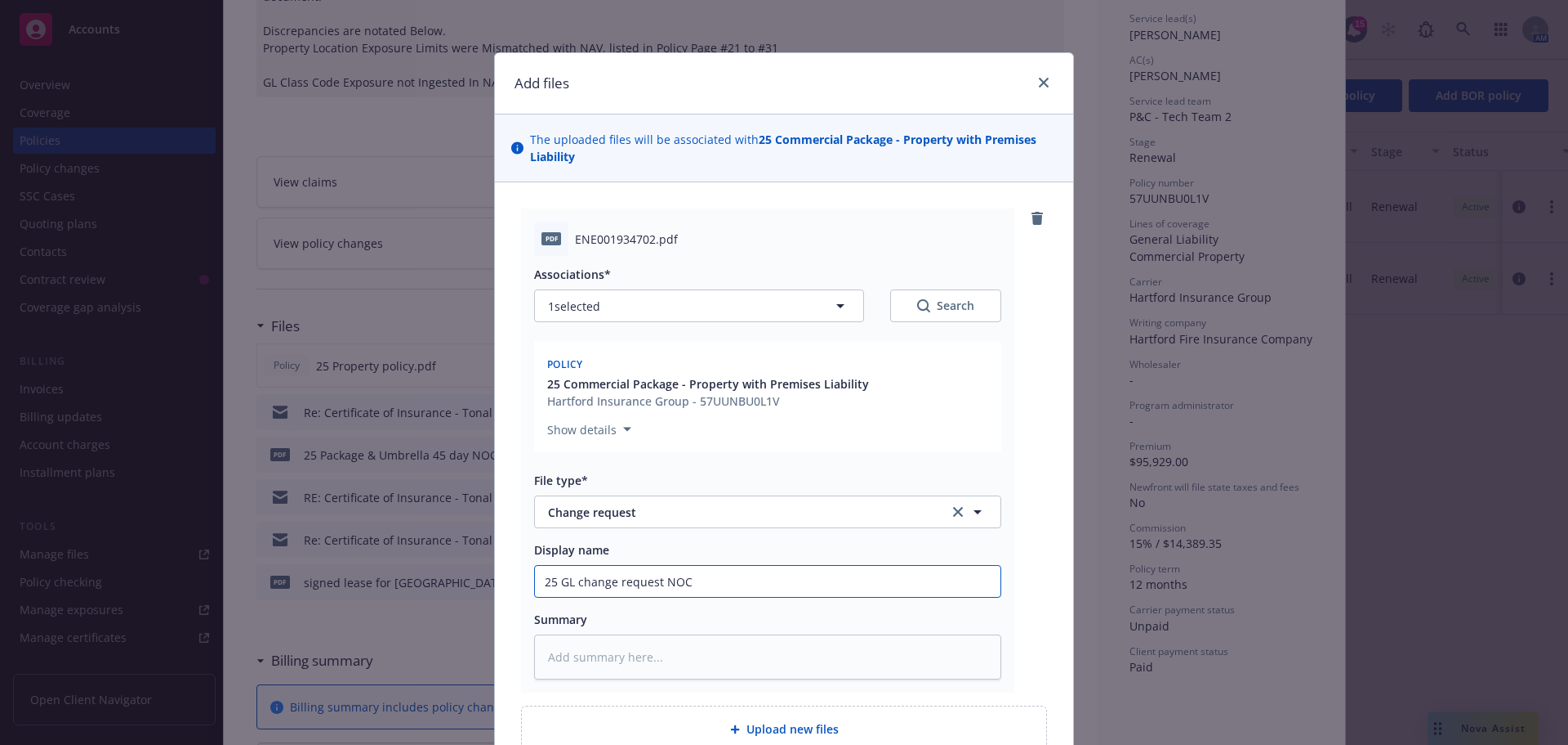
type textarea "x"
type input "25 GL change request NOC f"
type textarea "x"
type input "25 GL change request NOC fo"
type textarea "x"
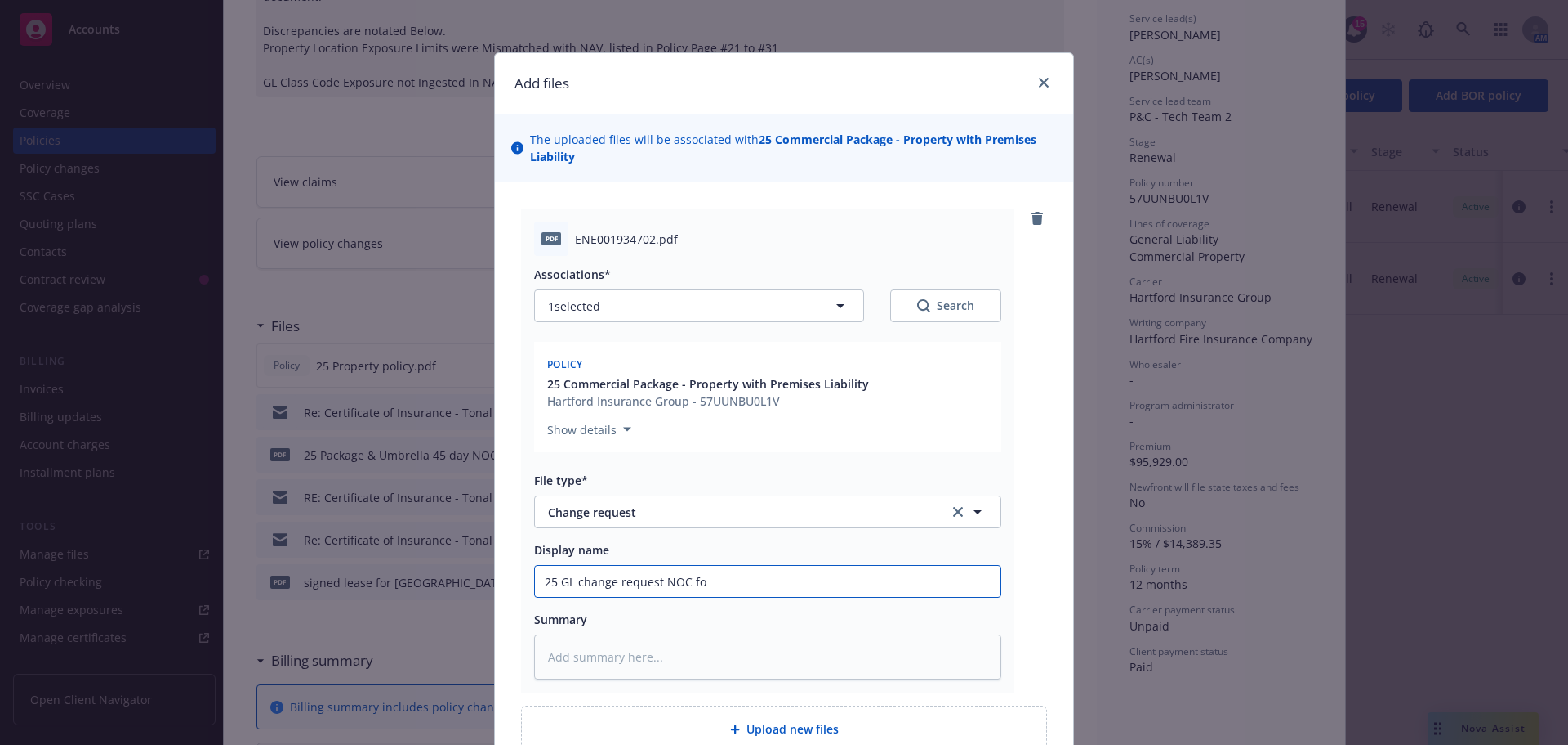
type input "25 GL change request NOC for"
type textarea "x"
type input "25 GL change request NOC for"
paste input "BELLEVUE SQUARE, LLC, a Washington limited liability company"
type textarea "x"
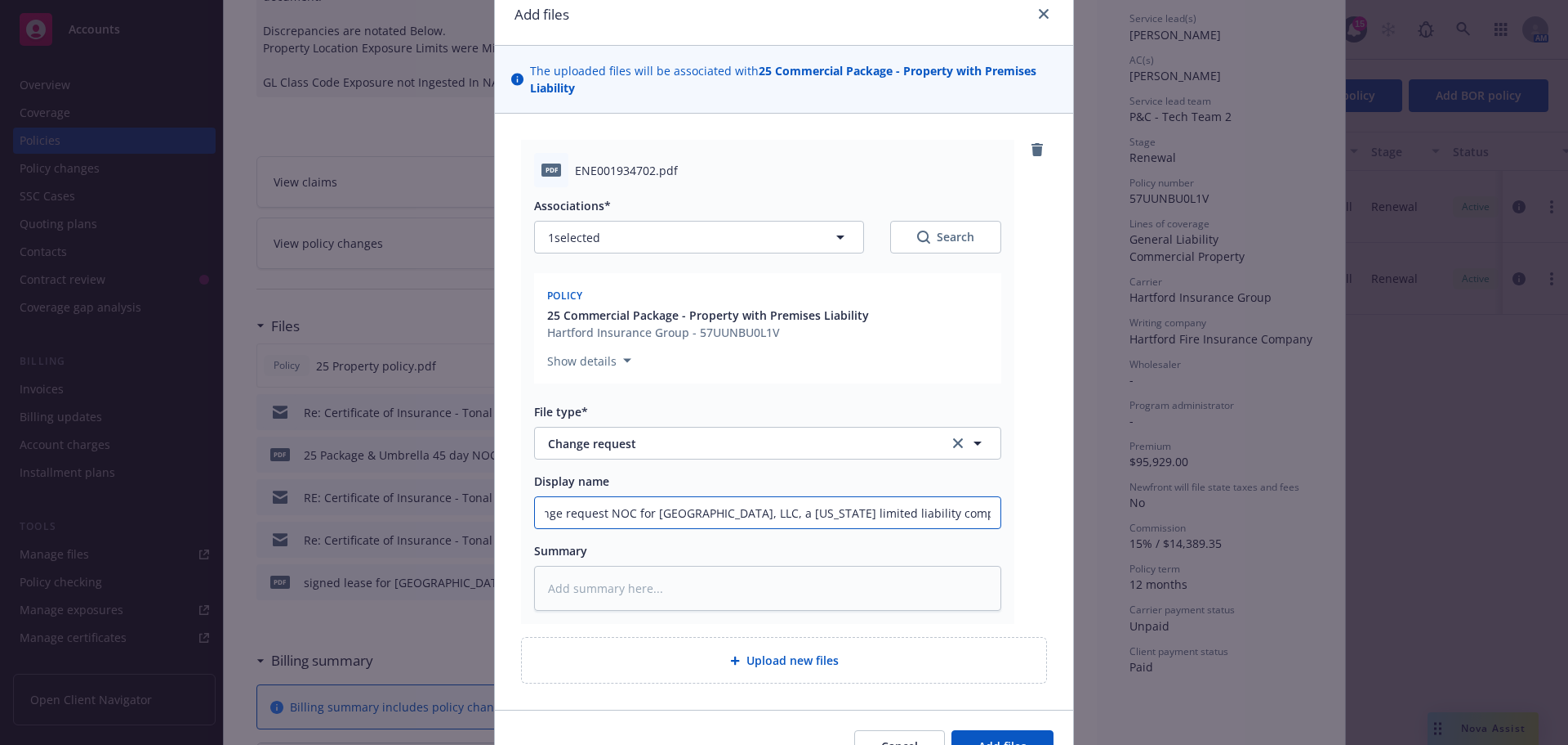
scroll to position [159, 0]
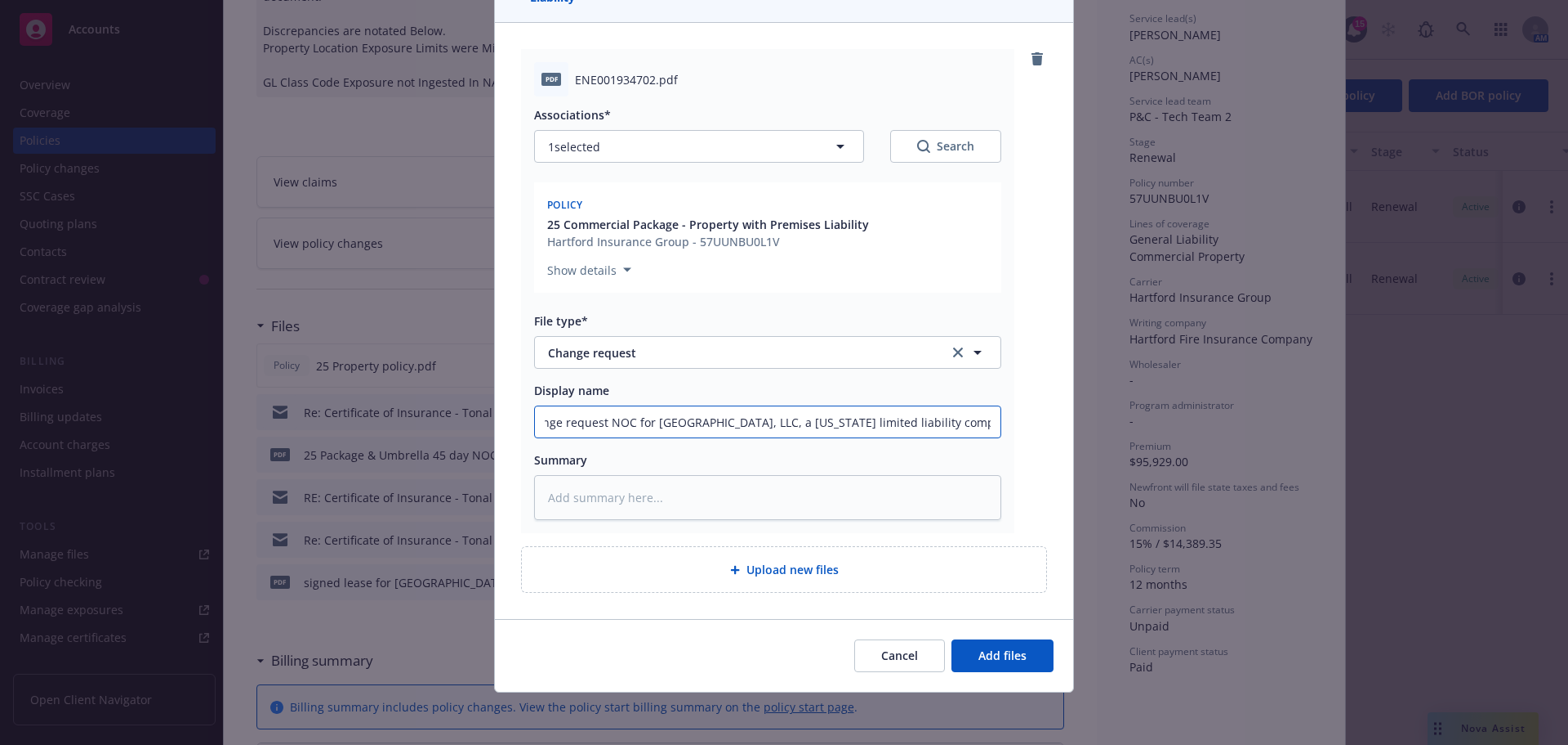
type input "25 GL change request NOC for BELLEVUE SQUARE, LLC, a Washington limited liabili…"
click at [991, 654] on span "Add files" at bounding box center [1003, 654] width 48 height 15
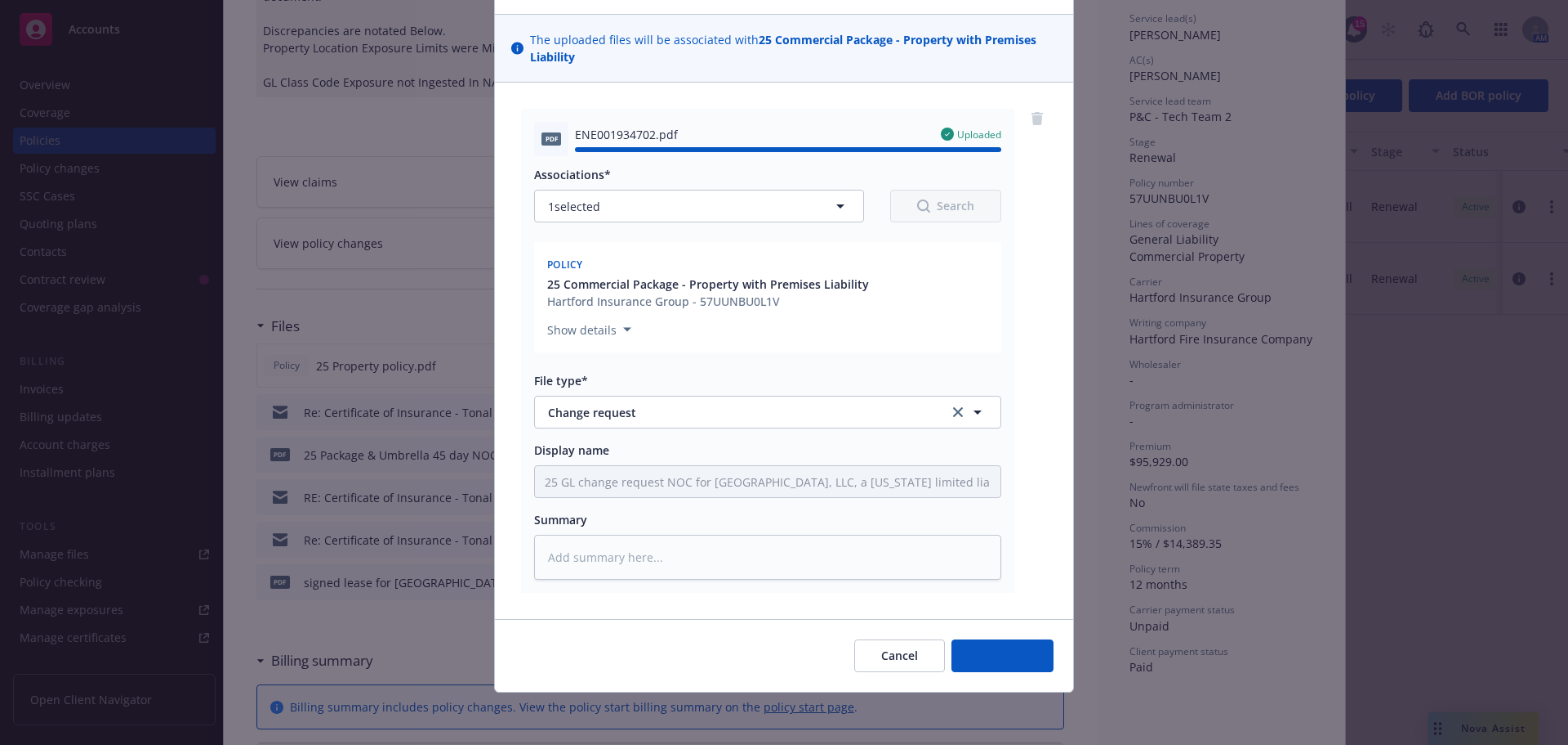
type textarea "x"
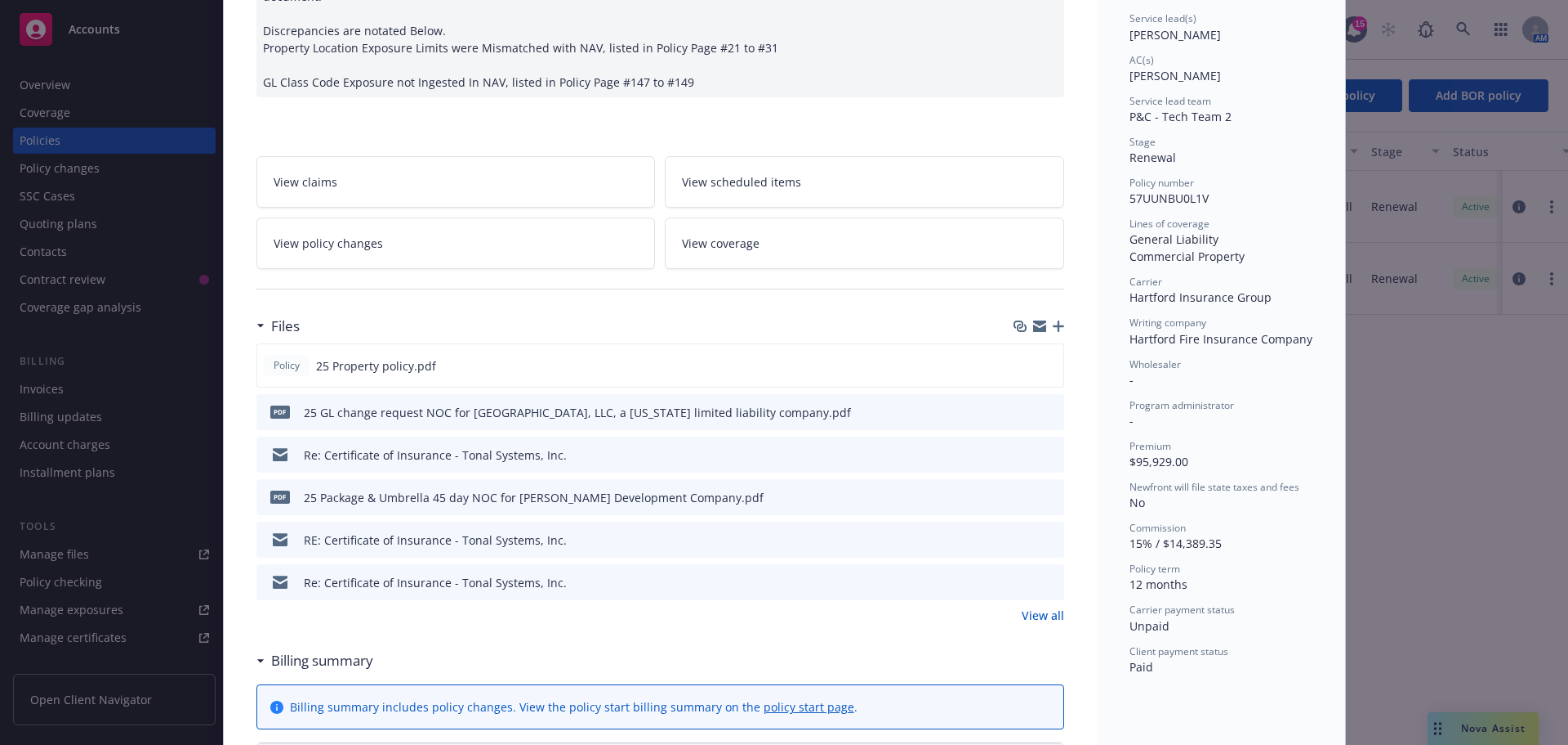
click at [51, 369] on div "Policy Commercial Package - Property with Premises Liability 08/22/2025 - Sampa…" at bounding box center [784, 372] width 1568 height 745
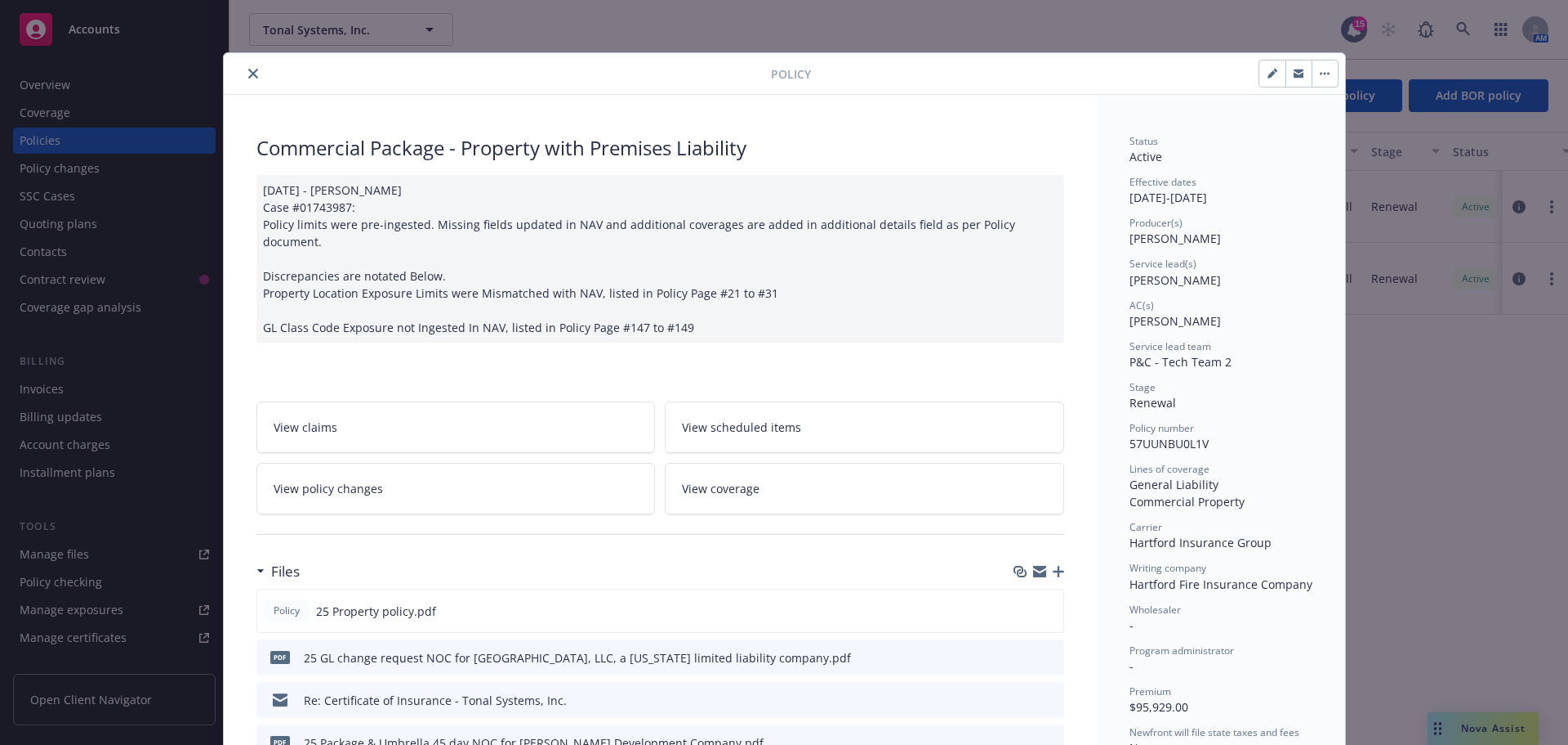
click at [245, 68] on button "close" at bounding box center [253, 74] width 20 height 20
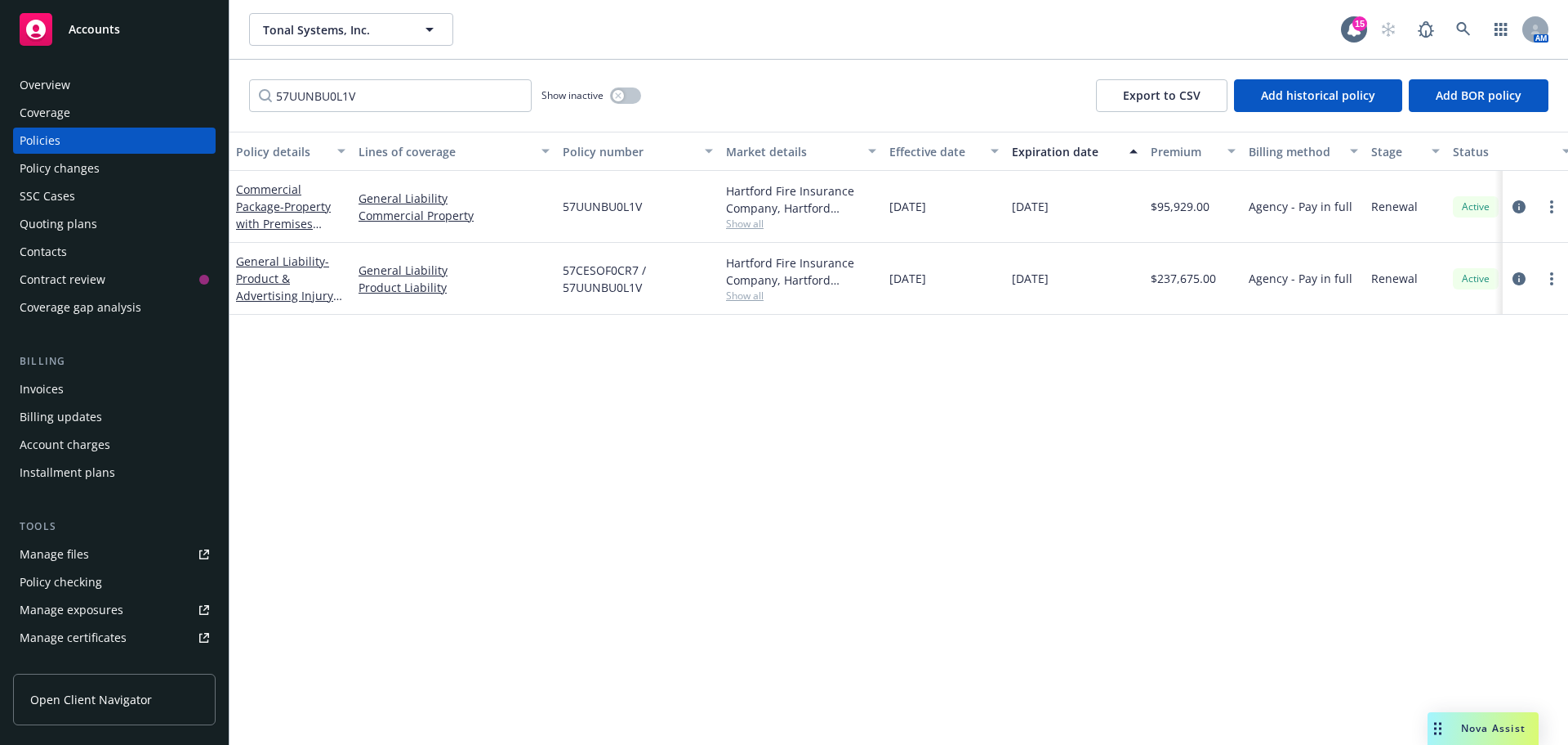
click at [60, 559] on div "Manage files" at bounding box center [54, 553] width 69 height 26
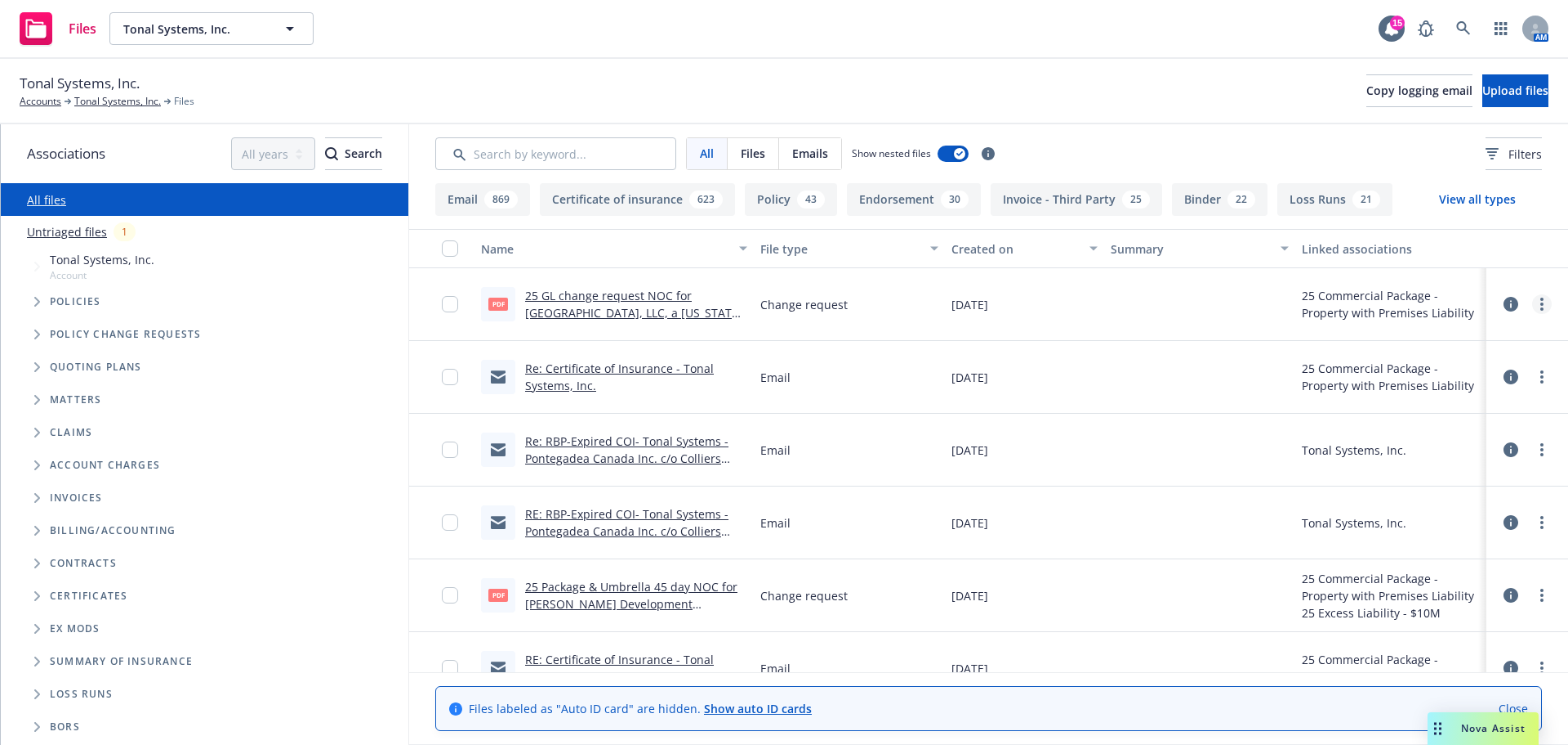
click at [1540, 302] on icon "more" at bounding box center [1542, 304] width 4 height 13
click at [1428, 404] on link "Edit" at bounding box center [1457, 402] width 162 height 33
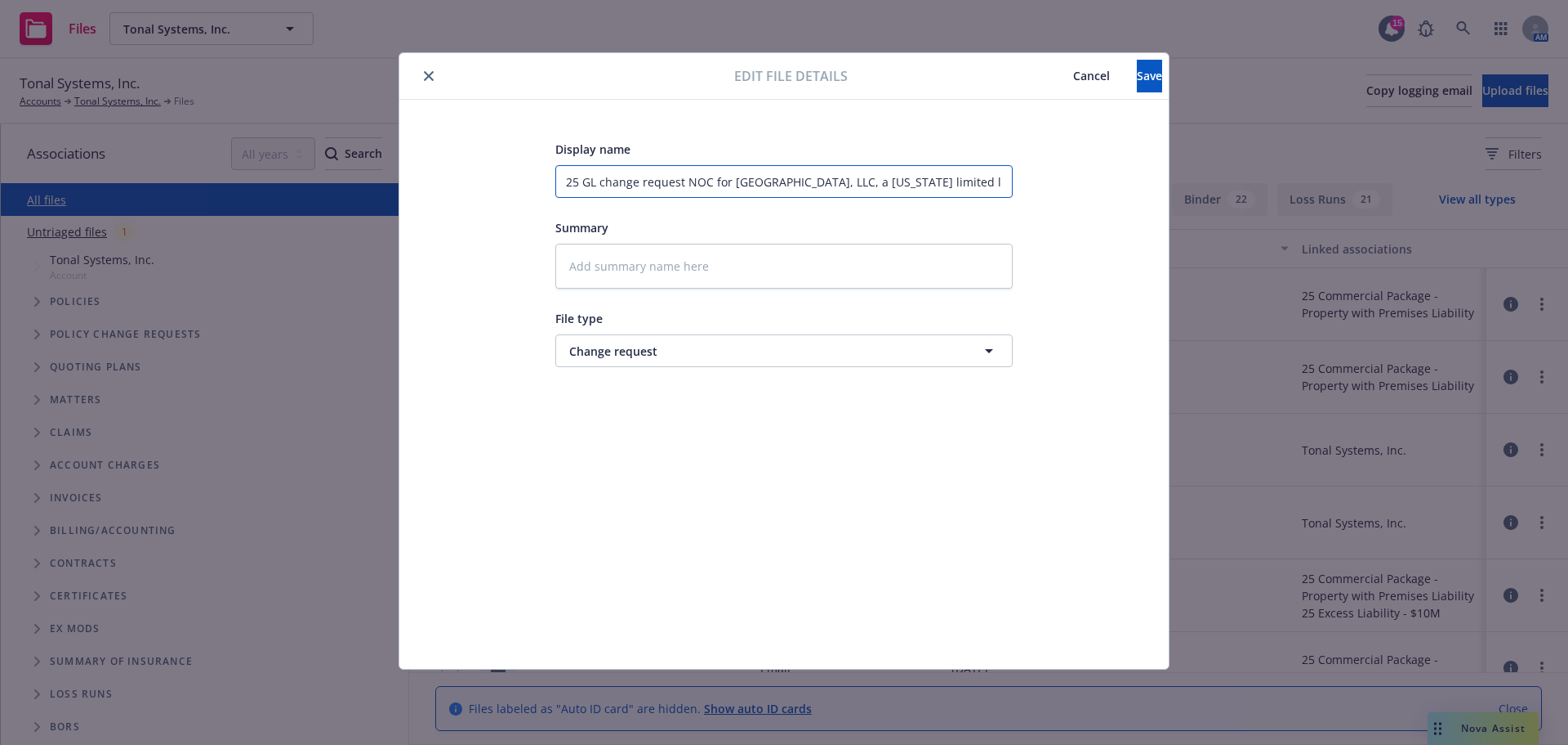
click at [563, 186] on input "25 GL change request NOC for BELLEVUE SQUARE, LLC, a Washington limited liabili…" at bounding box center [784, 181] width 457 height 33
type textarea "x"
type input "R25 GL change request NOC for BELLEVUE SQUARE, LLC, a Washington limited liabil…"
type textarea "x"
type input "Re25 GL change request NOC for BELLEVUE SQUARE, LLC, a Washington limited liabi…"
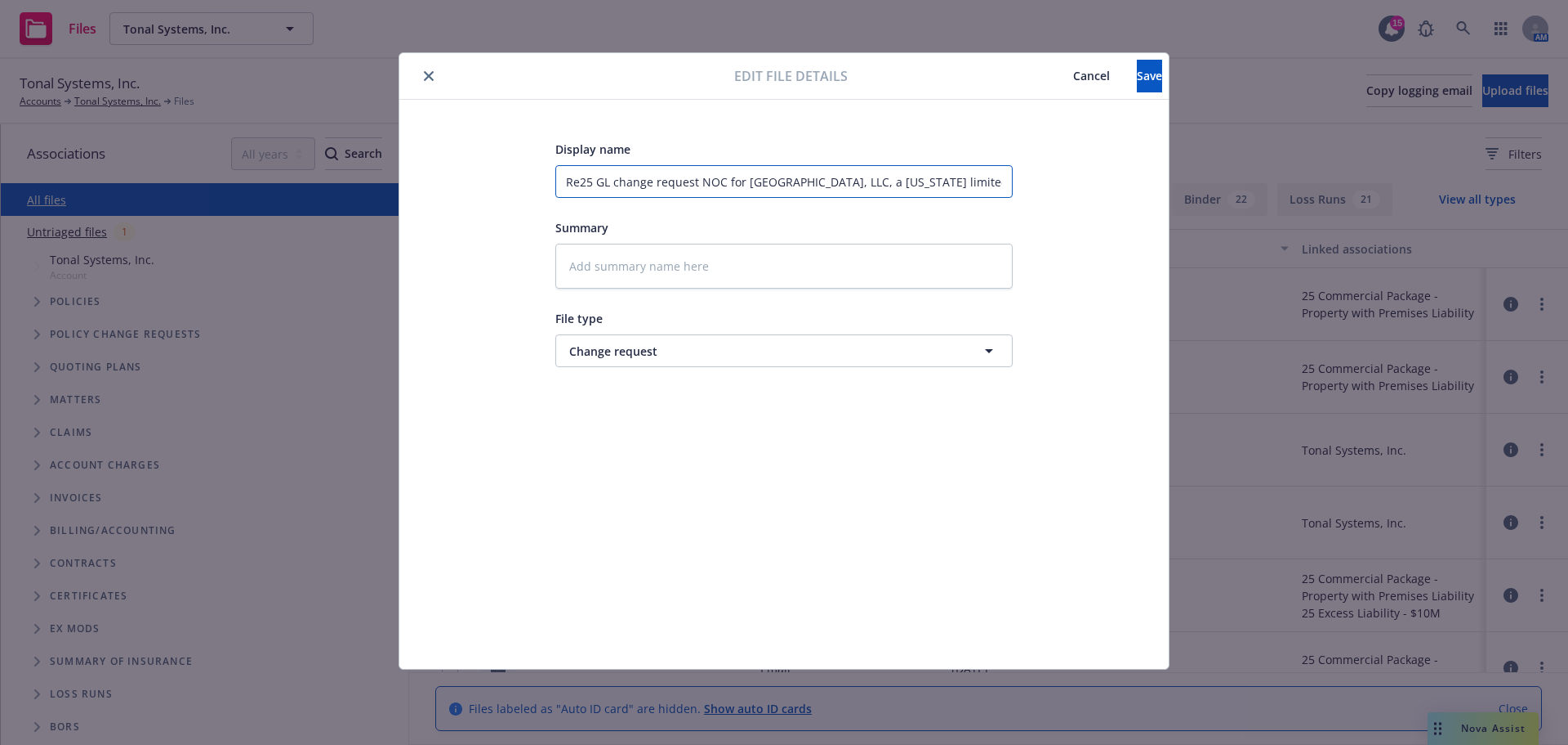
type textarea "x"
type input "Re-25 GL change request NOC for BELLEVUE SQUARE, LLC, a Washington limited liab…"
type textarea "x"
type input "Re-s25 GL change request NOC for BELLEVUE SQUARE, LLC, a Washington limited lia…"
type textarea "x"
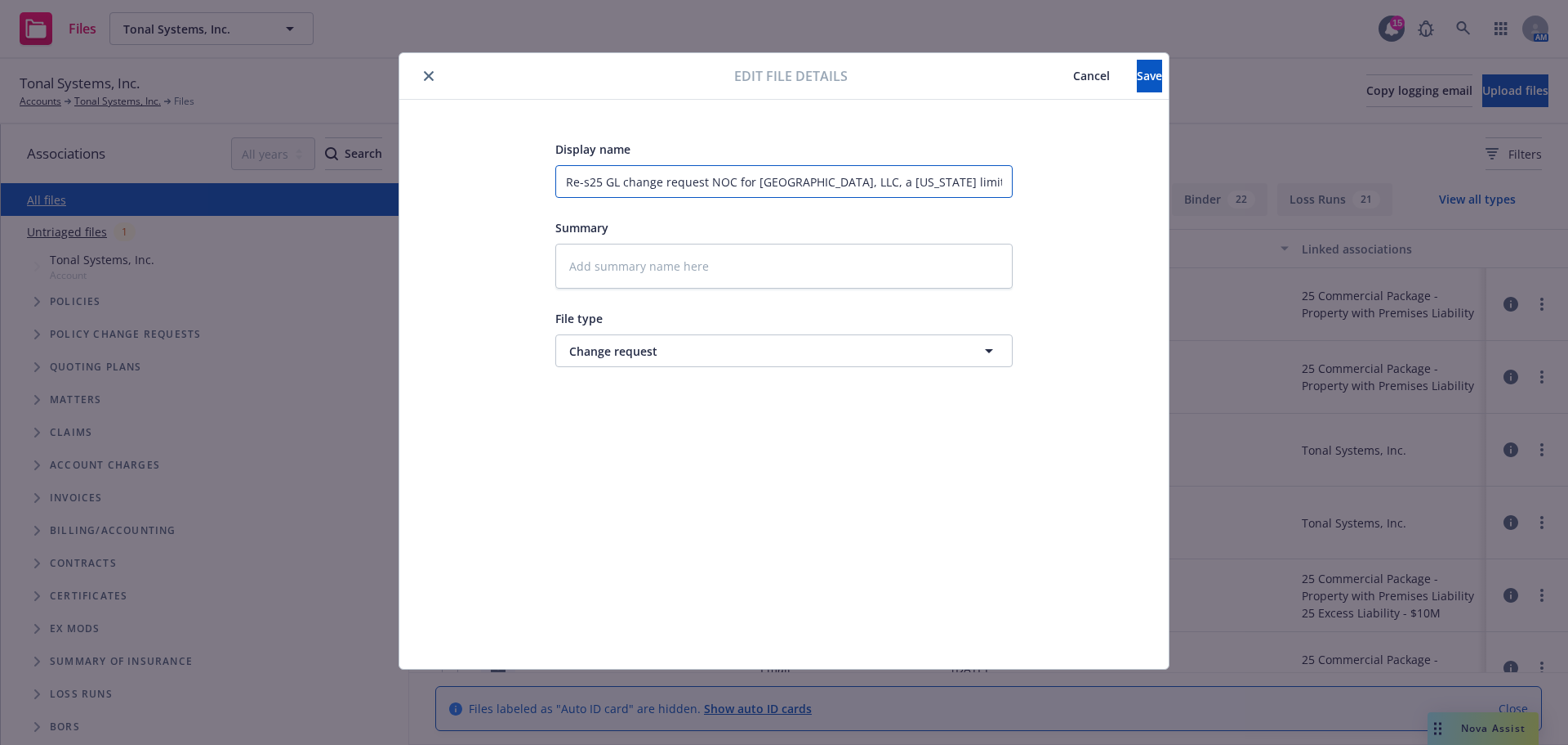
type input "Re-su25 GL change request NOC for BELLEVUE SQUARE, LLC, a Washington limited li…"
type textarea "x"
type input "Re-sub25 GL change request NOC for BELLEVUE SQUARE, LLC, a Washington limited l…"
type textarea "x"
type input "Re-subm25 GL change request NOC for BELLEVUE SQUARE, LLC, a Washington limited …"
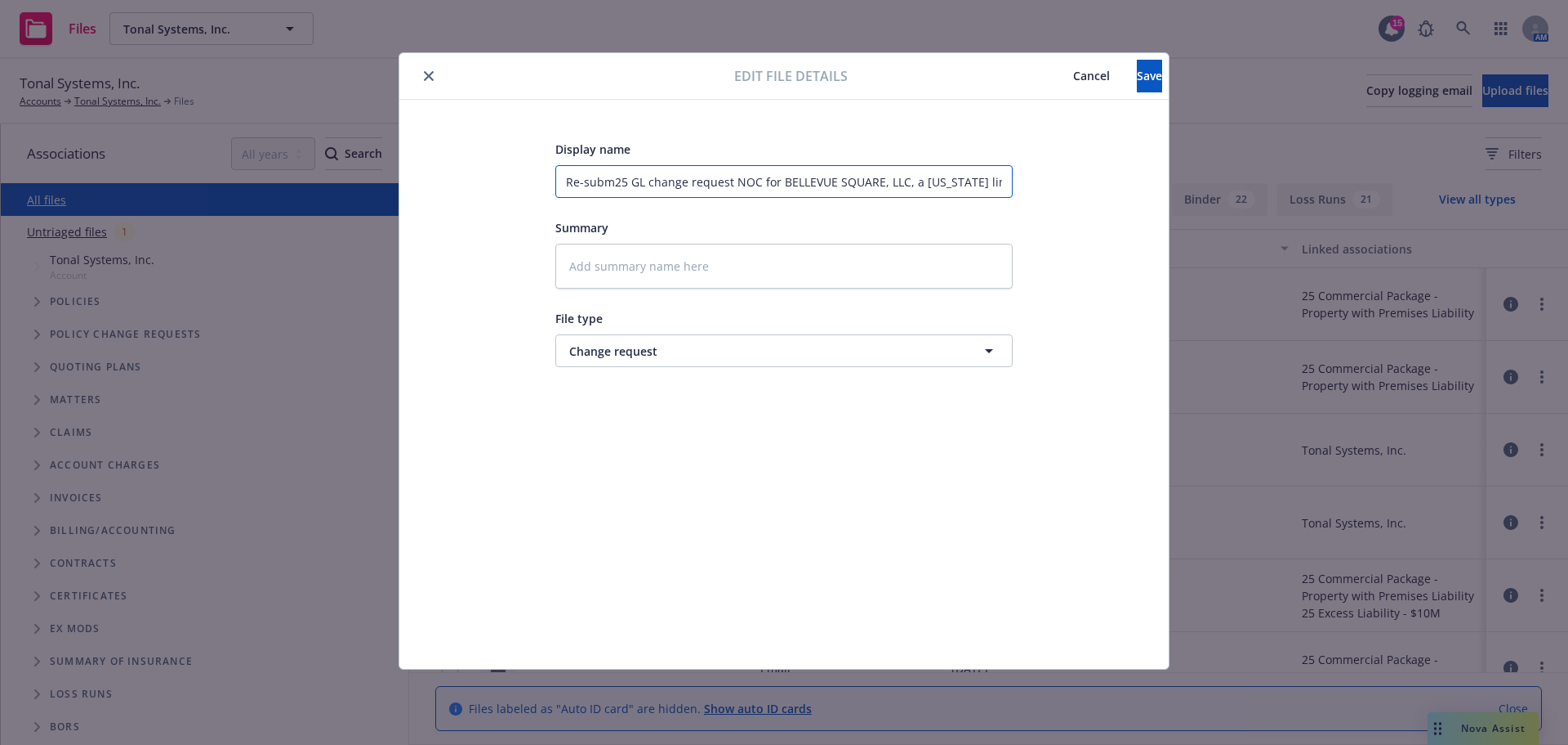
type textarea "x"
type input "Re-submi25 GL change request NOC for BELLEVUE SQUARE, LLC, a Washington limited…"
type textarea "x"
type input "Re-submit25 GL change request NOC for BELLEVUE SQUARE, LLC, a Washington limite…"
type textarea "x"
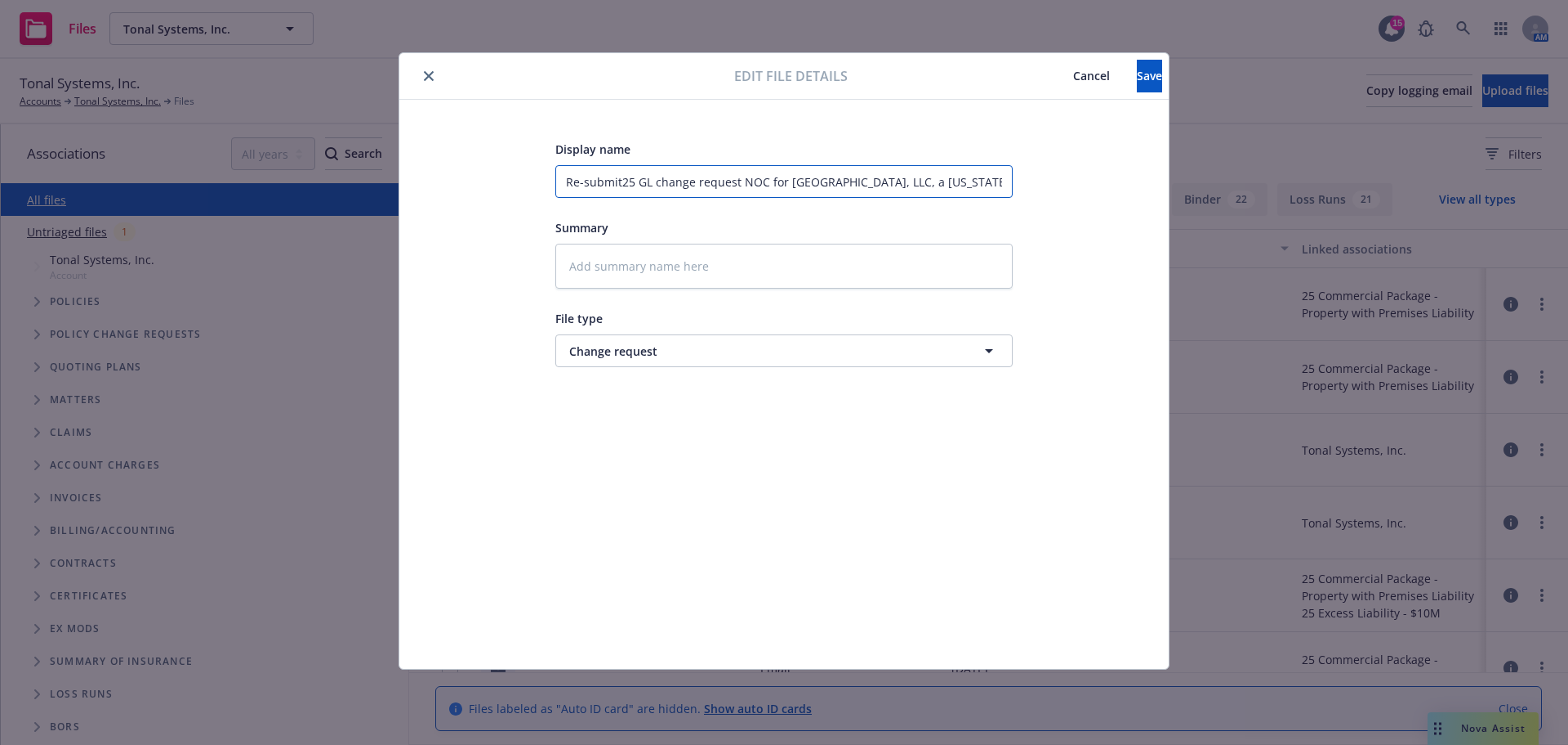
type input "Re-submite25 GL change request NOC for BELLEVUE SQUARE, LLC, a Washington limit…"
type textarea "x"
type input "Re-submit25 GL change request NOC for BELLEVUE SQUARE, LLC, a Washington limite…"
type textarea "x"
type input "Re-submitt25 GL change request NOC for BELLEVUE SQUARE, LLC, a Washington limit…"
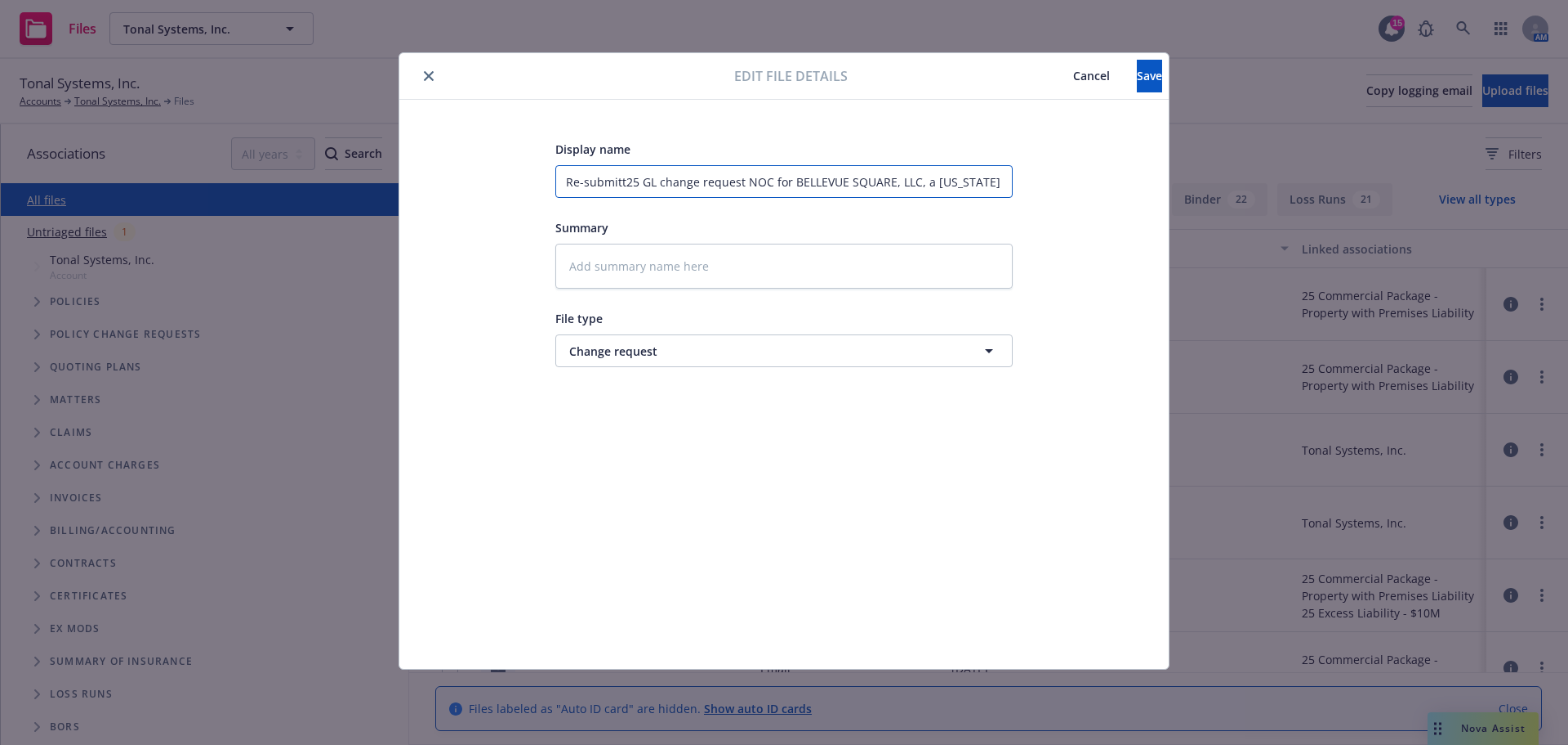
type textarea "x"
type input "Re-submitte25 GL change request NOC for BELLEVUE SQUARE, LLC, a Washington limi…"
type textarea "x"
type input "Re-submitted 25 GL change request NOC for BELLEVUE SQUARE, LLC, a Washington li…"
type textarea "x"
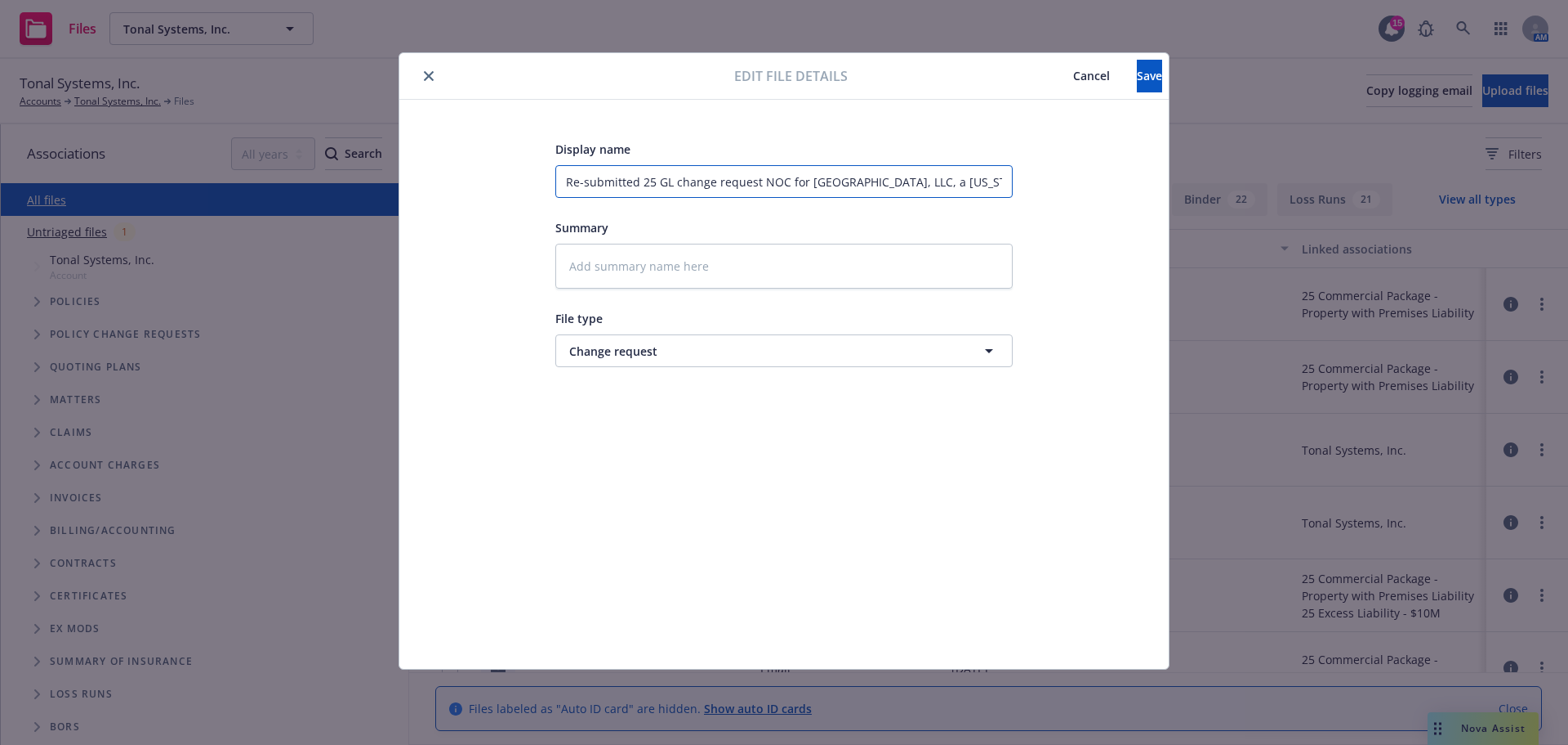
type input "Re-submitted25 GL change request NOC for BELLEVUE SQUARE, LLC, a Washington lim…"
type textarea "x"
type input "Re-submitte25 GL change request NOC for BELLEVUE SQUARE, LLC, a Washington limi…"
type textarea "x"
type input "Re-submitt25 GL change request NOC for BELLEVUE SQUARE, LLC, a Washington limit…"
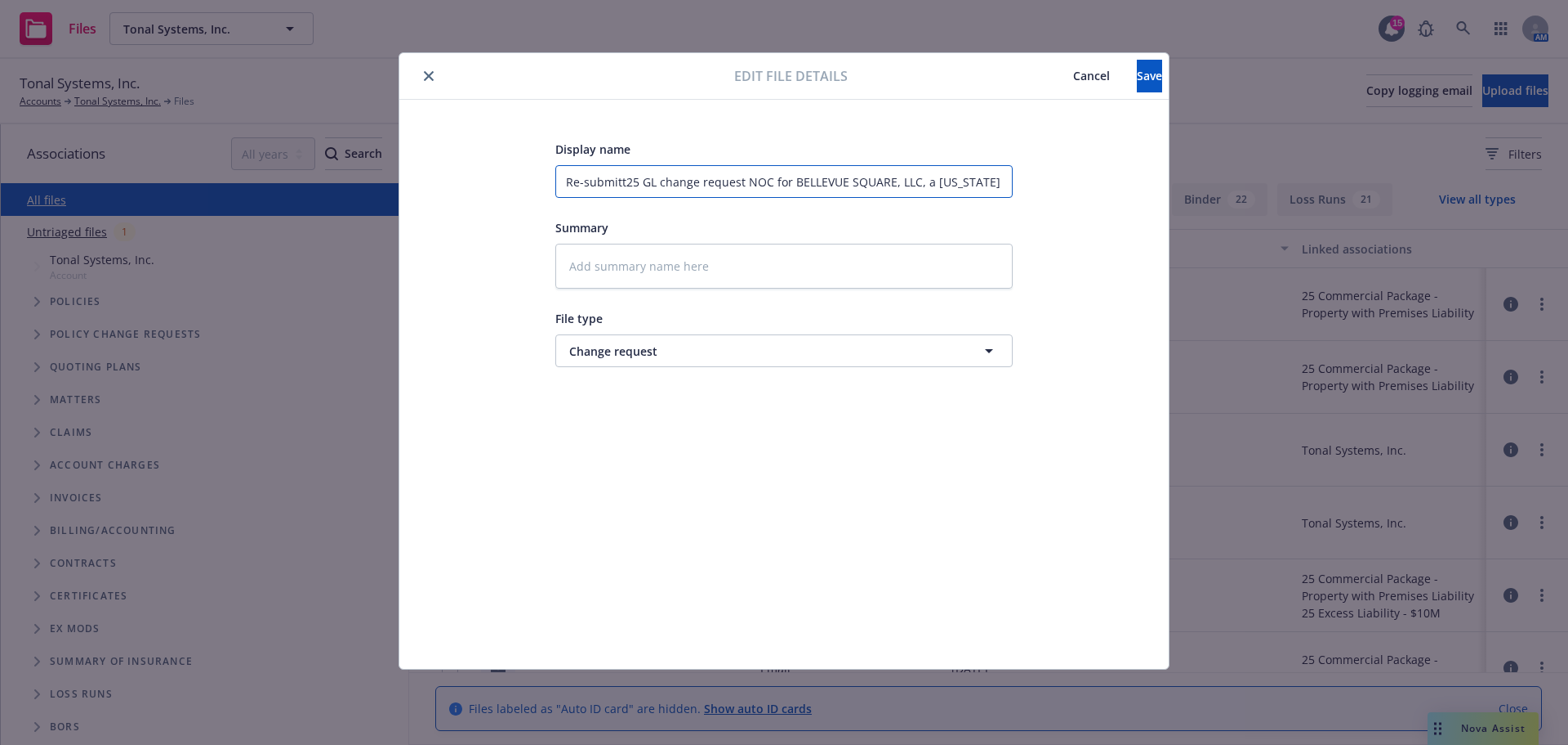
type textarea "x"
type input "Re-submit25 GL change request NOC for BELLEVUE SQUARE, LLC, a Washington limite…"
type textarea "x"
type input "Re-submit 25 GL change request NOC for BELLEVUE SQUARE, LLC, a Washington limit…"
click at [1137, 81] on button "Save" at bounding box center [1149, 75] width 26 height 33
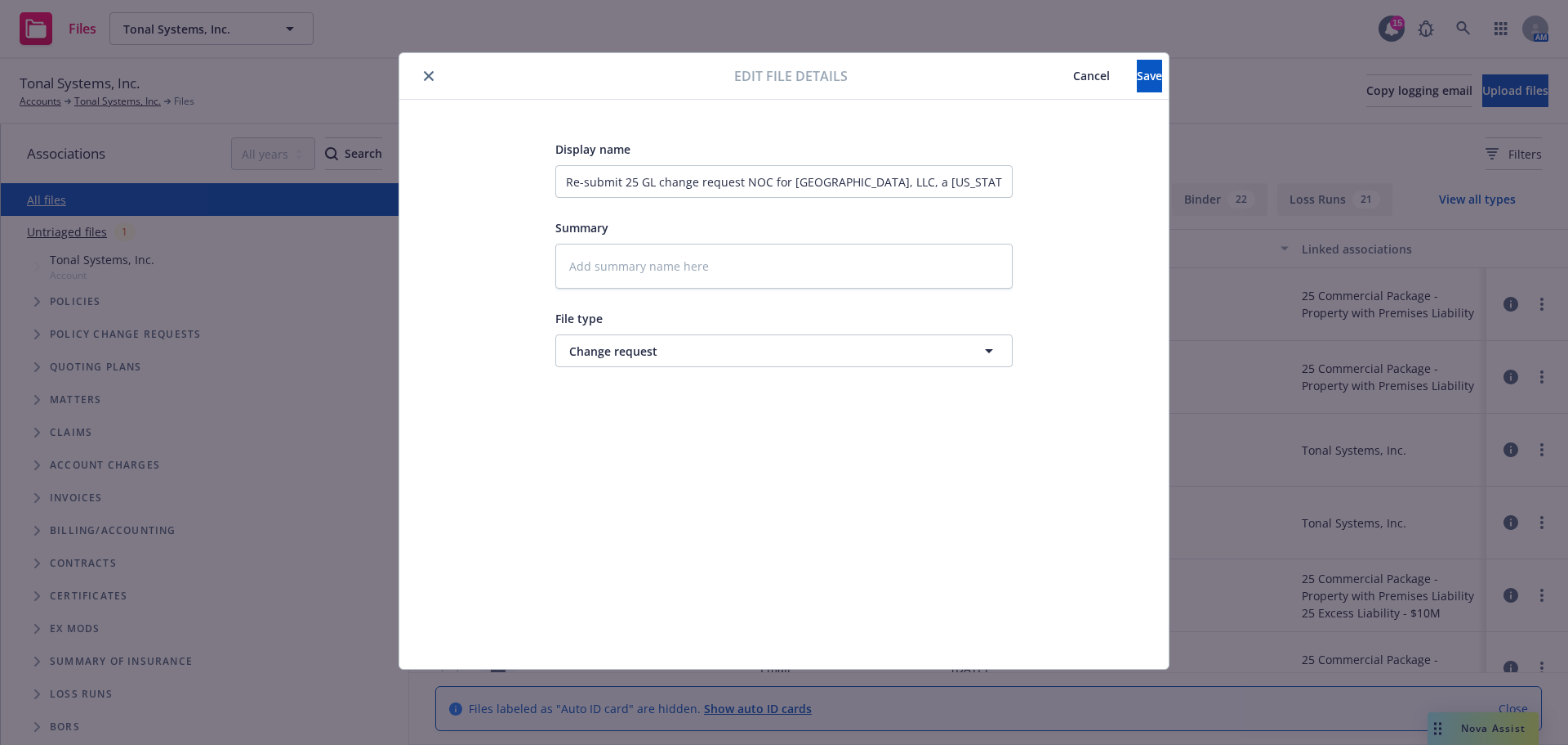
type textarea "x"
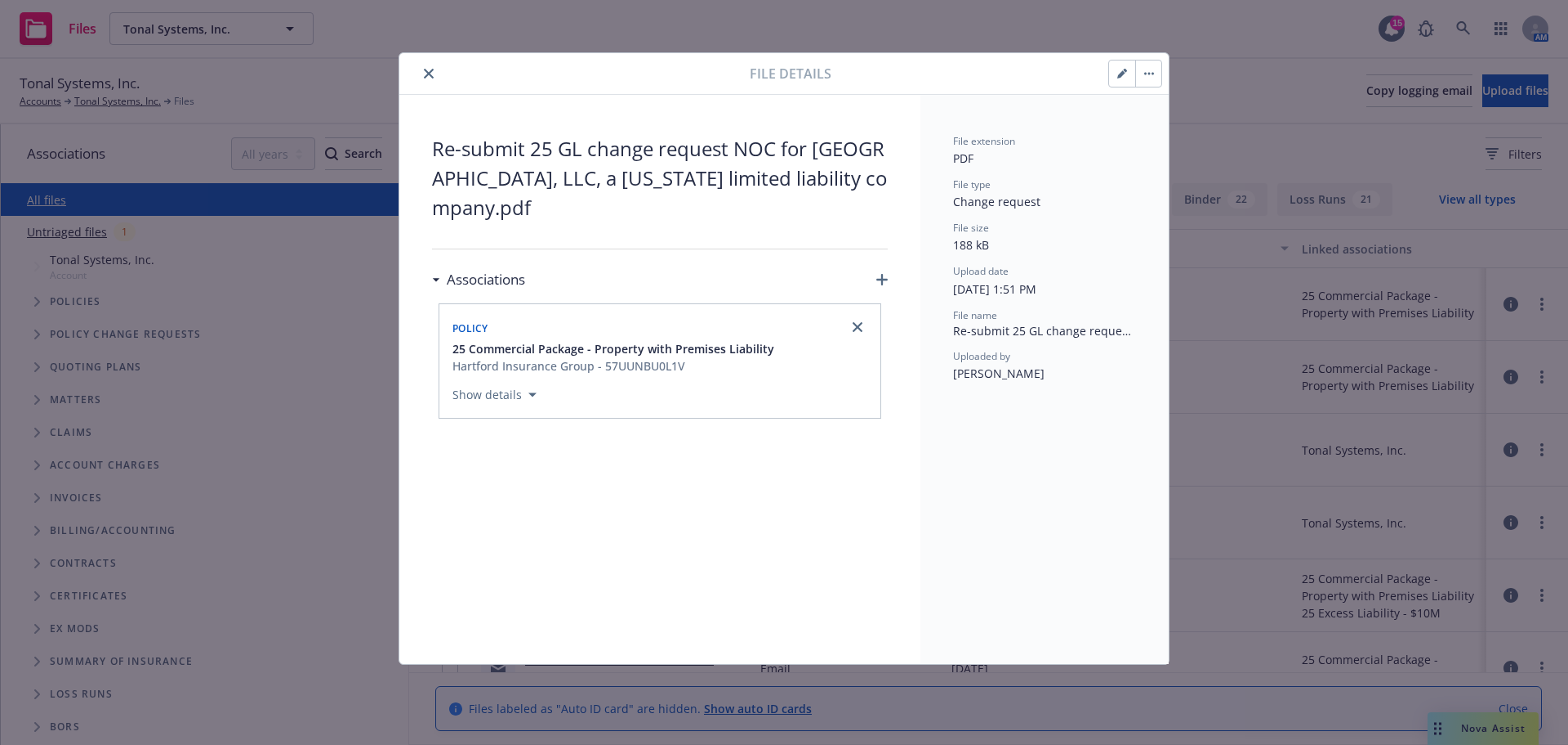
click at [425, 70] on icon "close" at bounding box center [429, 73] width 10 height 10
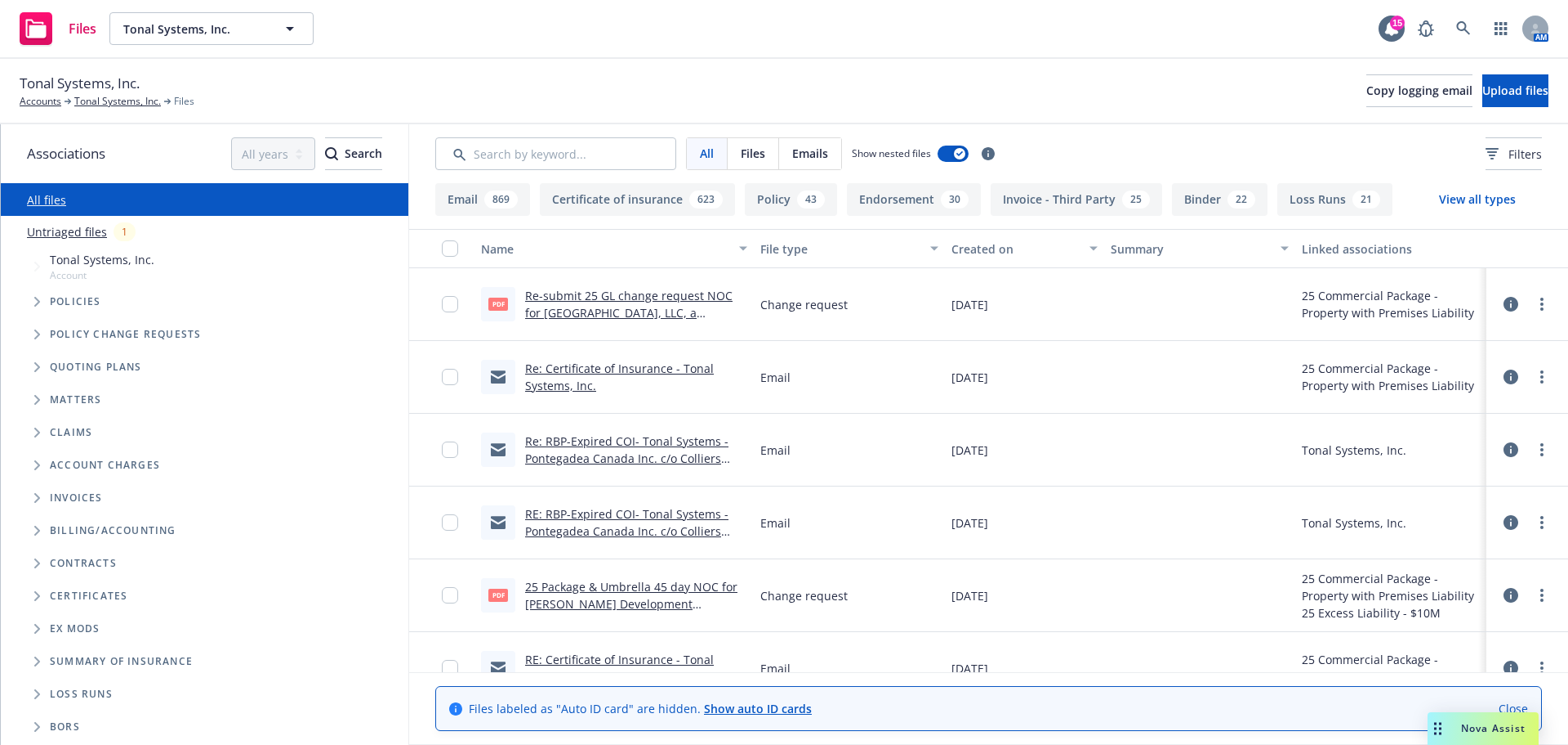
click at [637, 592] on link "25 Package & Umbrella 45 day NOC for Kemper Development Company.pdf" at bounding box center [631, 604] width 212 height 50
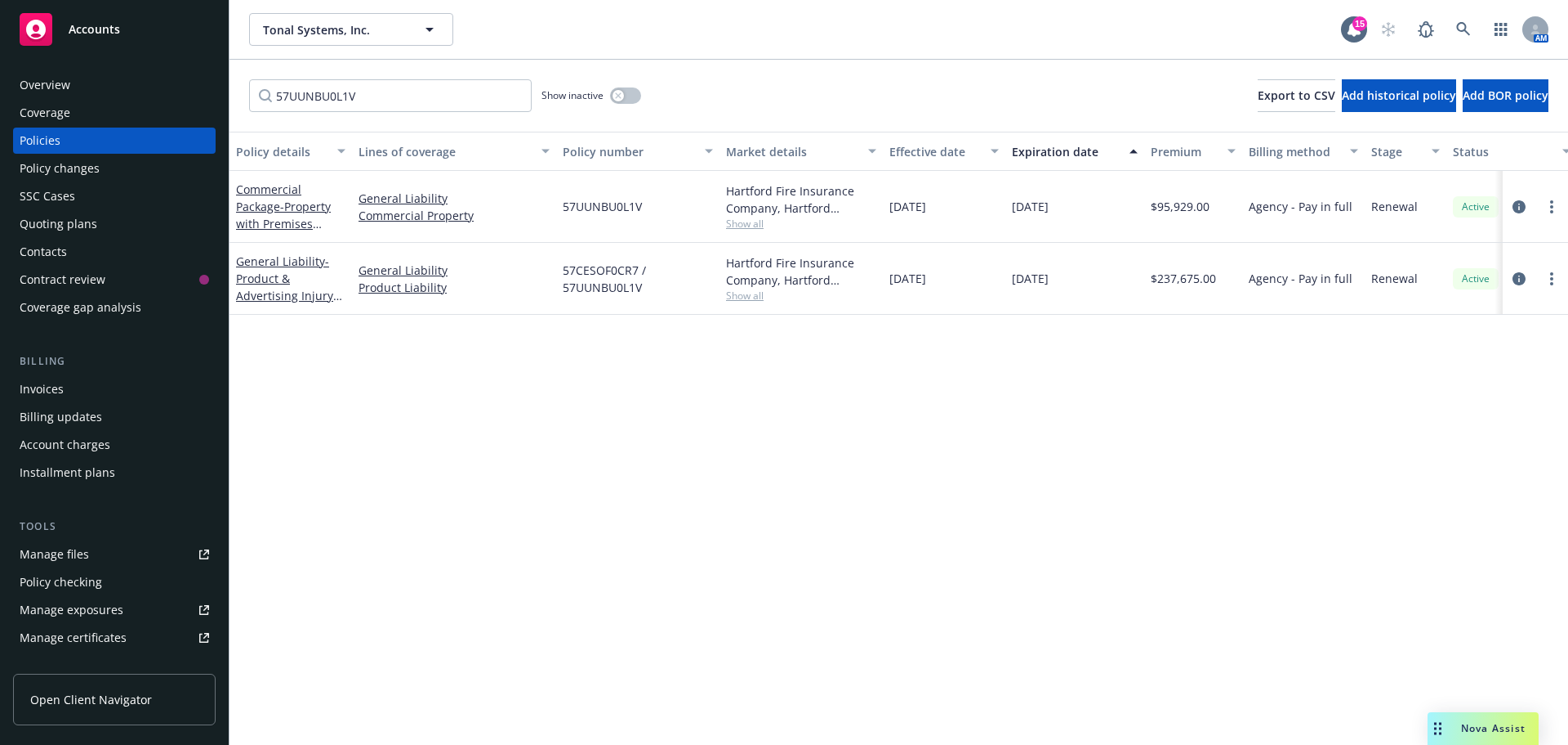
click at [48, 28] on rect at bounding box center [35, 29] width 33 height 33
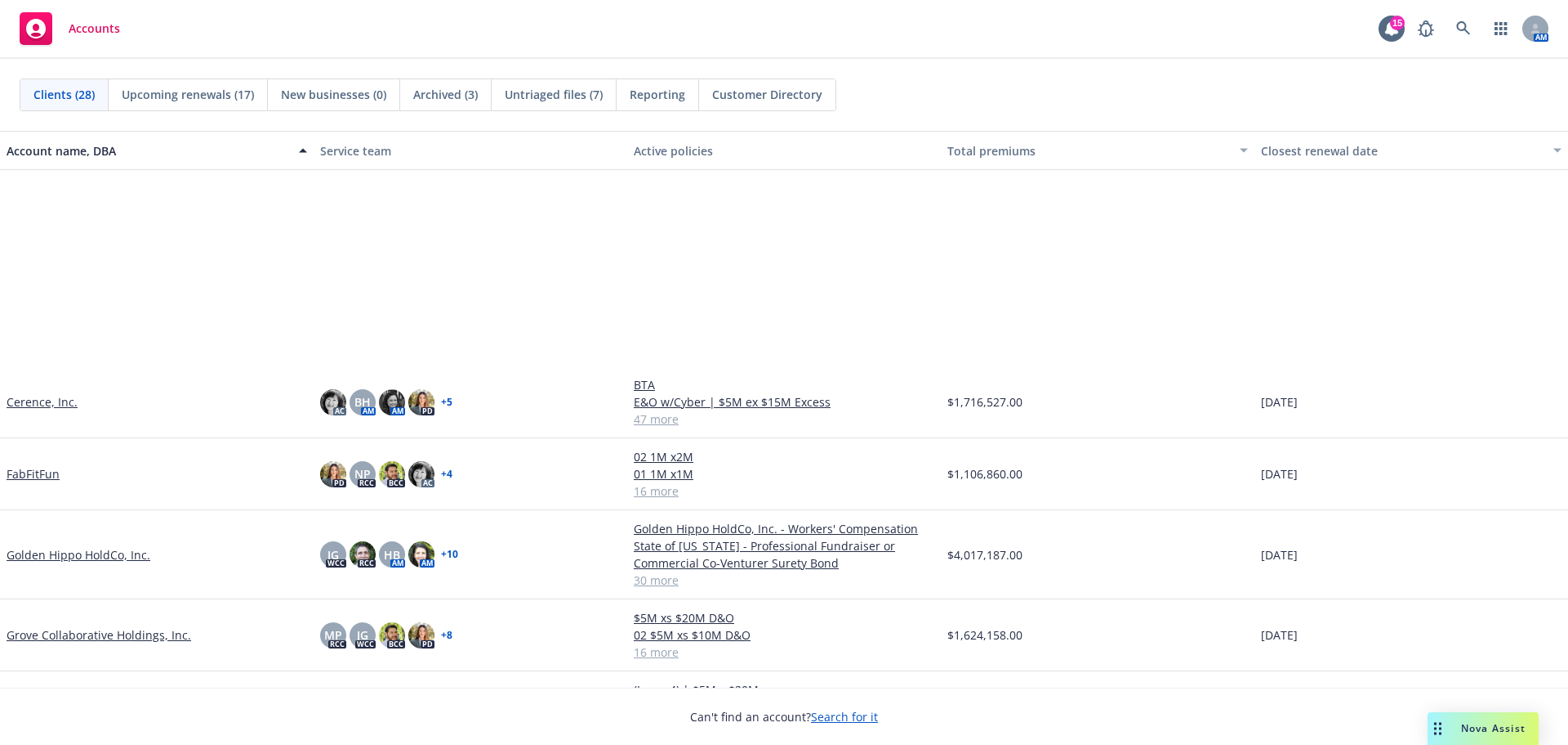
scroll to position [327, 0]
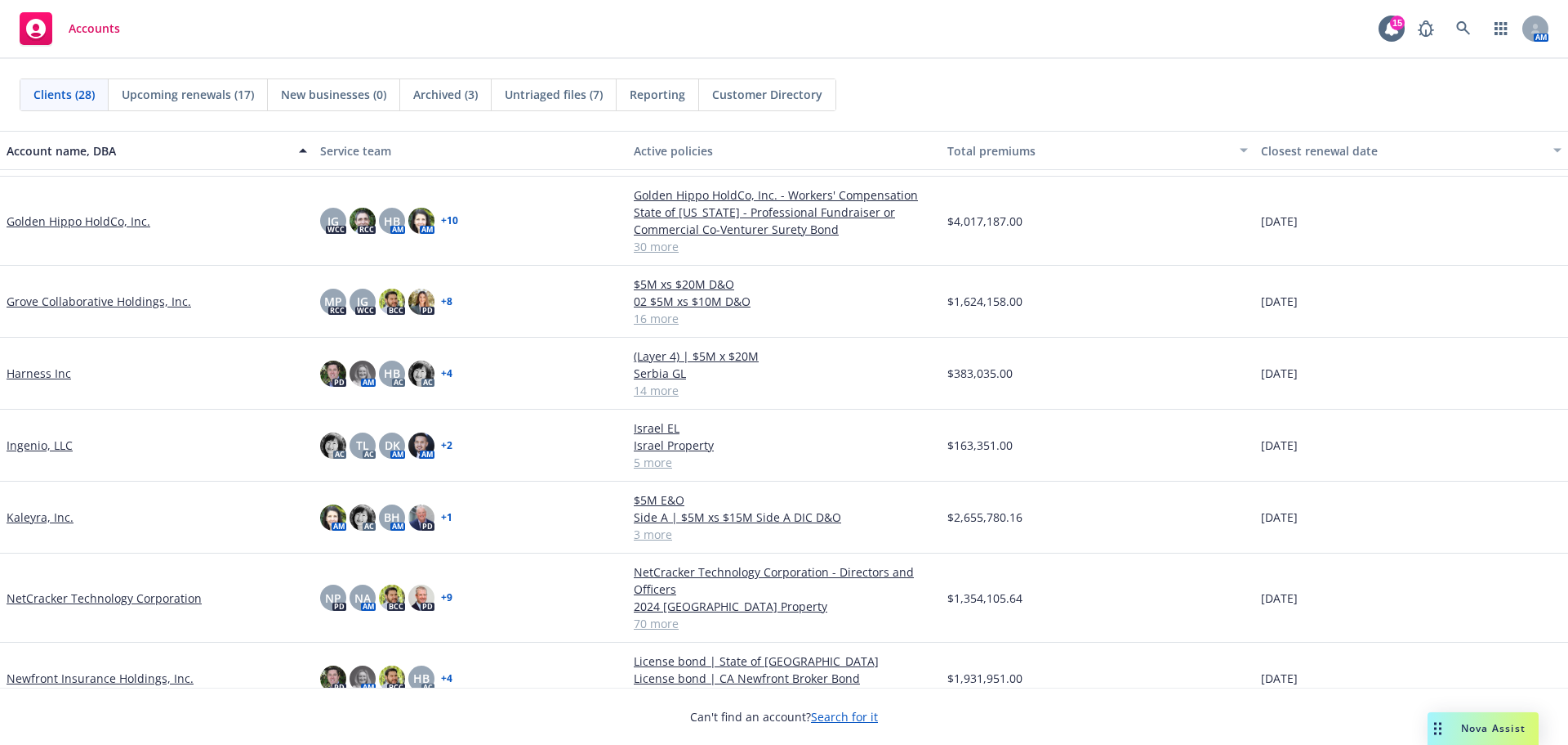
click at [43, 446] on link "Ingenio, LLC" at bounding box center [39, 445] width 67 height 17
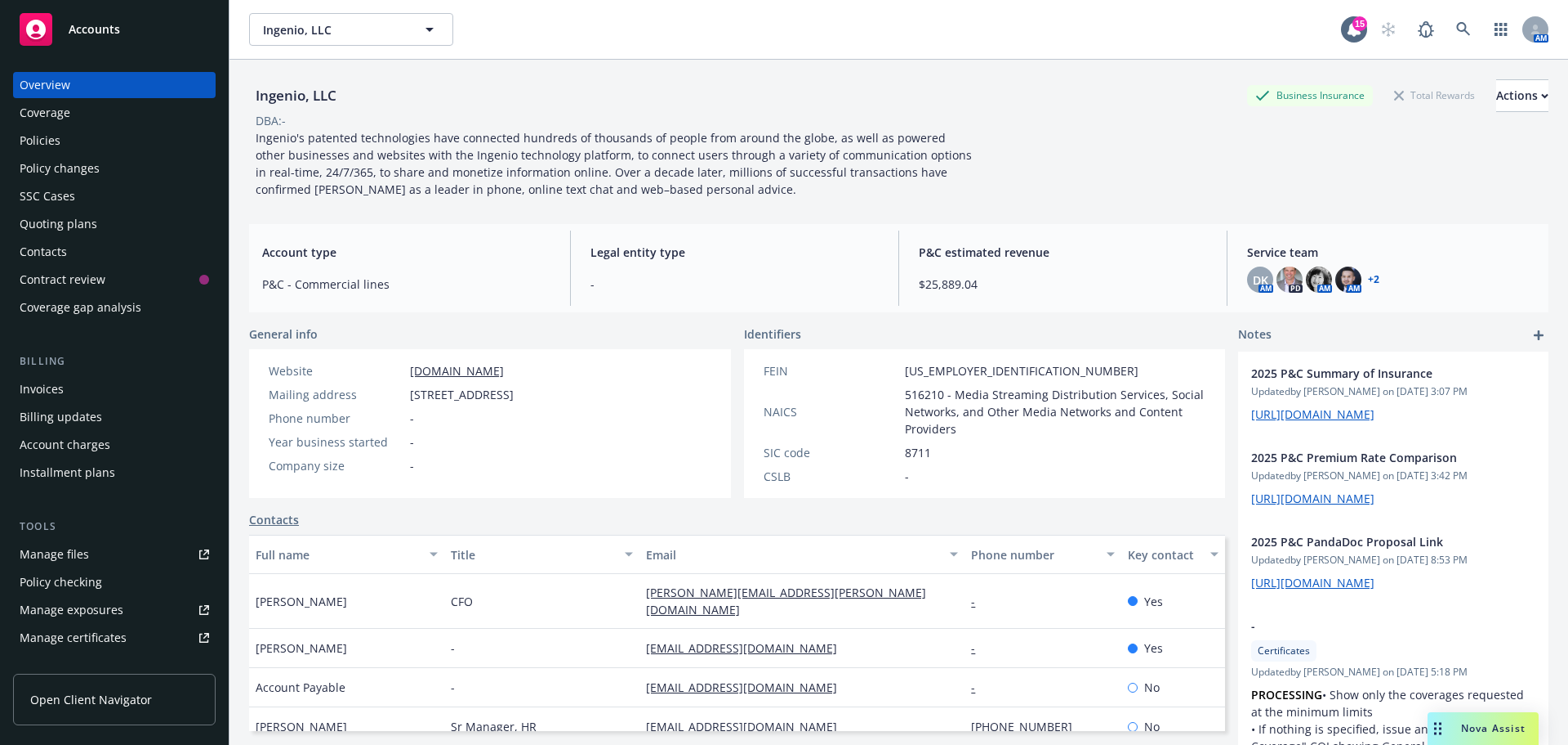
click at [72, 145] on div "Policies" at bounding box center [114, 140] width 190 height 26
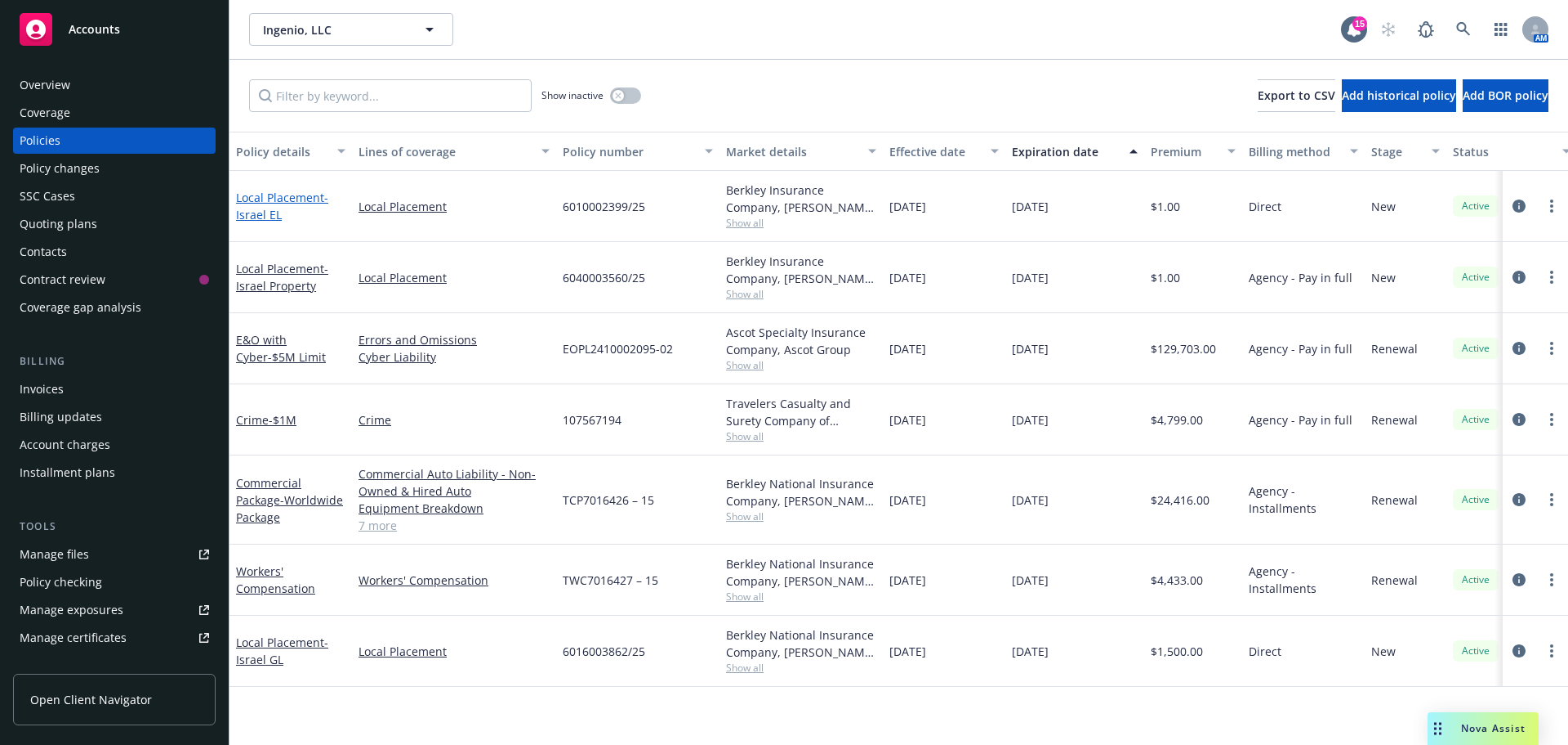
click at [268, 204] on link "Local Placement - [GEOGRAPHIC_DATA] EL" at bounding box center [282, 206] width 92 height 33
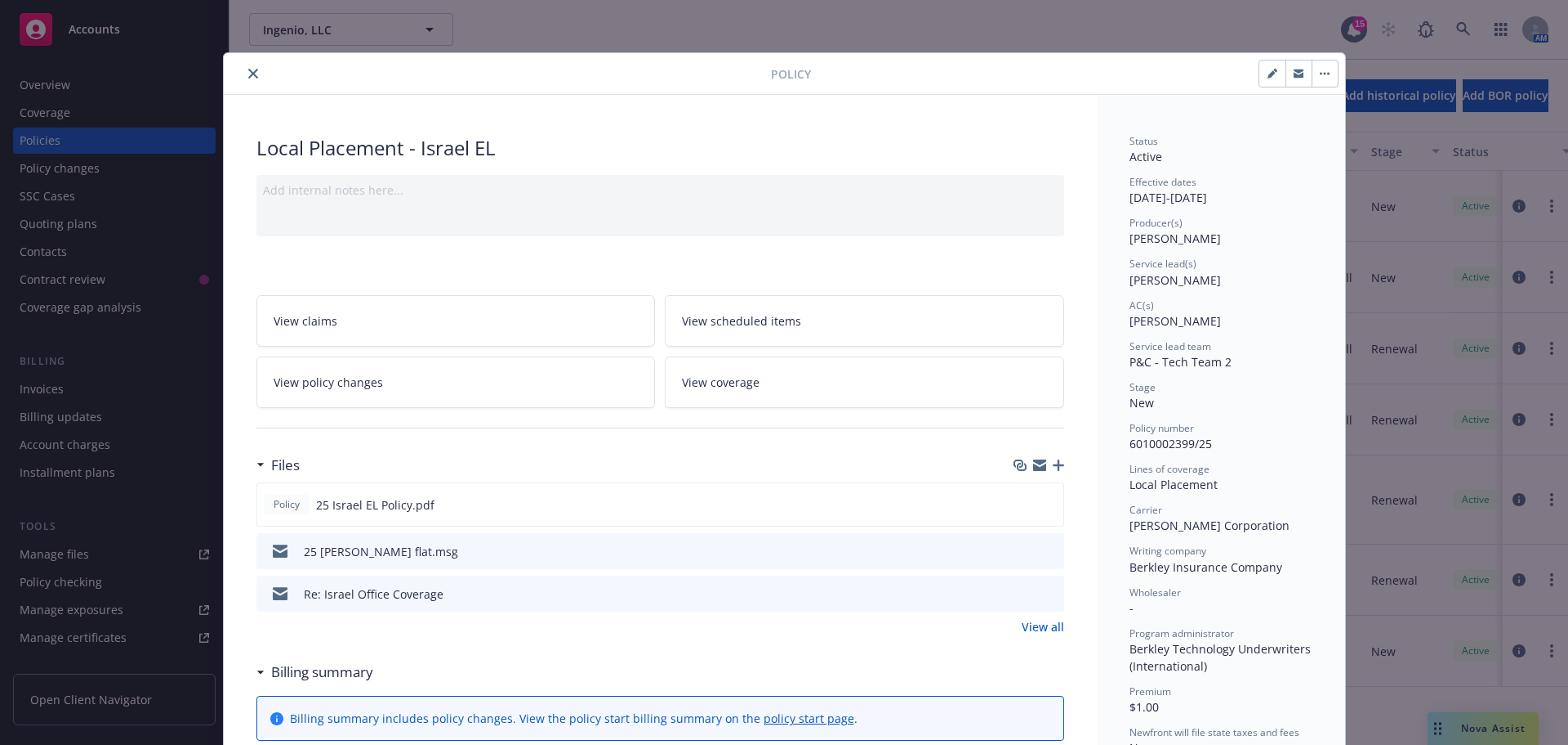
click at [1043, 555] on icon "preview file" at bounding box center [1049, 550] width 15 height 12
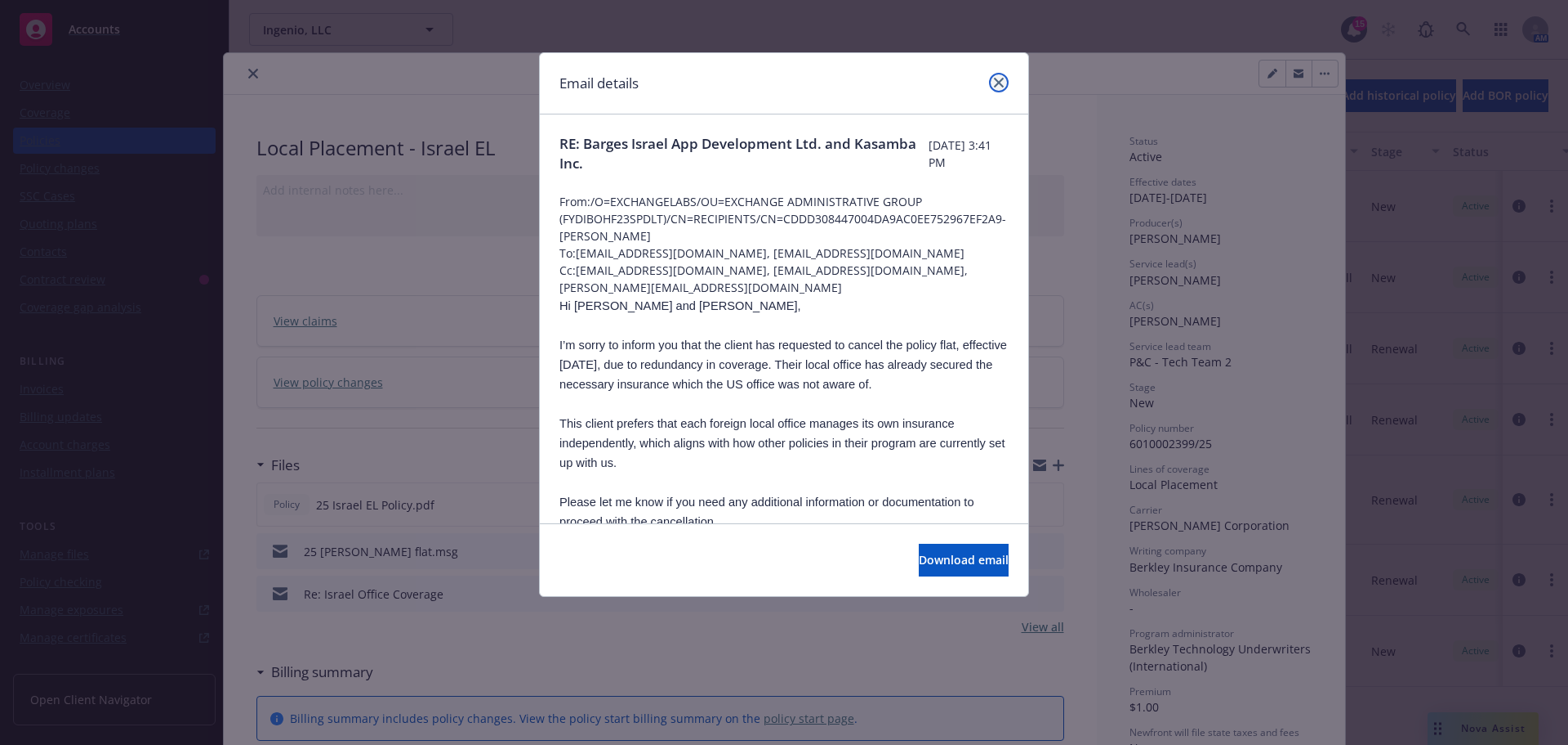
click at [991, 83] on link "close" at bounding box center [999, 83] width 20 height 20
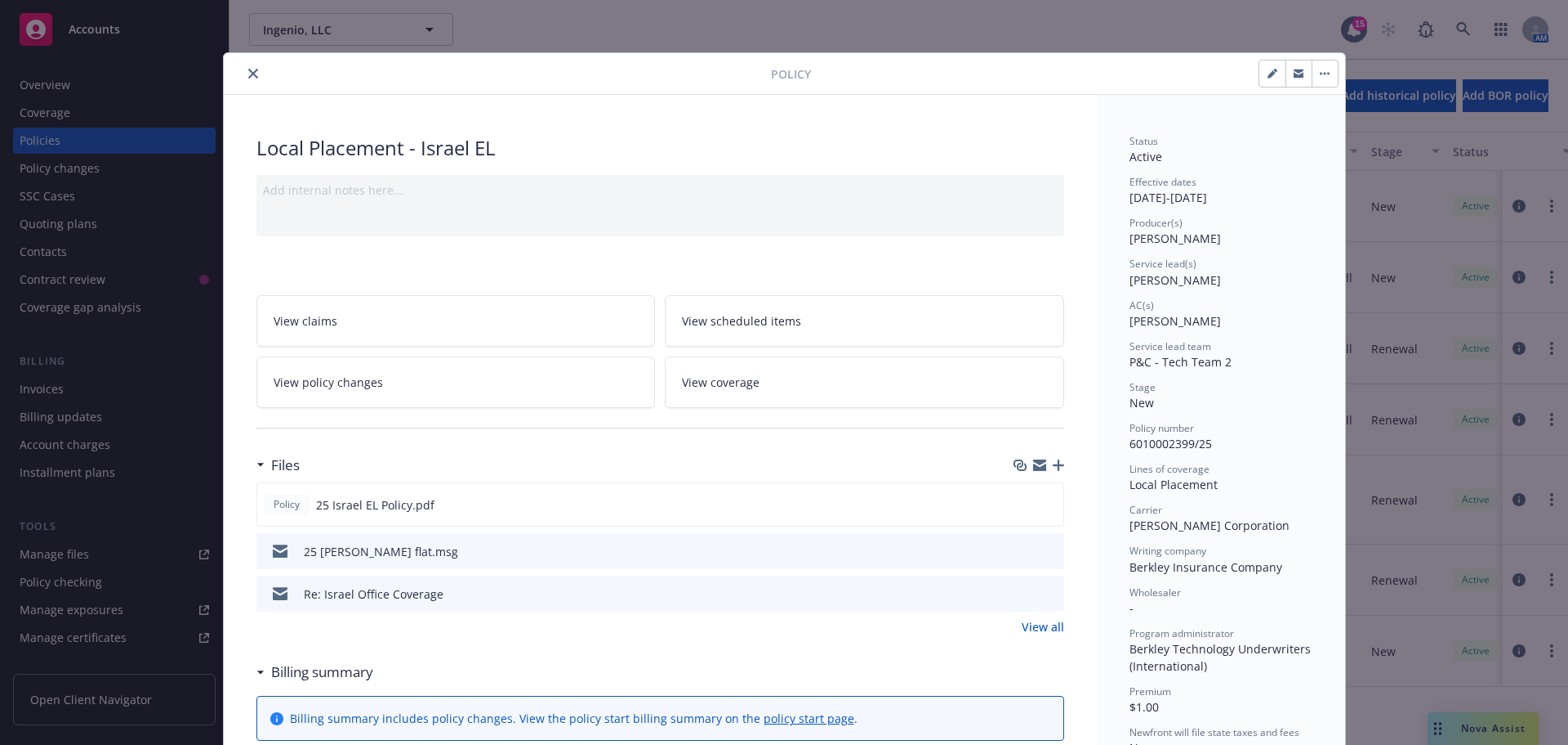
click at [252, 75] on button "close" at bounding box center [253, 74] width 20 height 20
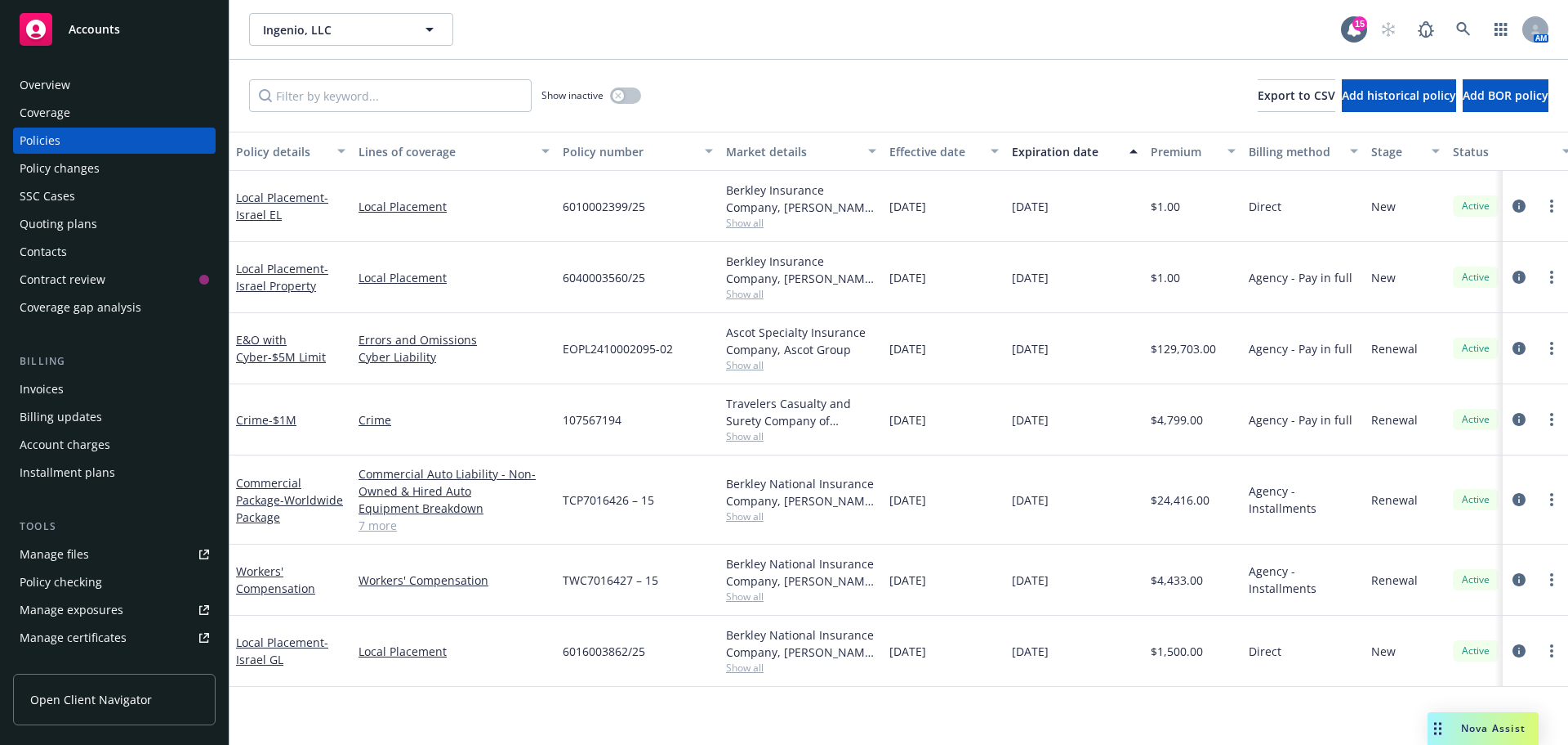
click at [72, 559] on div "Manage files" at bounding box center [54, 553] width 69 height 26
click at [35, 27] on rect at bounding box center [35, 29] width 33 height 33
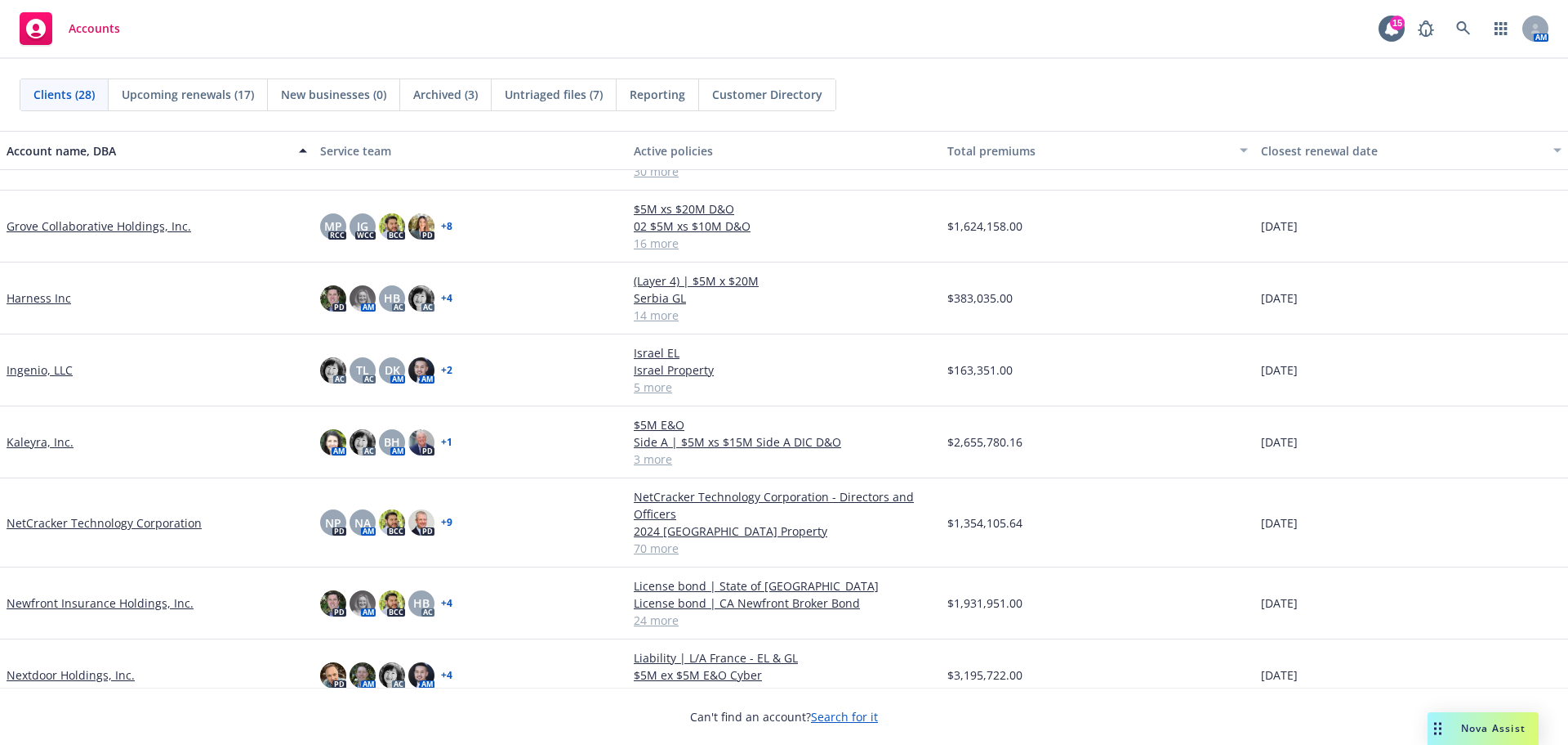
scroll to position [245, 0]
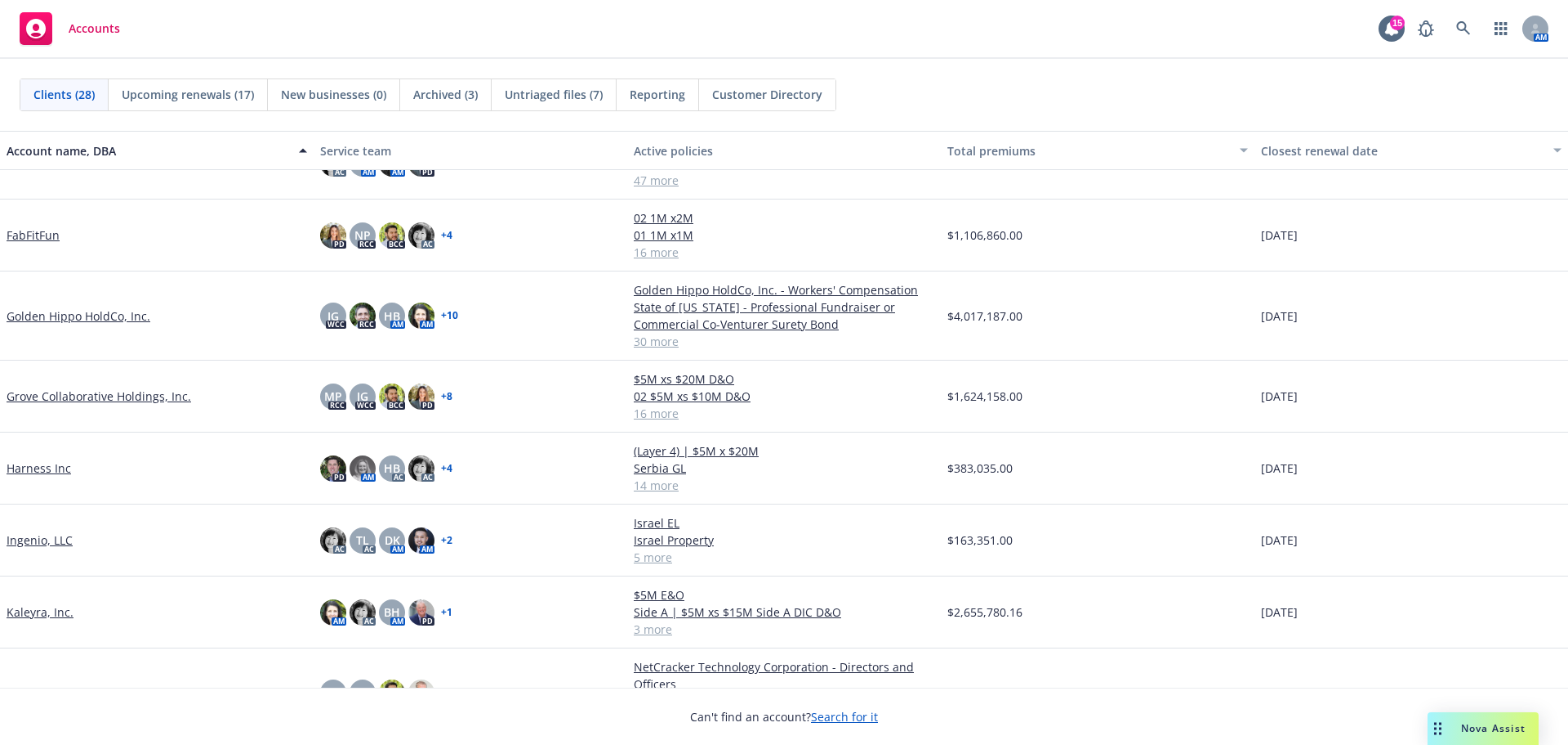
click at [81, 396] on link "Grove Collaborative Holdings, Inc." at bounding box center [98, 395] width 185 height 17
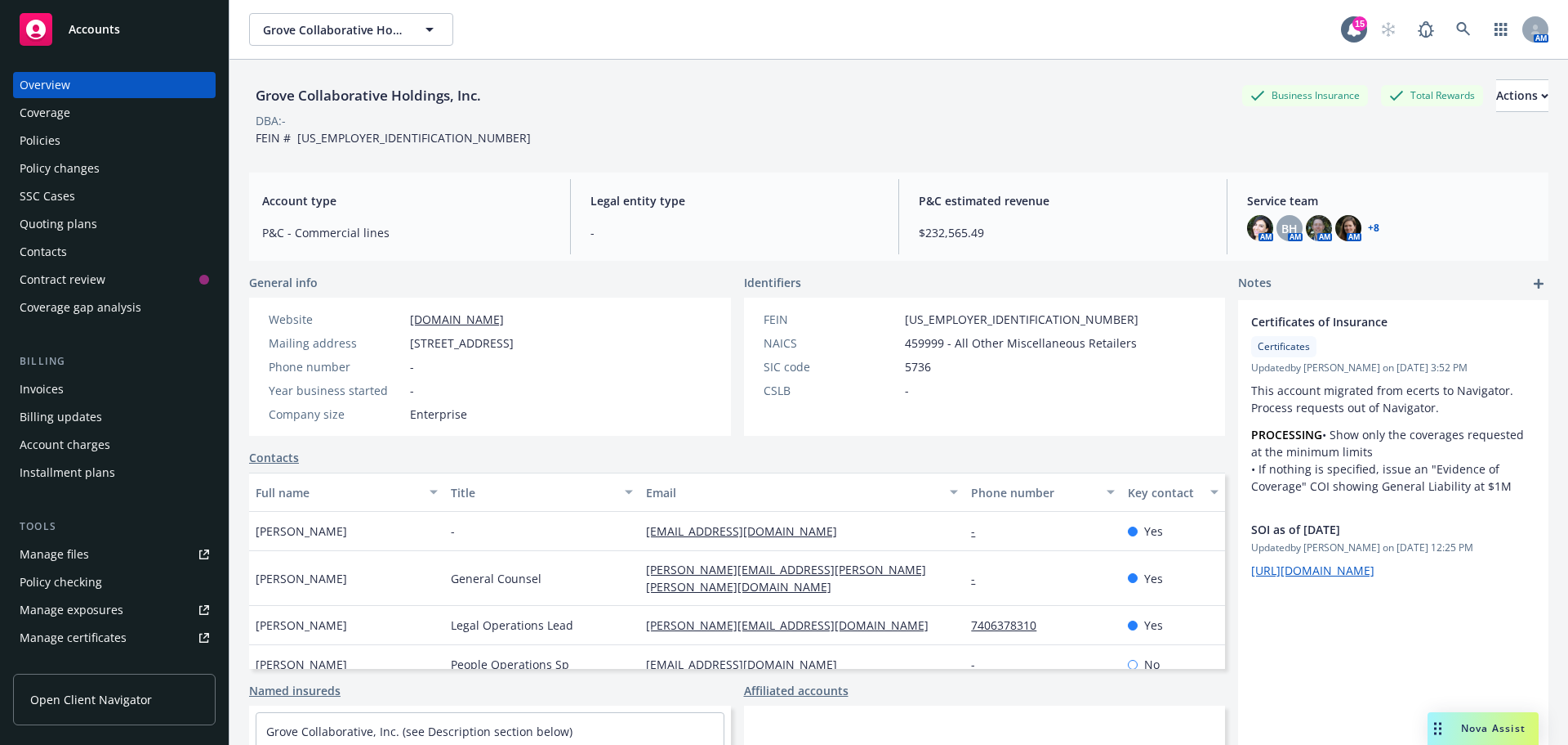
click at [46, 147] on div "Policies" at bounding box center [40, 140] width 41 height 26
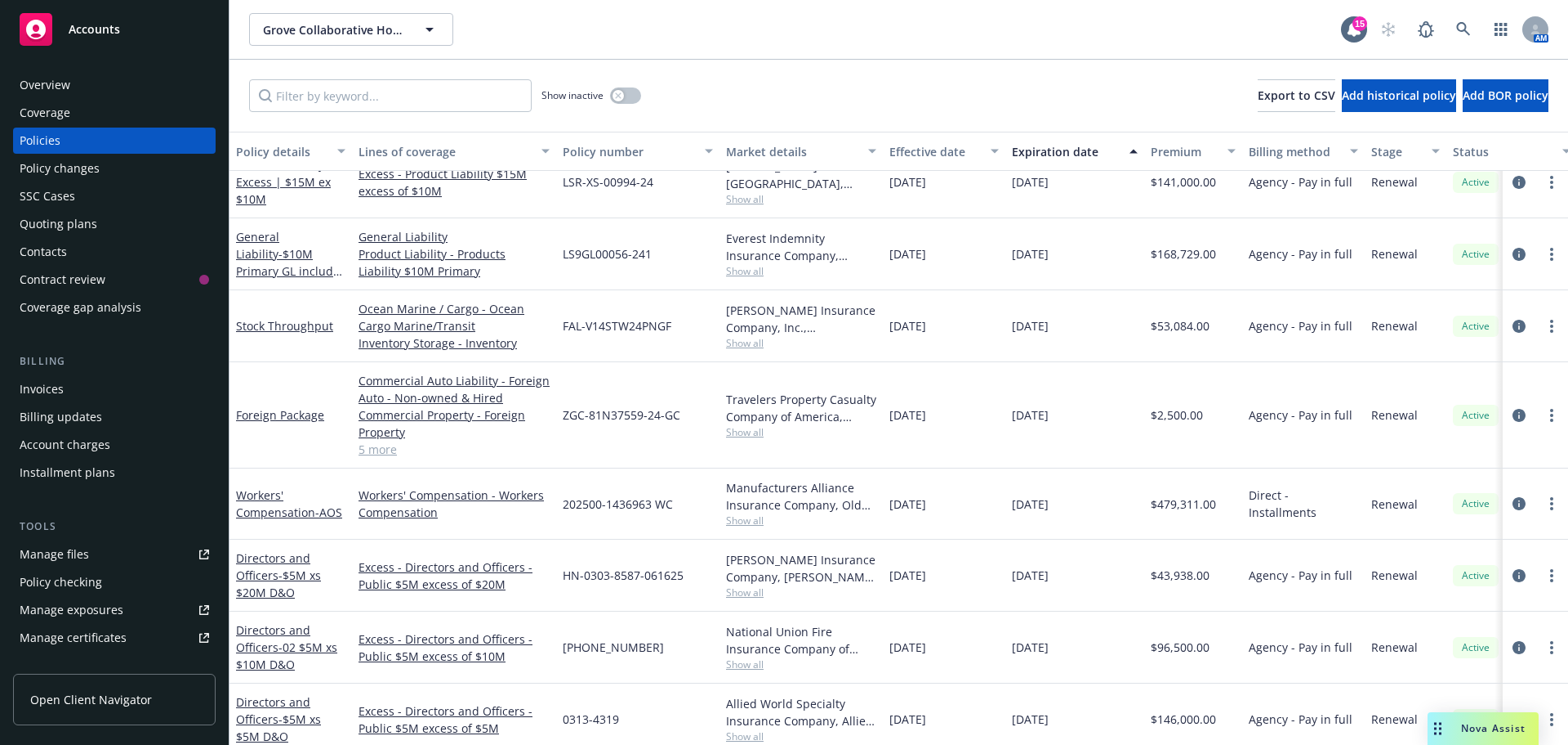
scroll to position [245, 0]
click at [262, 503] on link "Workers' Compensation - AOS" at bounding box center [289, 503] width 106 height 33
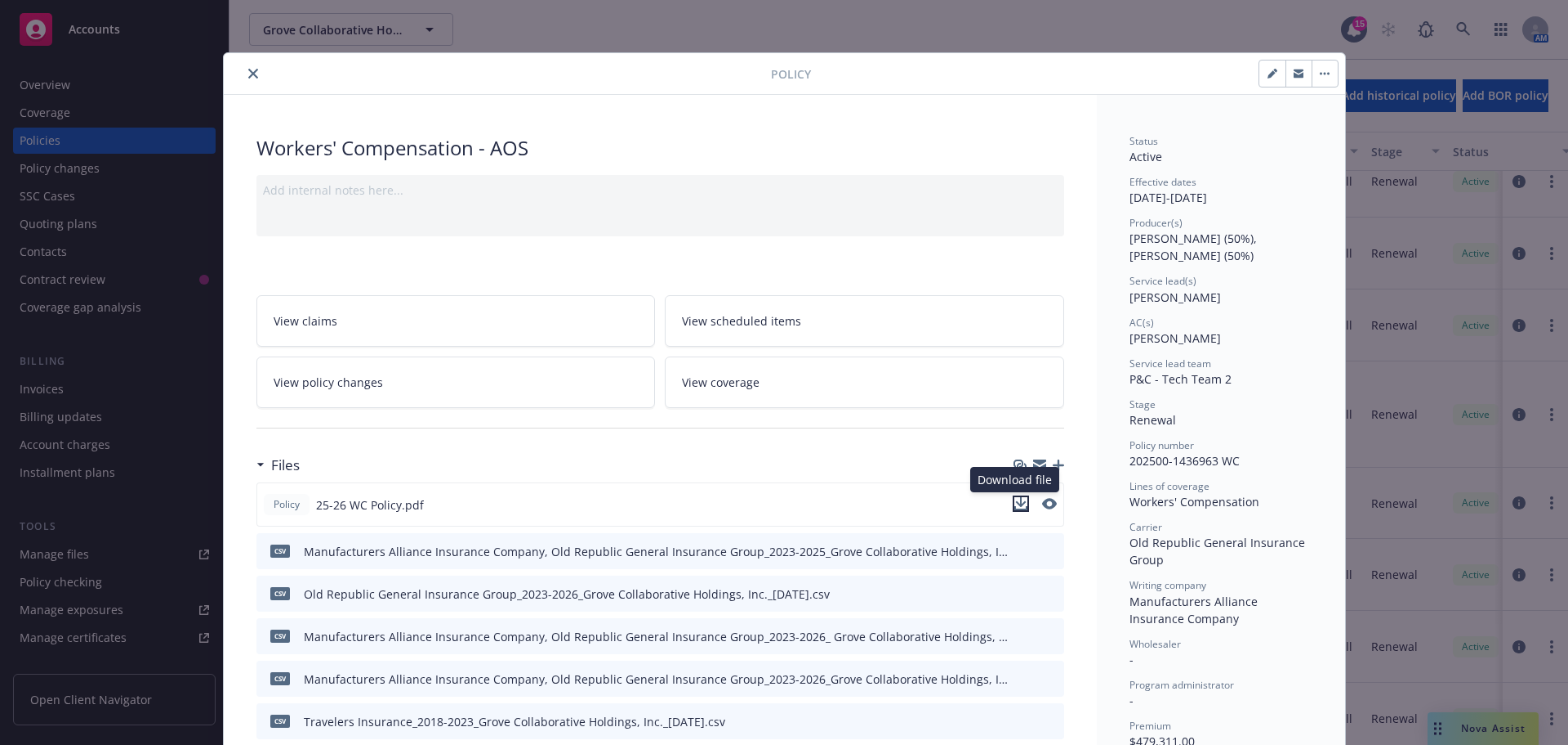
click at [1014, 503] on icon "download file" at bounding box center [1020, 503] width 13 height 13
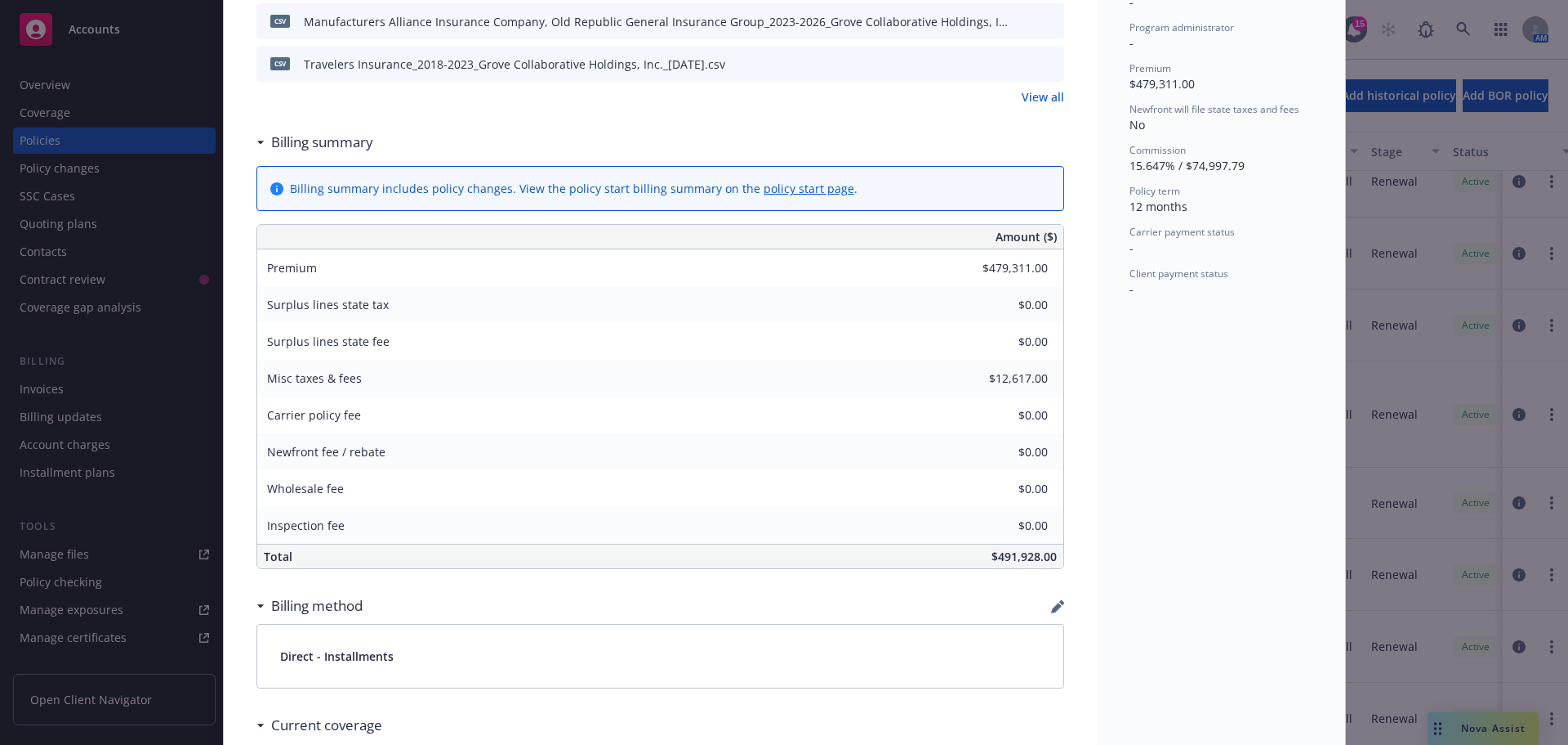
scroll to position [408, 0]
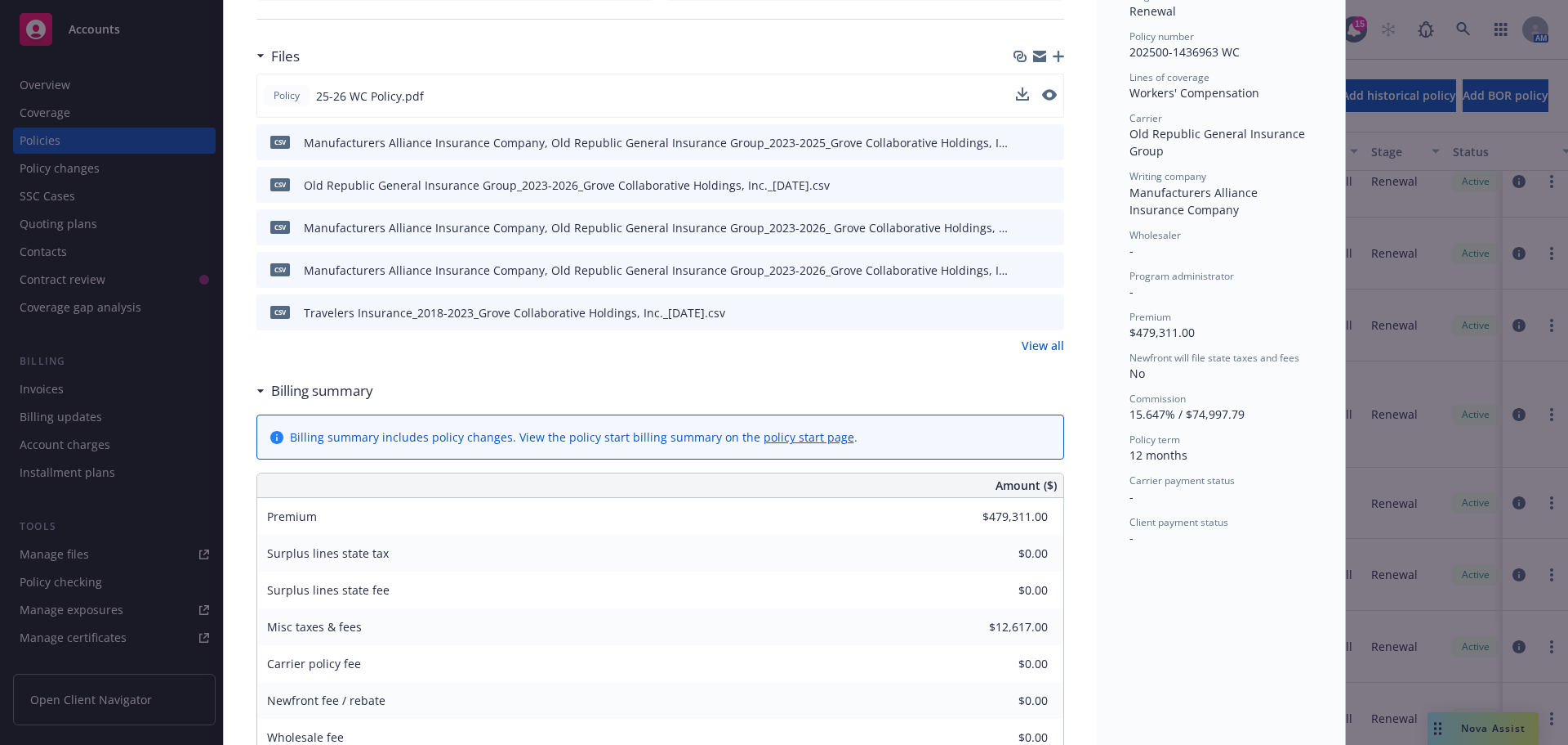
click at [1043, 339] on link "View all" at bounding box center [1044, 345] width 43 height 17
